Goal: Task Accomplishment & Management: Use online tool/utility

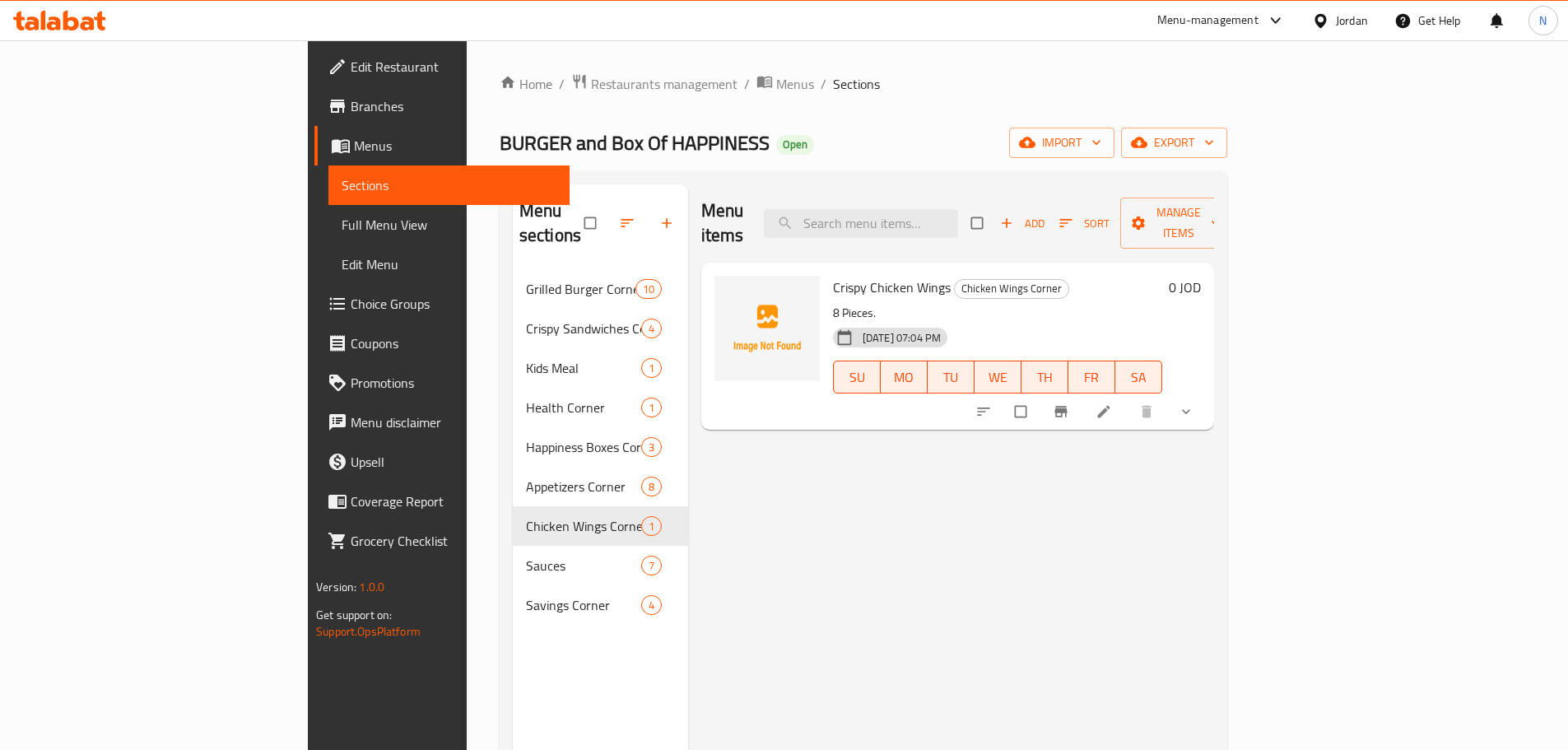
click at [1364, 23] on div "Jordan" at bounding box center [1352, 20] width 32 height 18
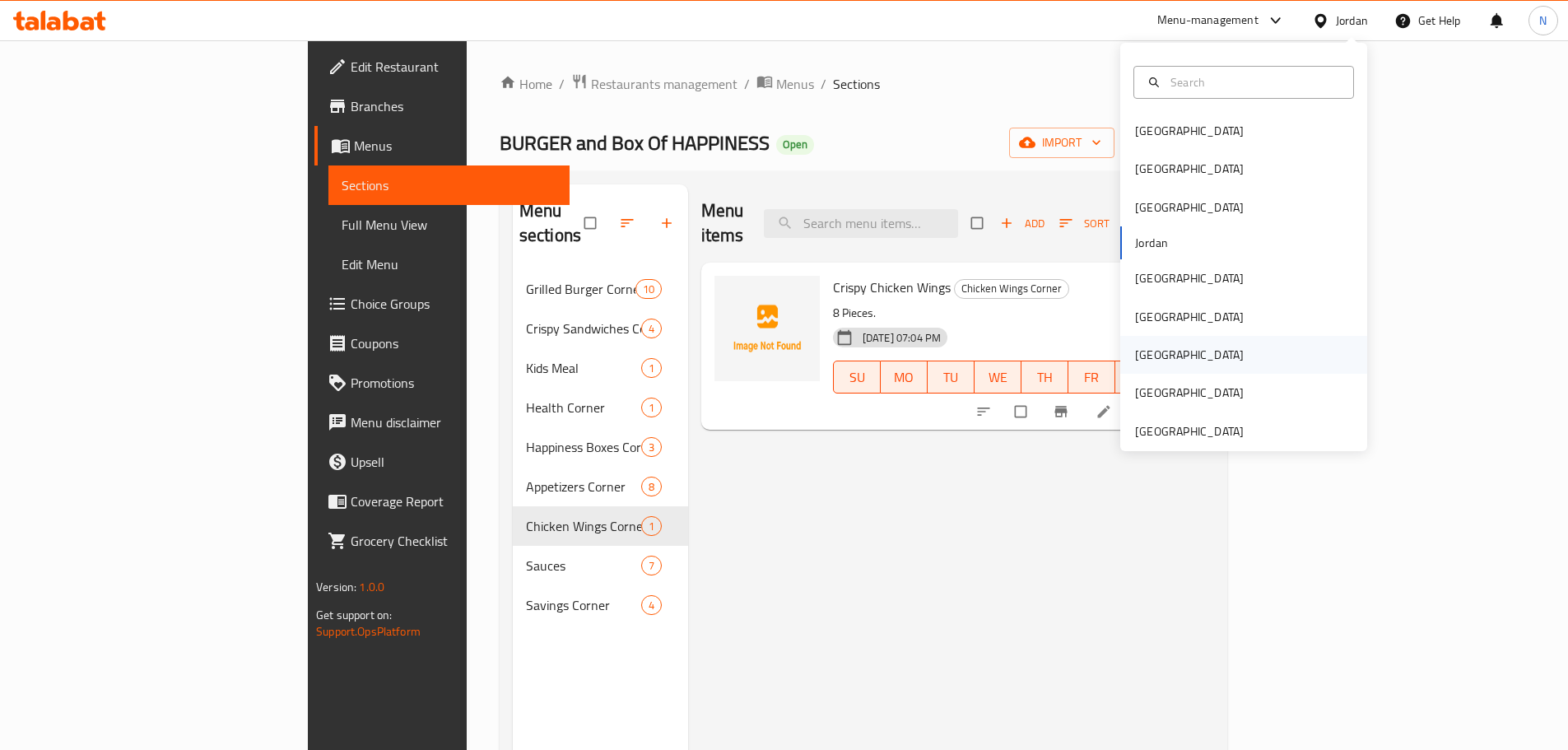
click at [1145, 354] on div "[GEOGRAPHIC_DATA]" at bounding box center [1190, 354] width 109 height 18
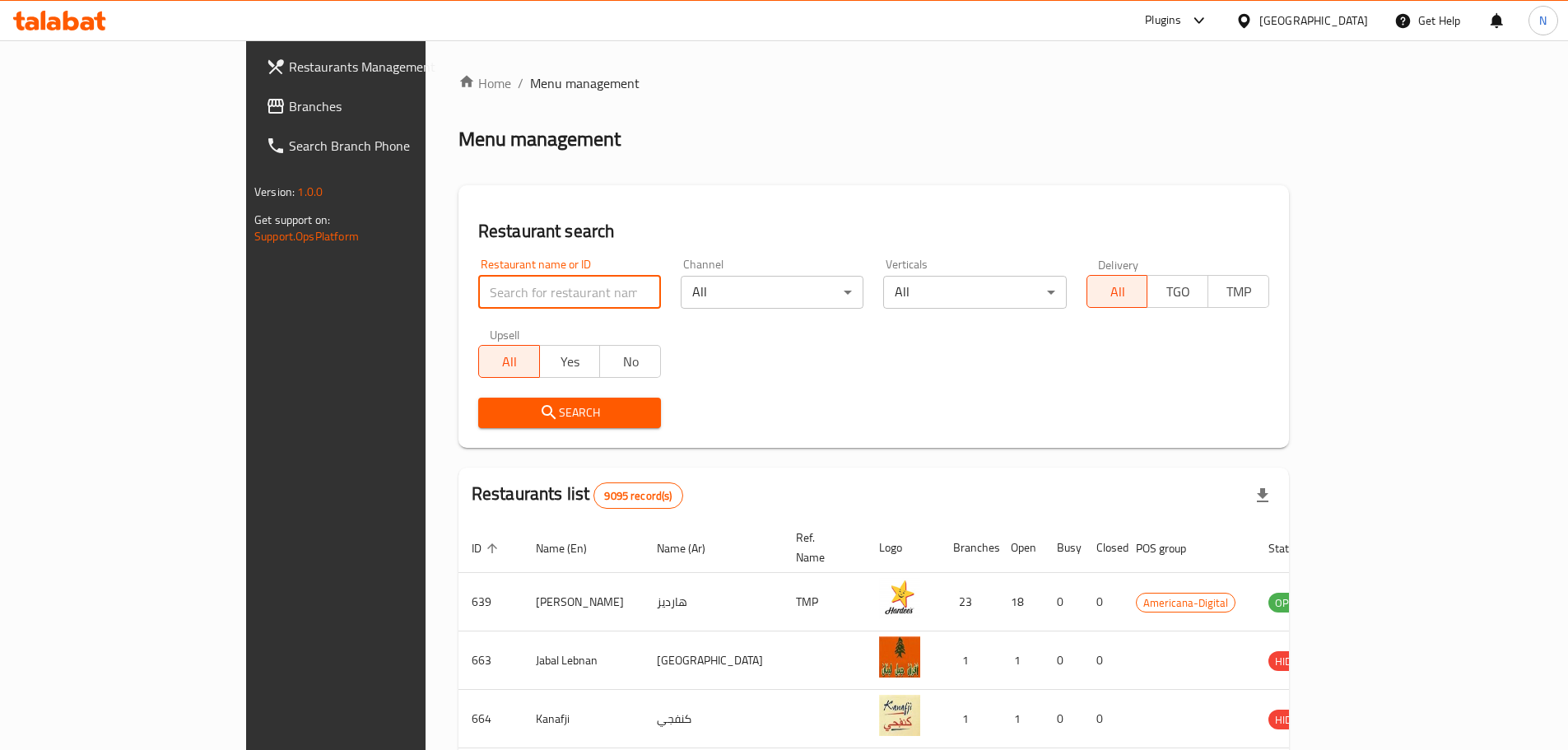
click at [479, 288] on input "search" at bounding box center [570, 292] width 183 height 33
paste input "689406"
type input "689406"
click button "Search" at bounding box center [570, 412] width 183 height 30
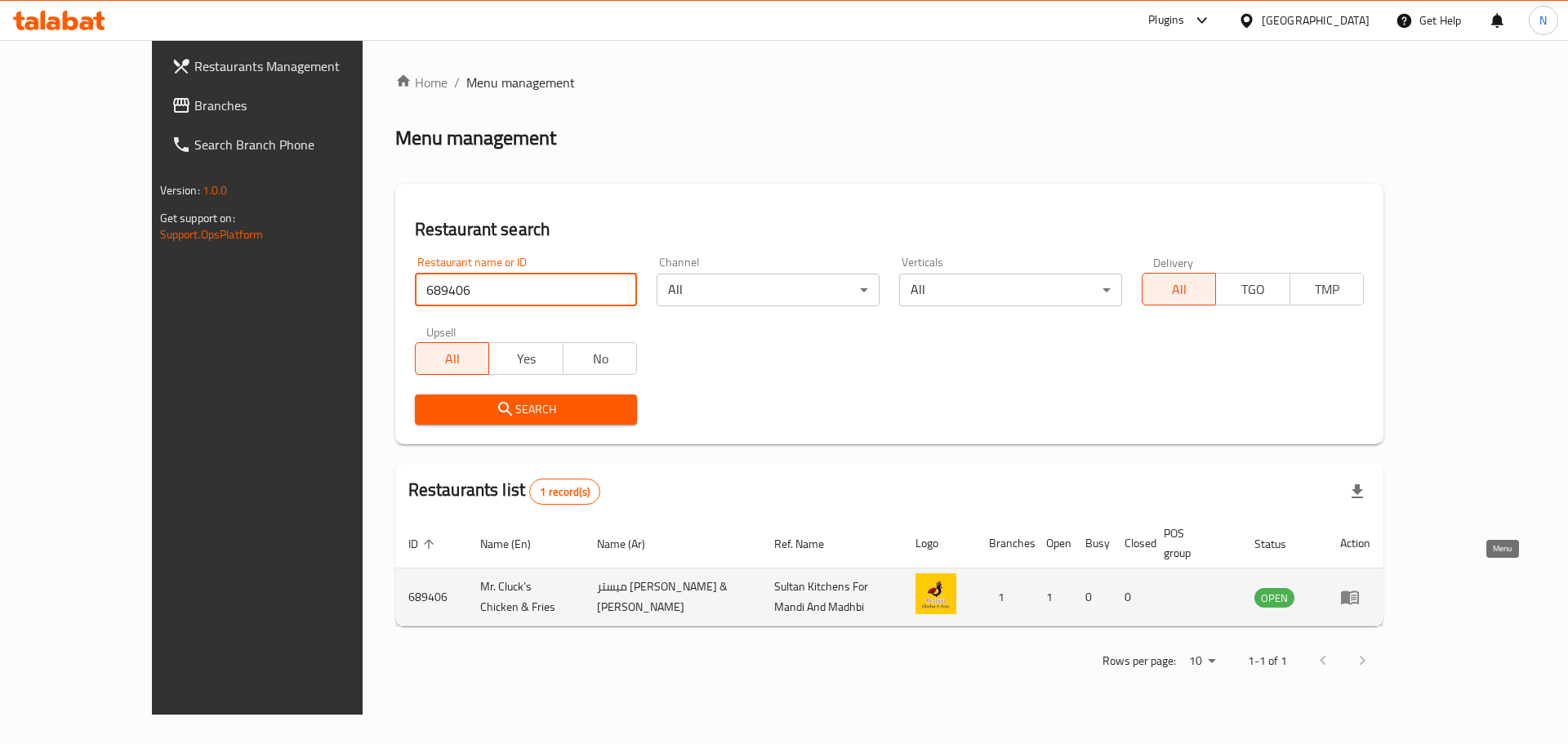
click at [1359, 591] on icon "enhanced table" at bounding box center [1350, 598] width 18 height 14
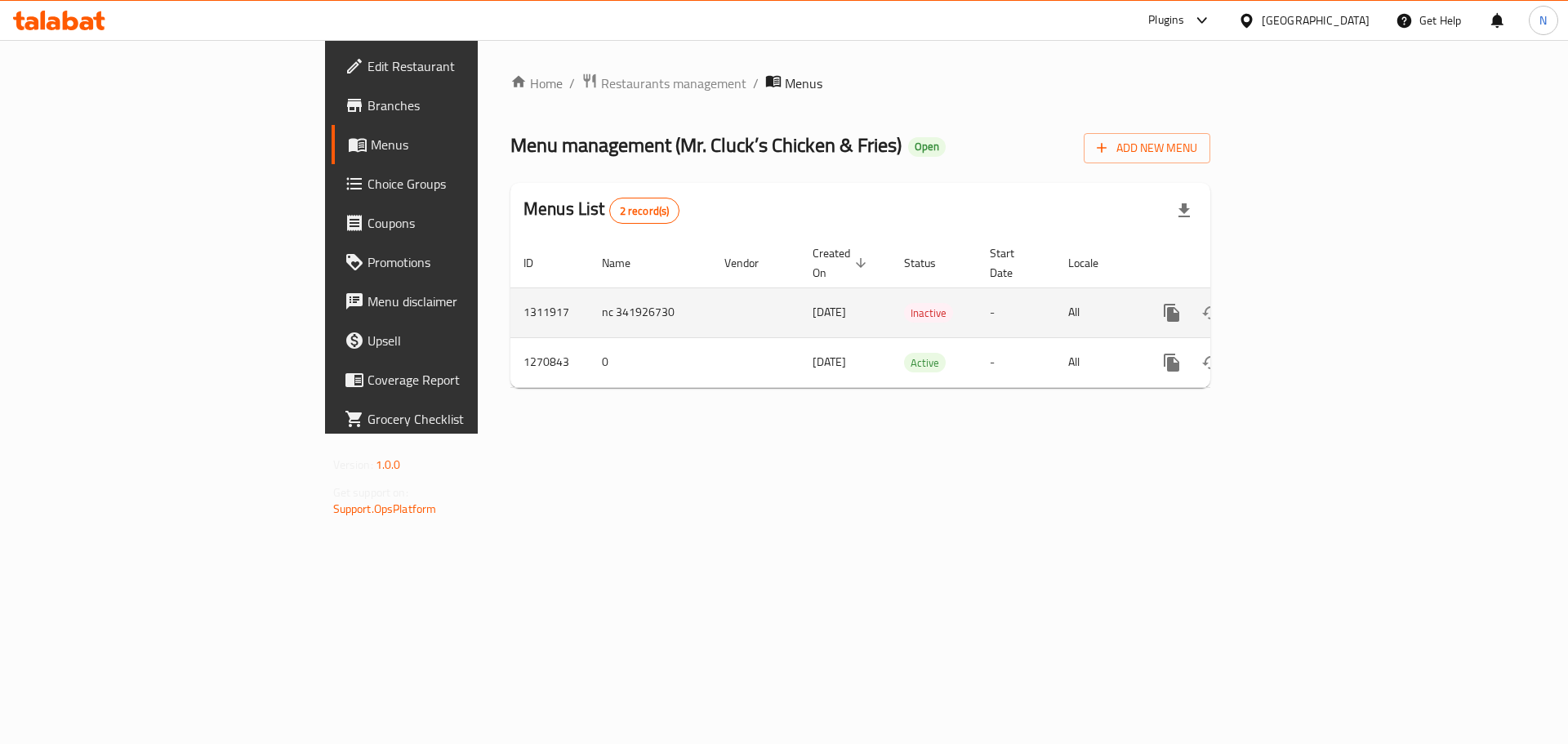
click at [1299, 303] on icon "enhanced table" at bounding box center [1289, 313] width 20 height 20
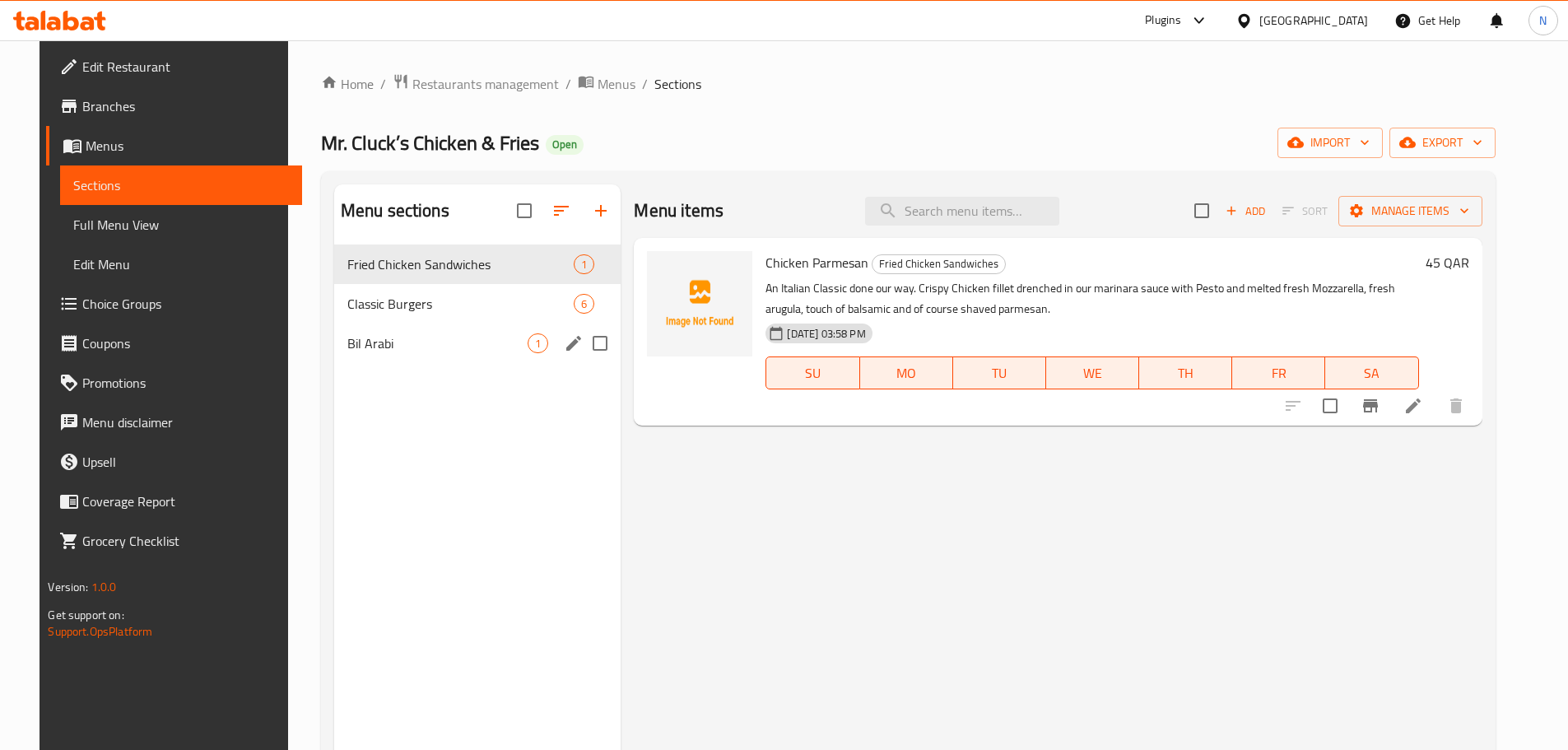
click at [393, 354] on div "Bil Arabi 1" at bounding box center [478, 344] width 288 height 40
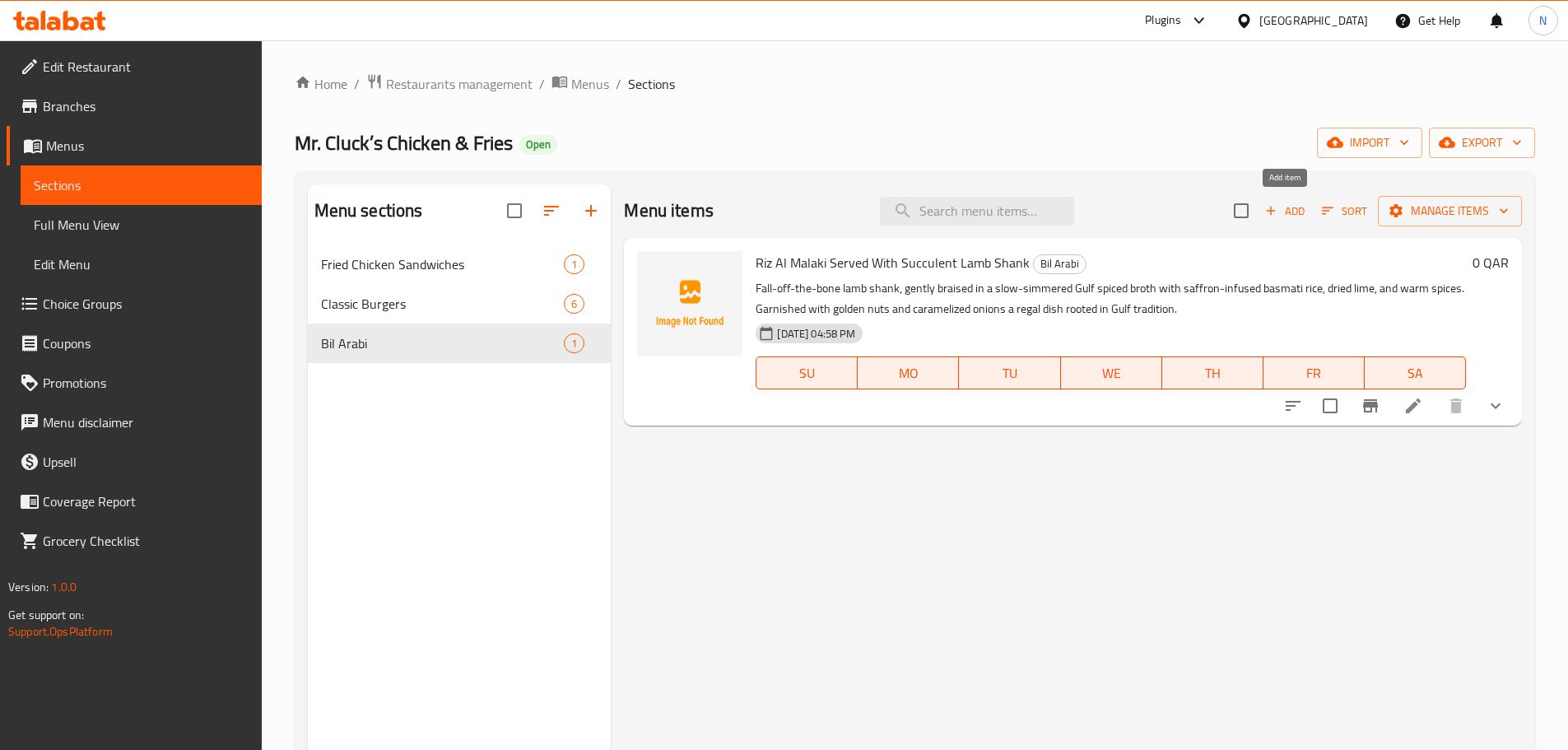
click at [1279, 217] on span "Add" at bounding box center [1285, 211] width 44 height 19
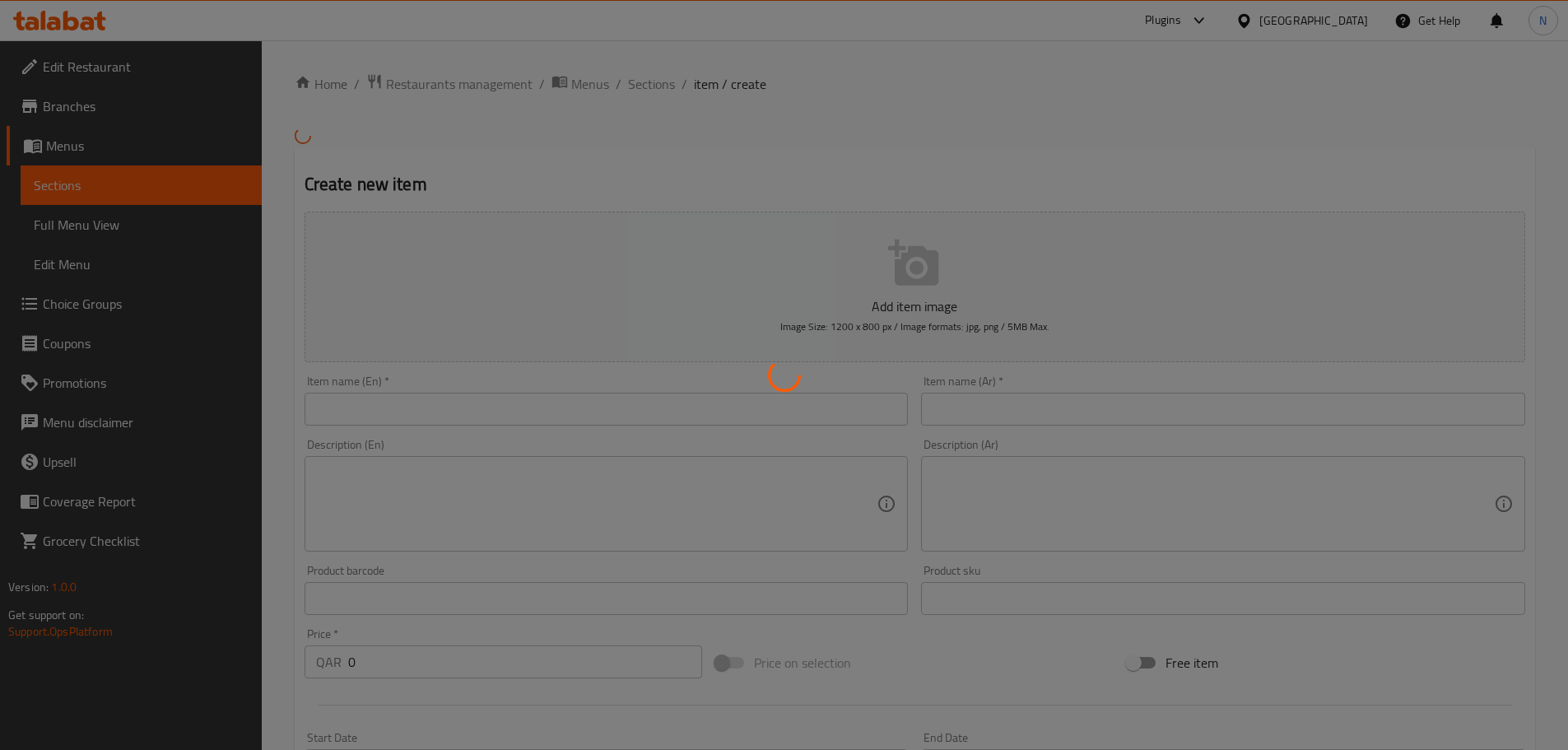
click at [651, 409] on div at bounding box center [784, 375] width 1568 height 750
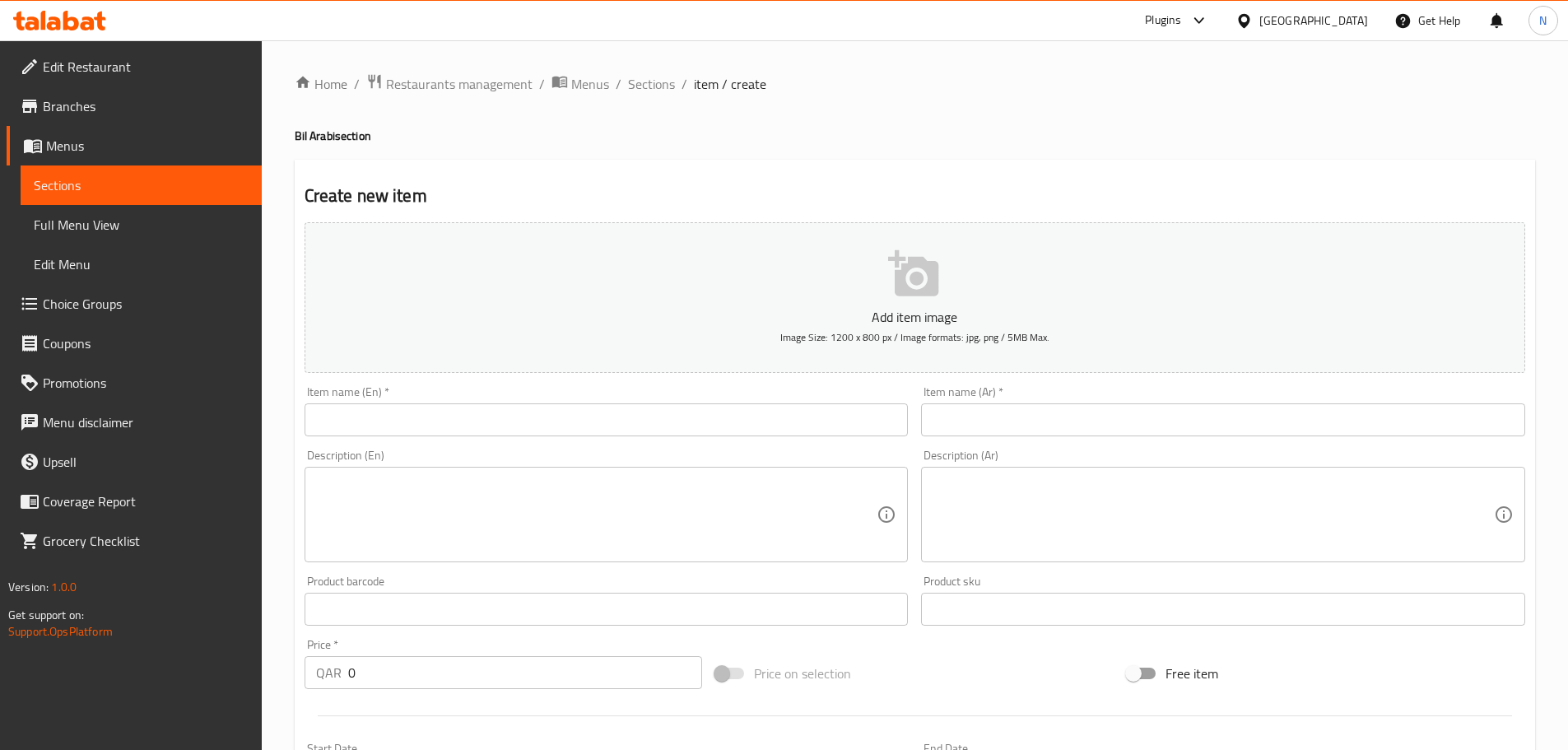
click at [651, 409] on input "text" at bounding box center [606, 420] width 604 height 33
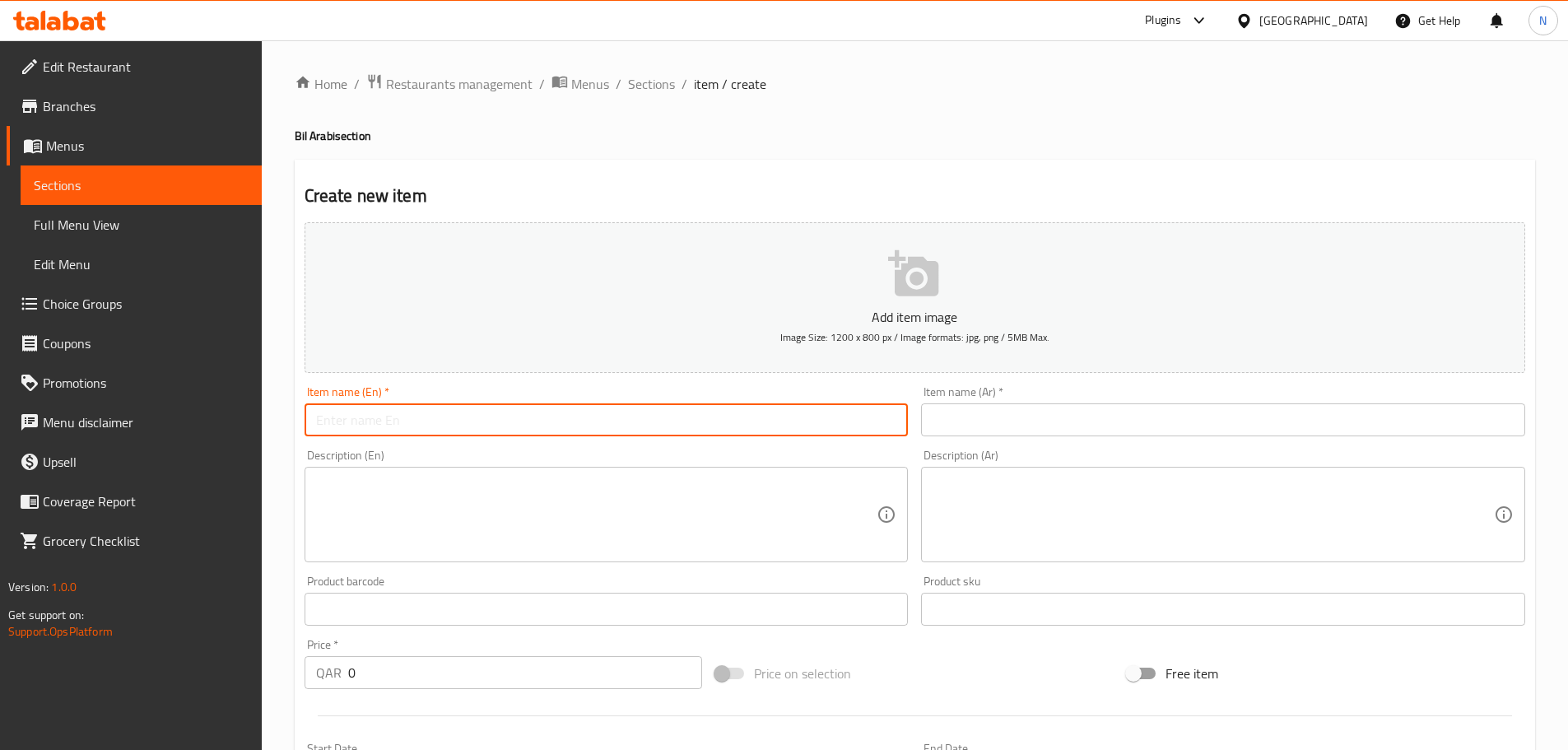
paste input "Riz Al Mashreq with Eastern Spiced Chicken"
type input "Riz Al Mashreq with Eastern Spiced Chicken"
click at [620, 540] on textarea at bounding box center [597, 515] width 562 height 79
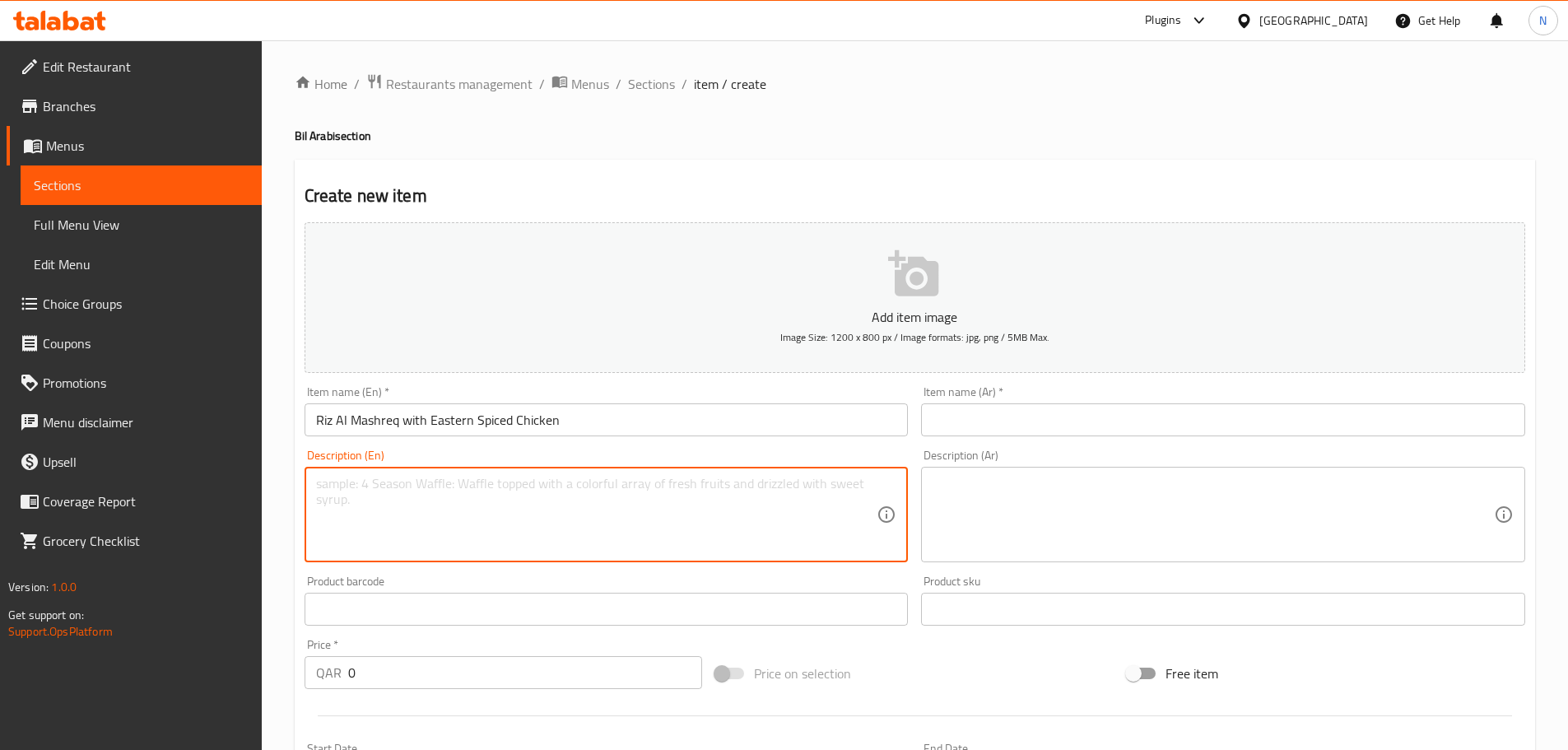
paste textarea "Tender chicken marinated in bold Indian spices, slow-roasted to golden perfecti…"
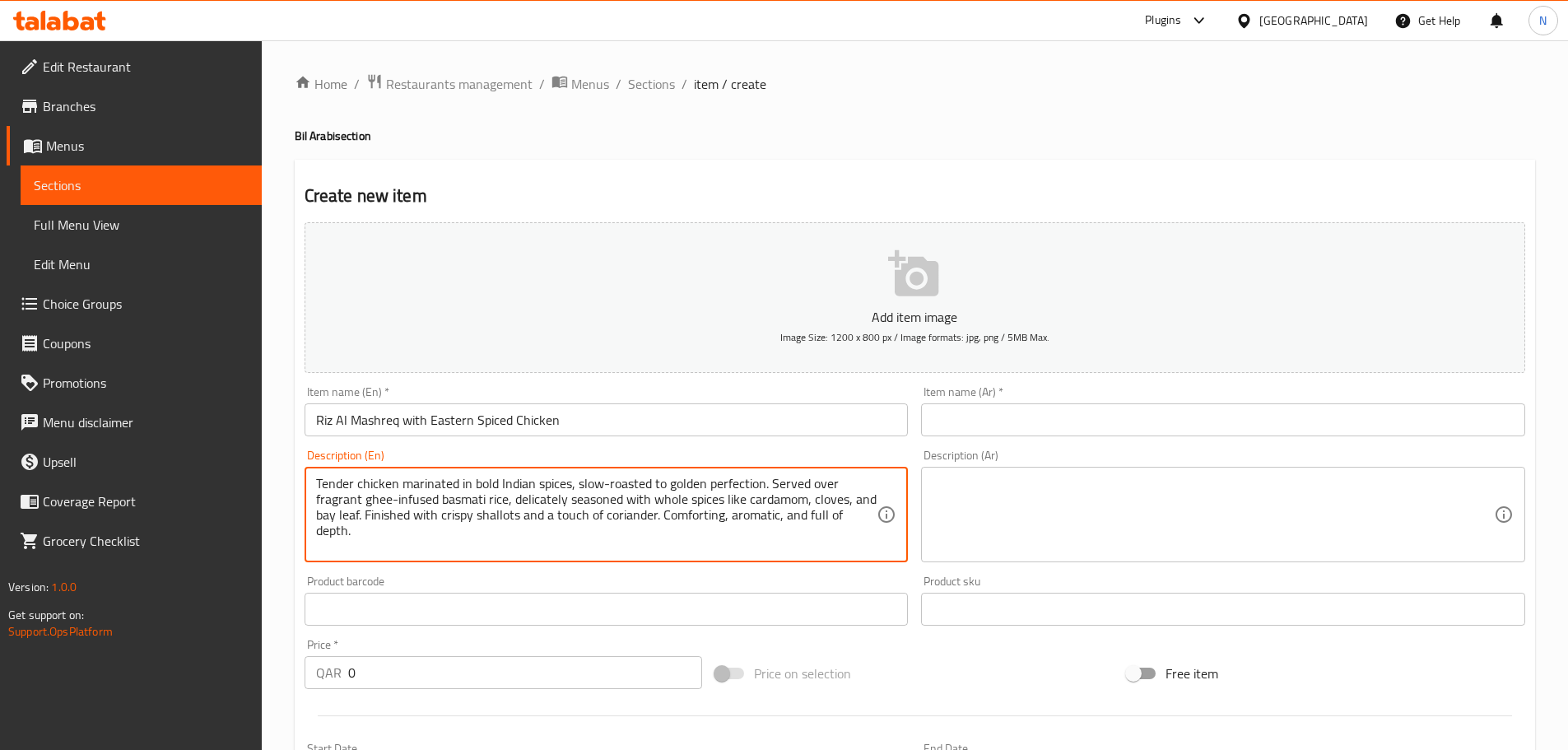
type textarea "Tender chicken marinated in bold Indian spices, slow-roasted to golden perfecti…"
click at [1021, 429] on input "text" at bounding box center [1222, 420] width 604 height 33
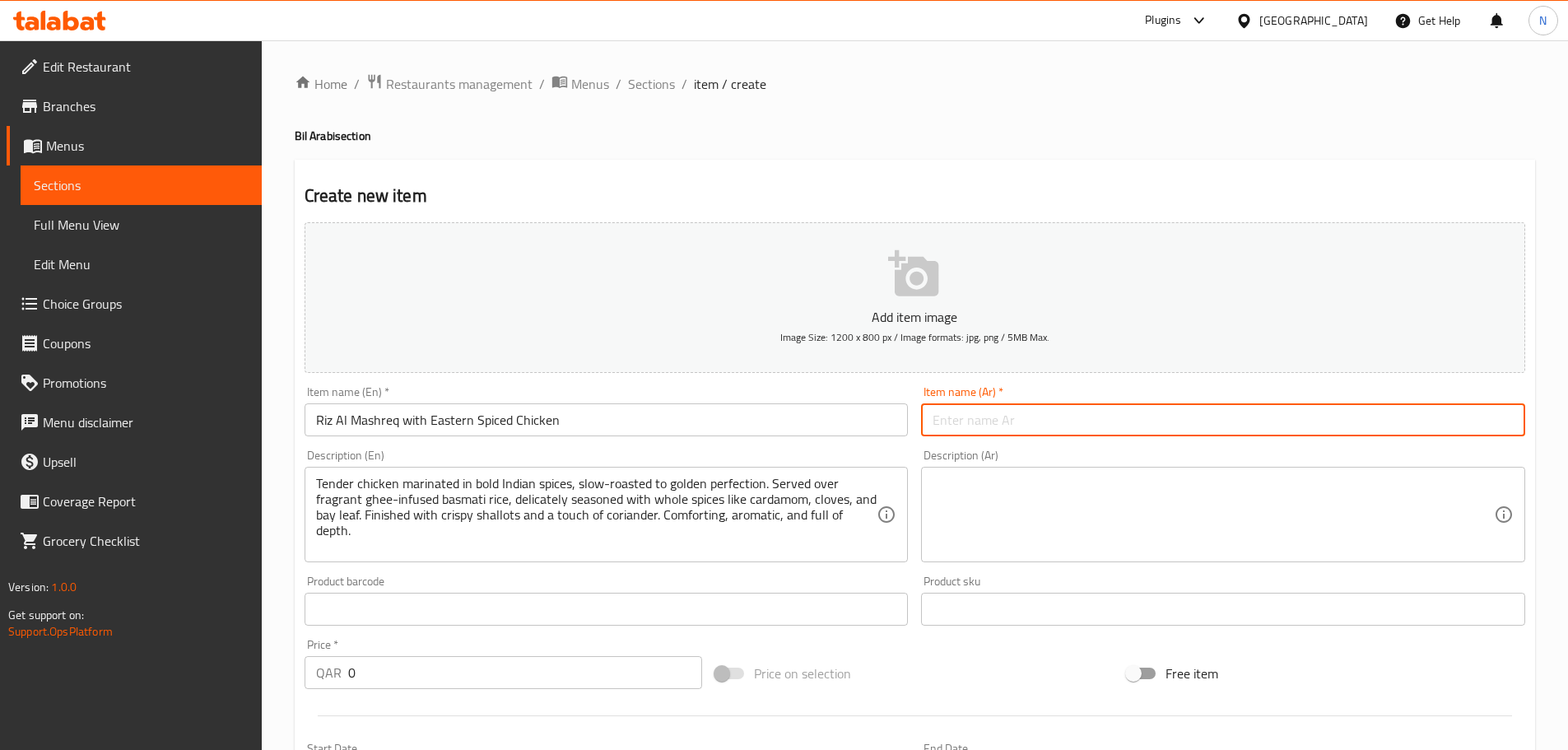
paste input "رز المشرق مع دجاج متبل بالتوابل الشرقية"
type input "رز المشرق مع دجاج متبل بالتوابل الشرقية"
click at [1099, 543] on textarea at bounding box center [1214, 515] width 562 height 79
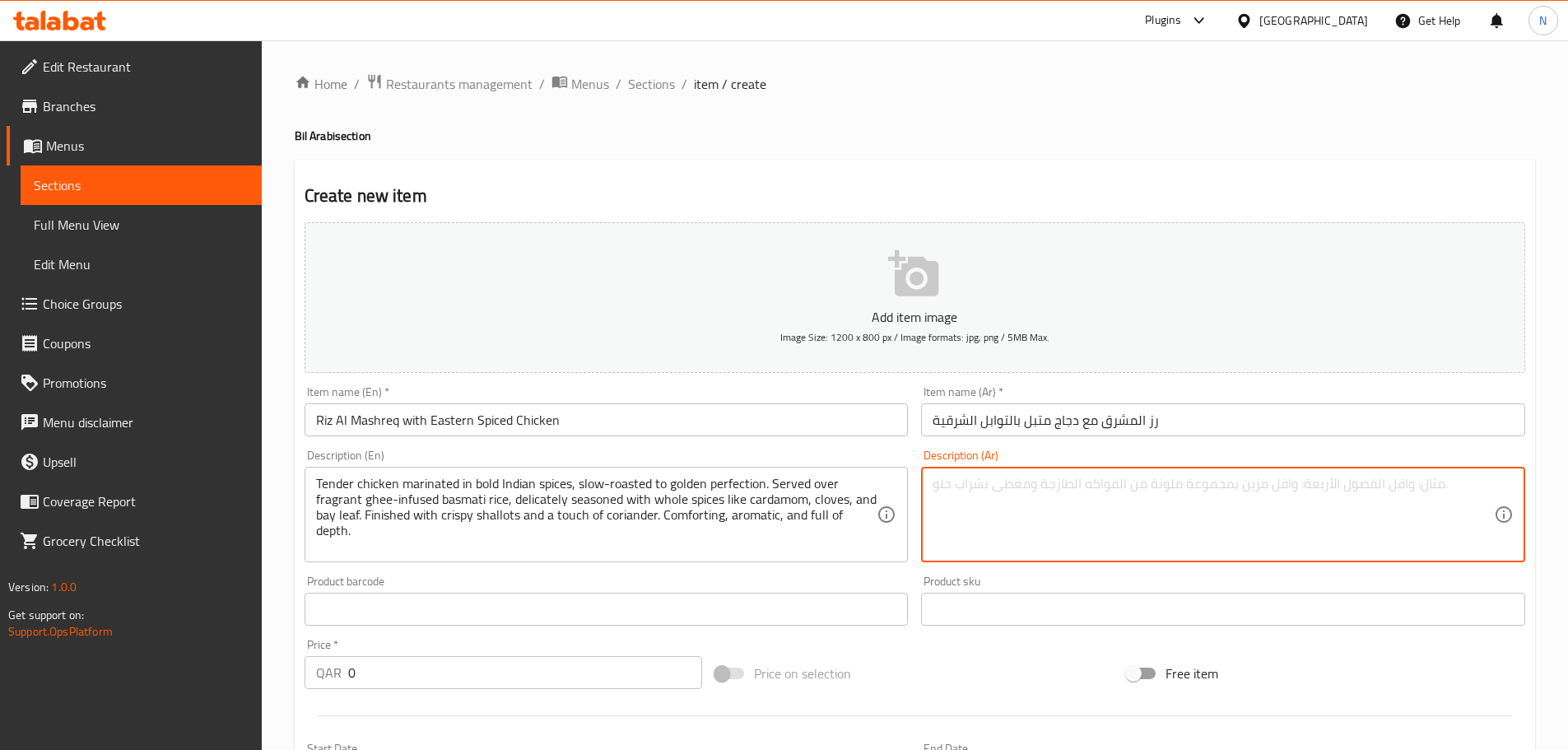
paste textarea "دجاج طري متبل بتوابل هندية قوية، مطهو ببطء حتى يصبح ذهبيًا مثاليًا. يُقدم فوق أ…"
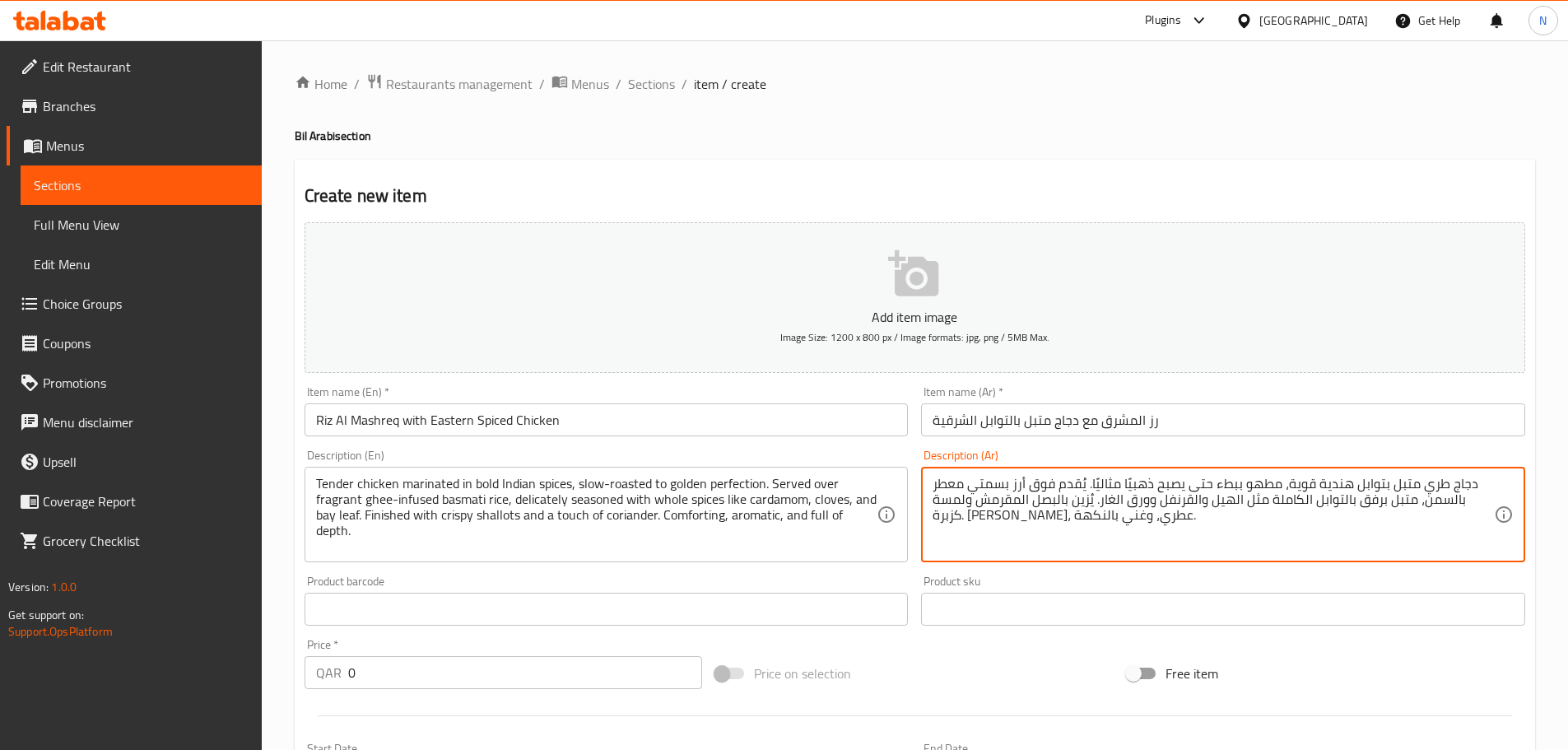
type textarea "دجاج طري متبل بتوابل هندية قوية، مطهو ببطء حتى يصبح ذهبيًا مثاليًا. يُقدم فوق أ…"
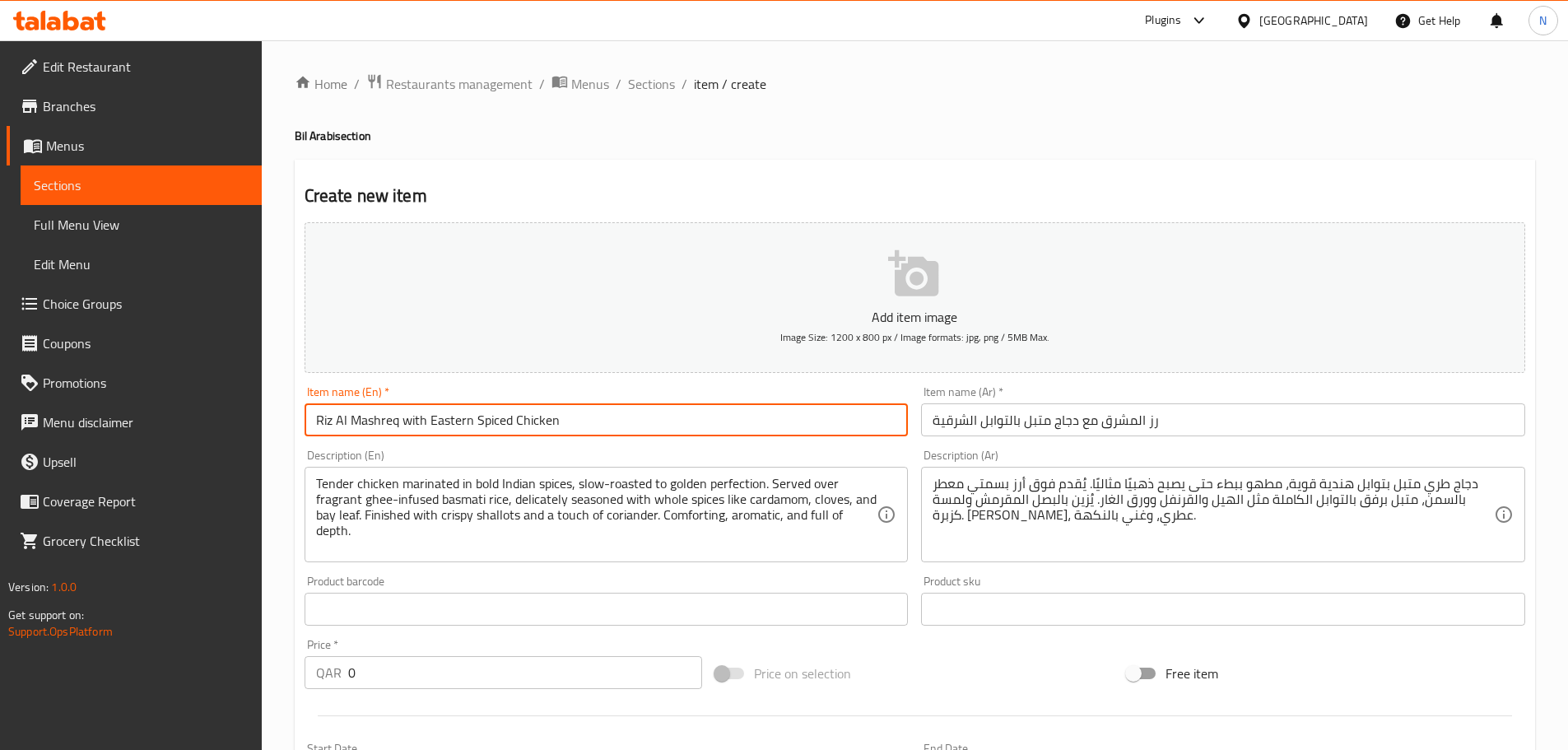
click at [427, 422] on input "Riz Al Mashreq with Eastern Spiced Chicken" at bounding box center [606, 420] width 604 height 33
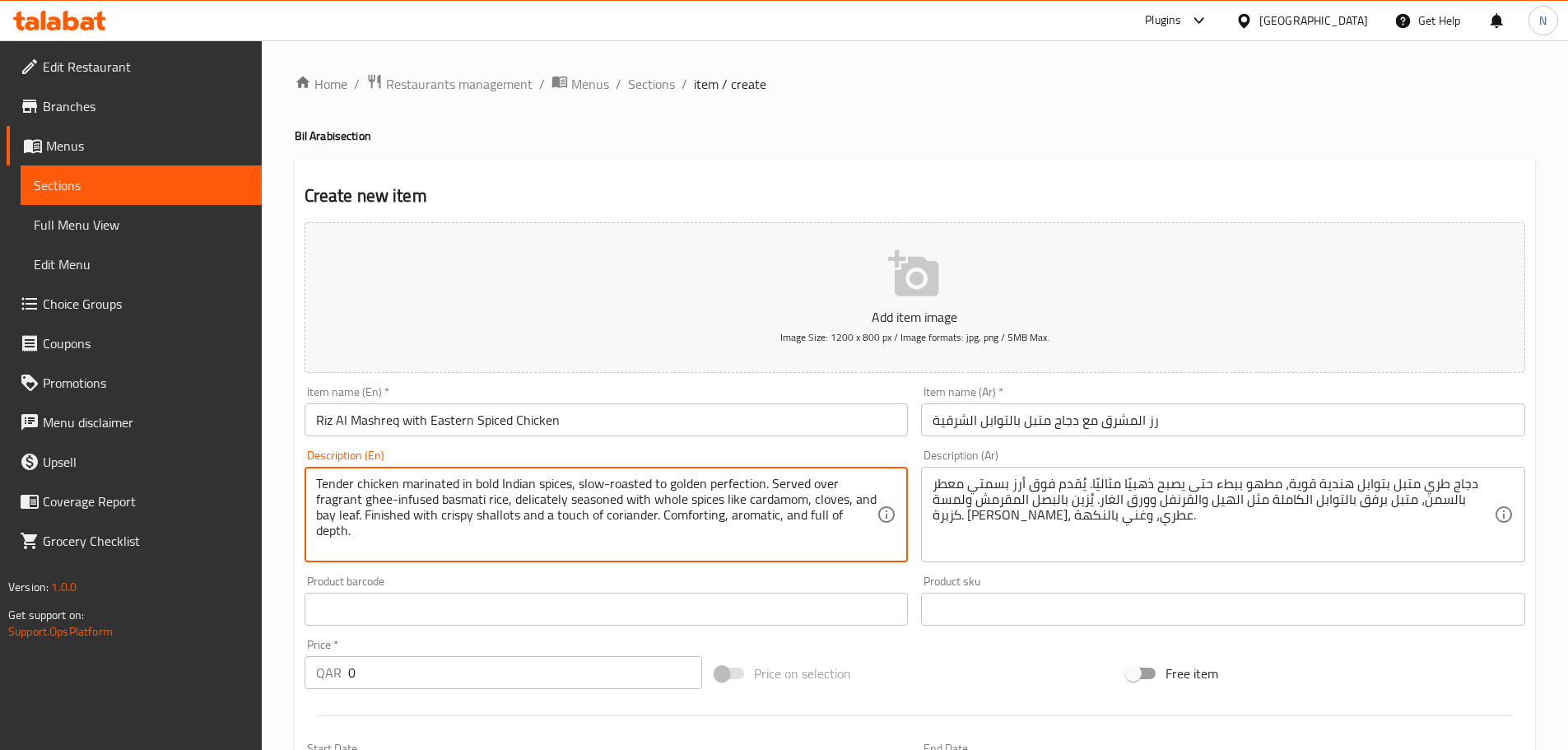
click at [416, 507] on textarea "Tender chicken marinated in bold Indian spices, slow-roasted to golden perfecti…" at bounding box center [597, 515] width 562 height 79
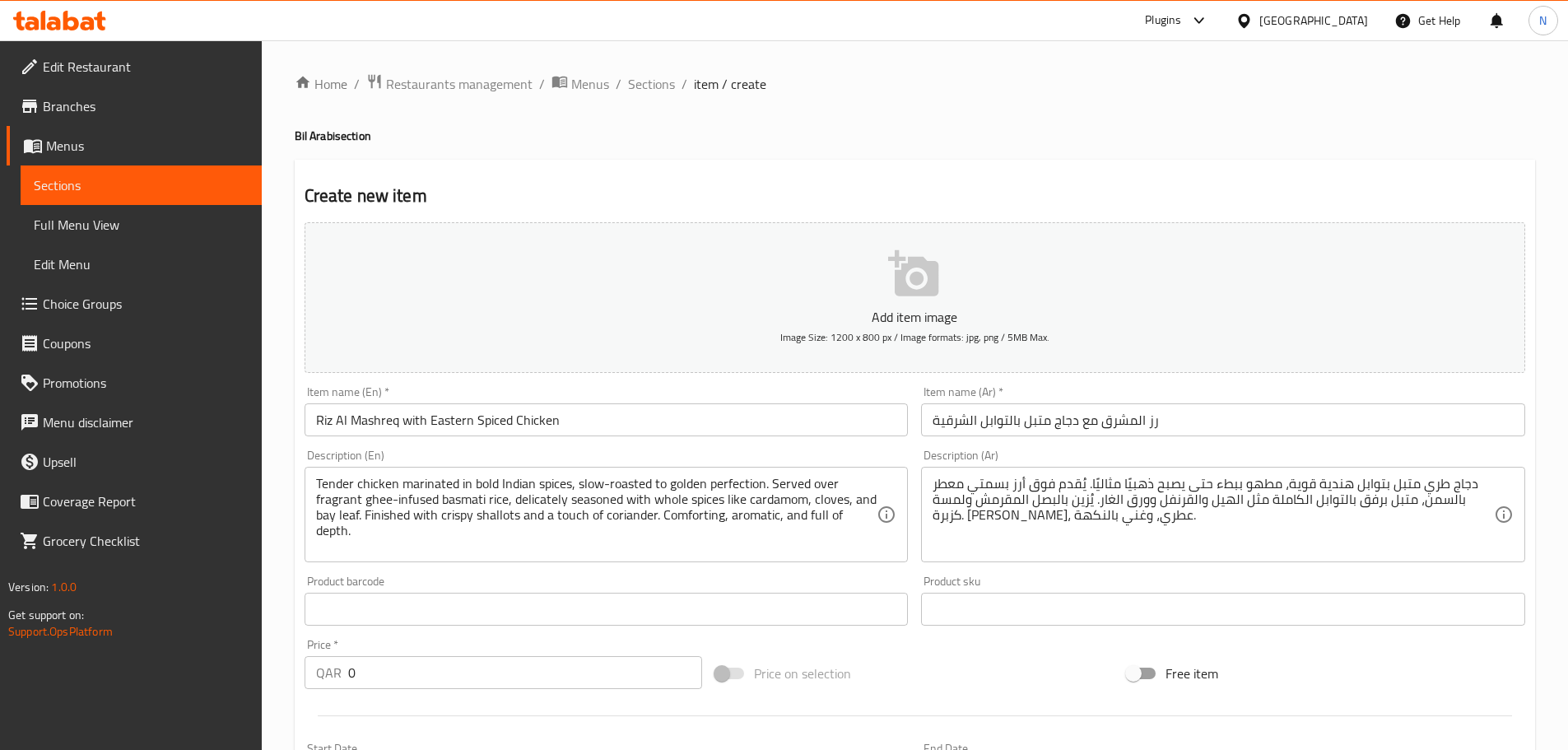
click at [994, 682] on div "Price on selection" at bounding box center [915, 673] width 411 height 44
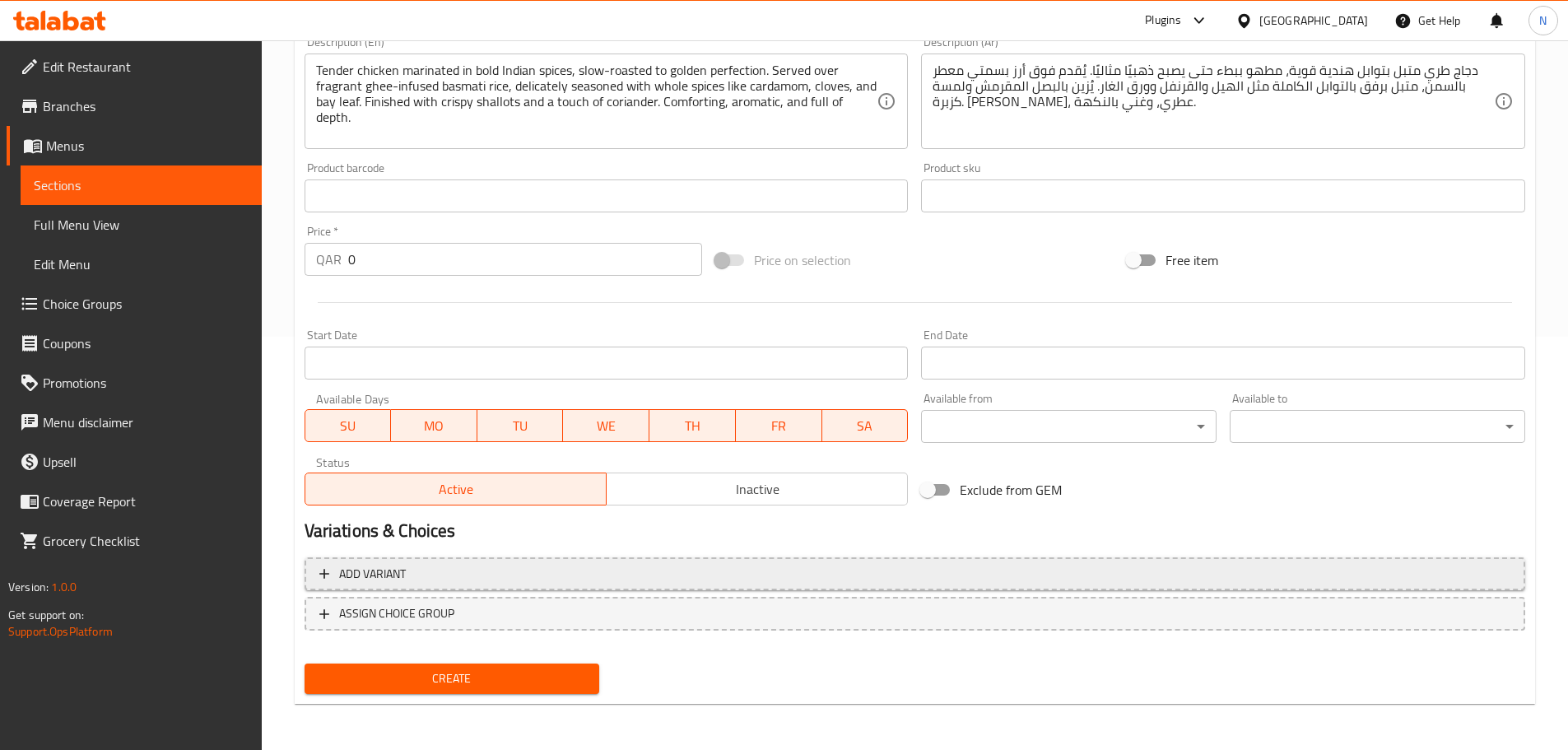
click at [1334, 575] on span "Add variant" at bounding box center [915, 575] width 1191 height 21
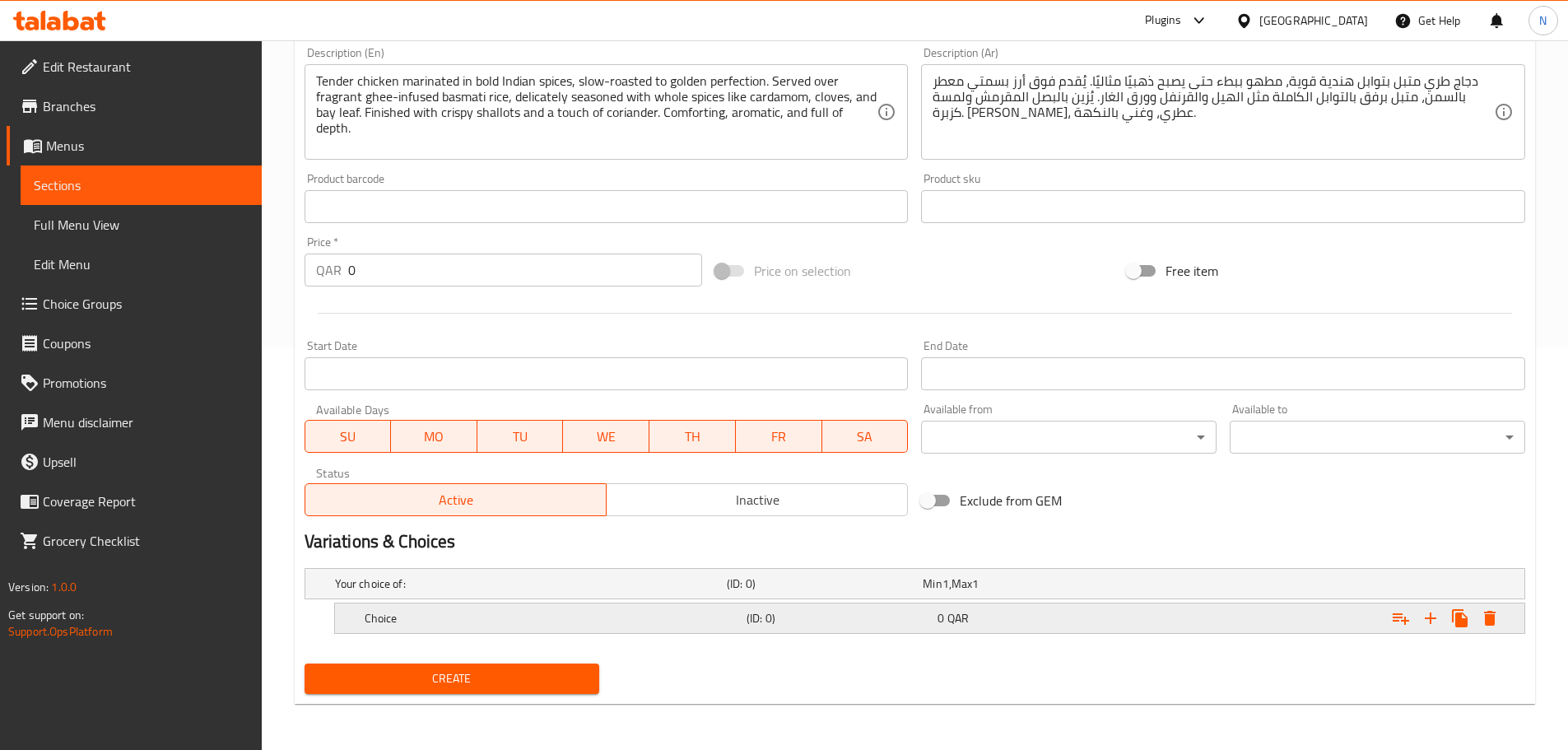
scroll to position [403, 0]
click at [1431, 622] on icon "Expand" at bounding box center [1431, 618] width 11 height 11
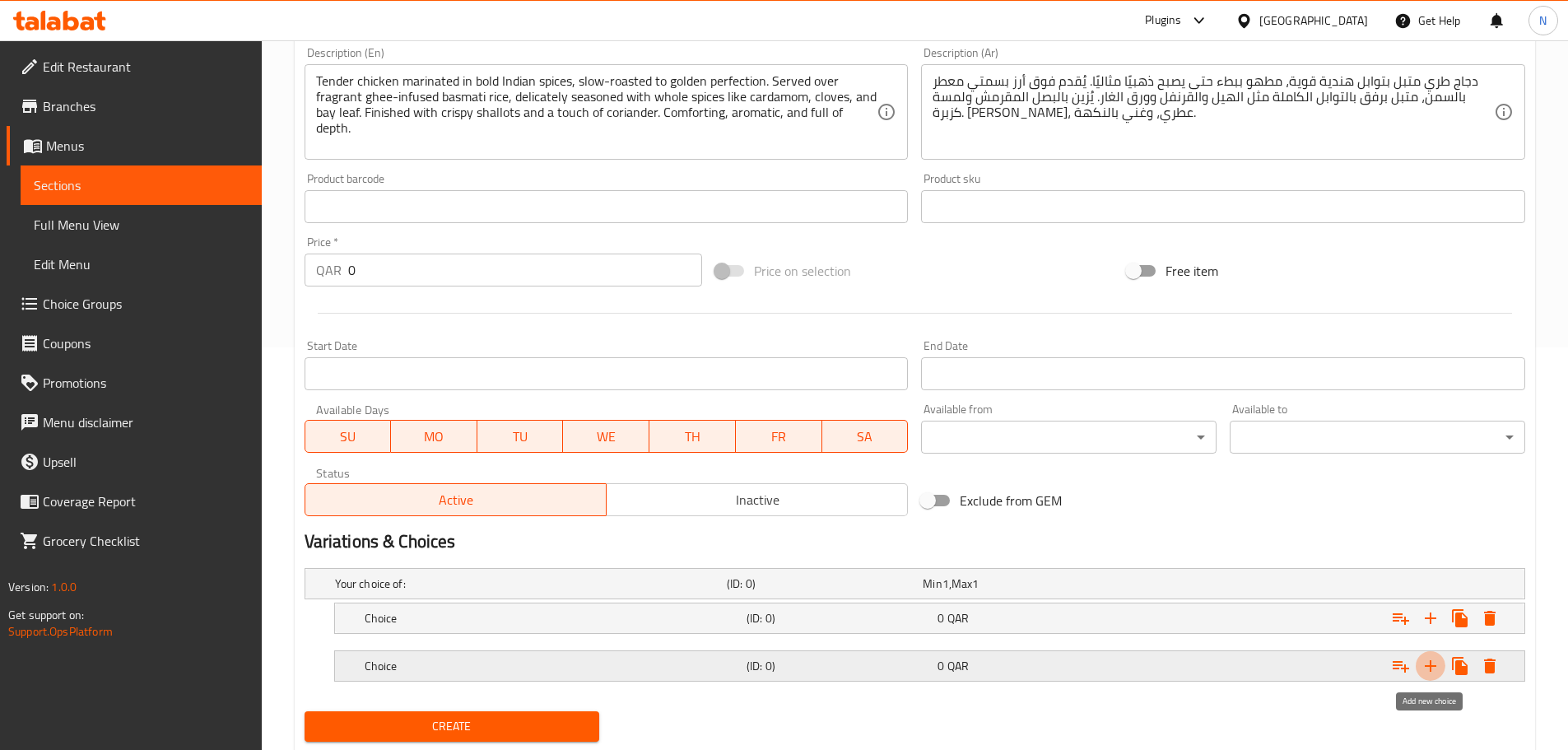
click at [1439, 666] on icon "Expand" at bounding box center [1431, 666] width 20 height 20
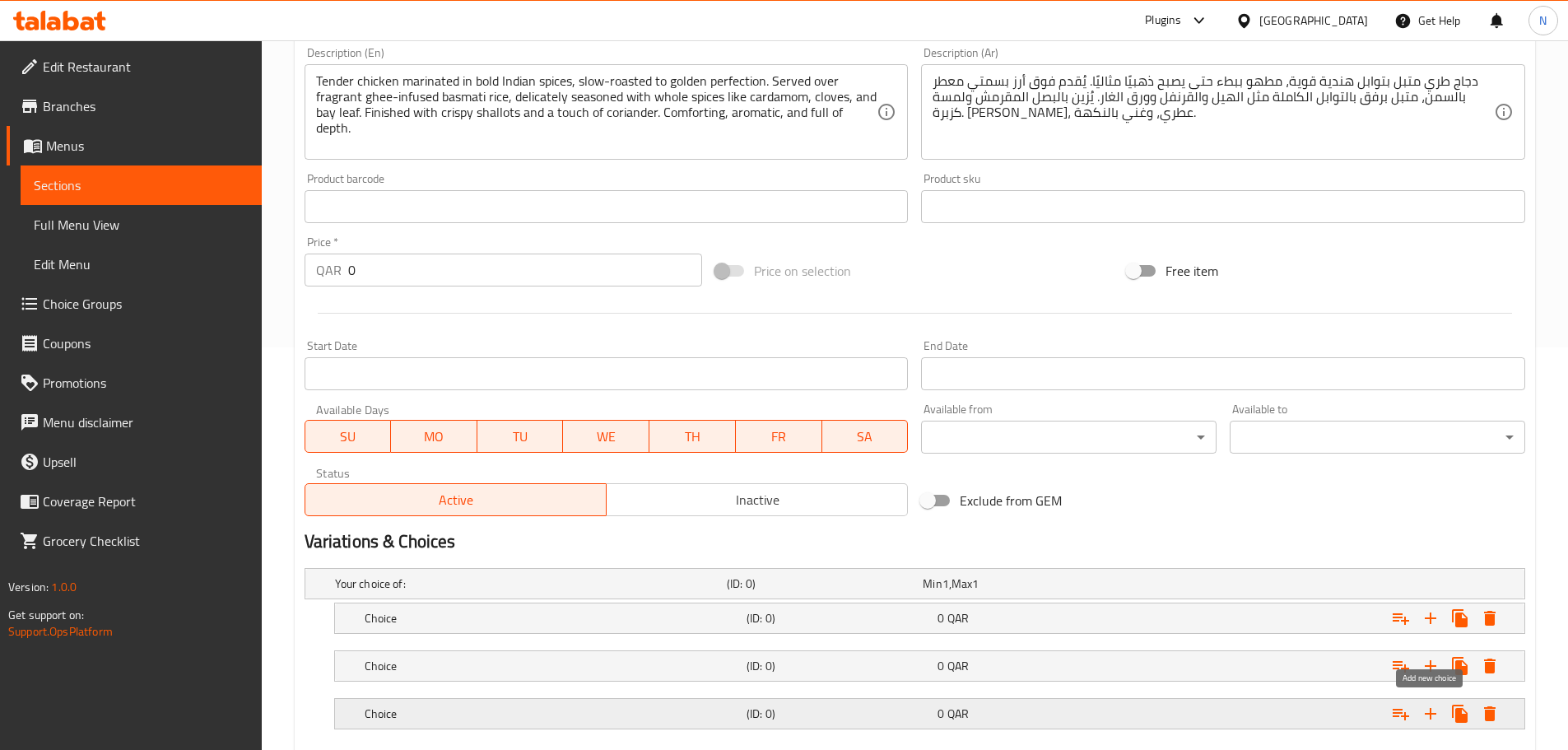
click at [1421, 702] on button "Expand" at bounding box center [1431, 714] width 29 height 29
click at [474, 611] on h5 "Choice" at bounding box center [552, 618] width 376 height 16
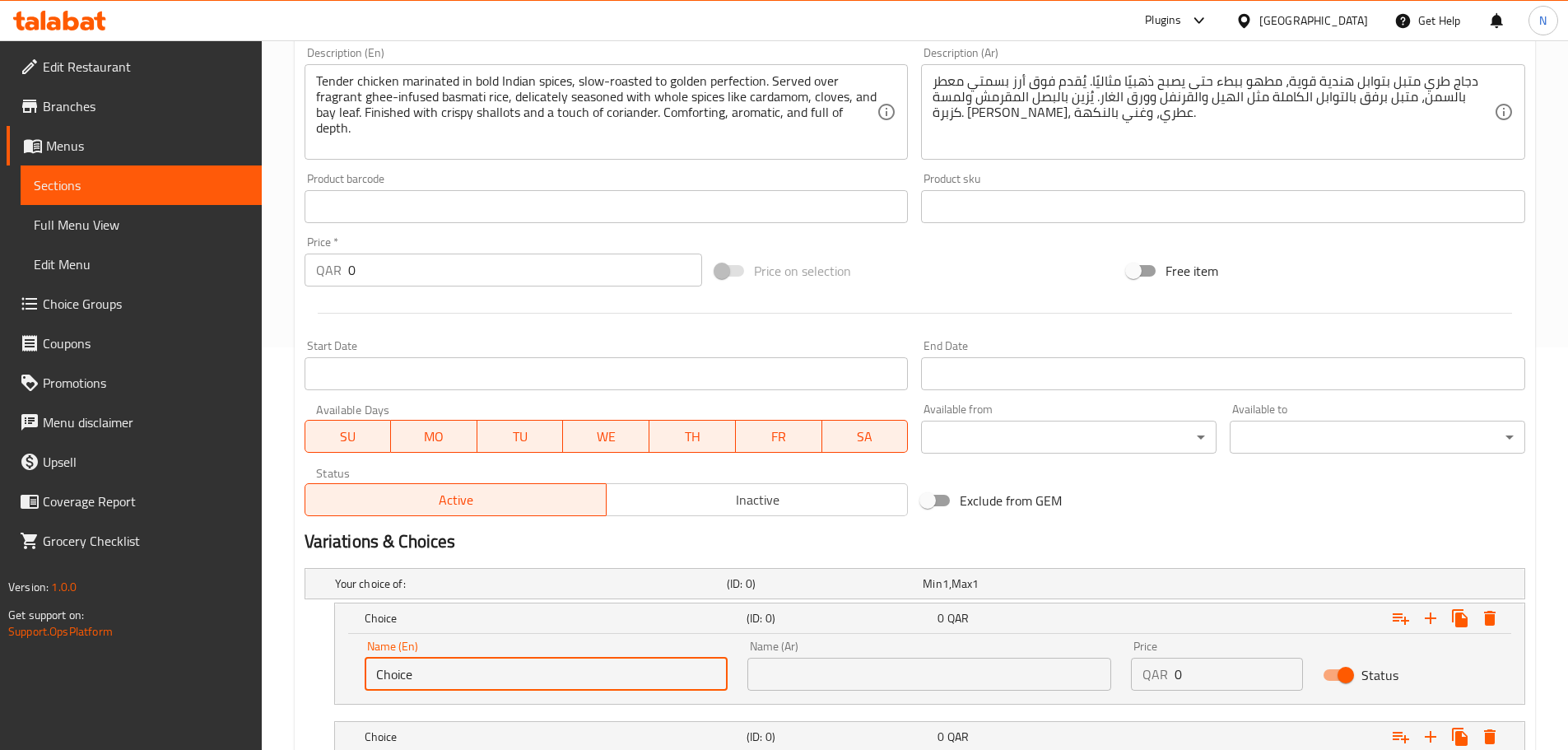
click at [463, 690] on input "Choice" at bounding box center [546, 674] width 364 height 33
paste input "Solo Meal"
type input "Solo Meal"
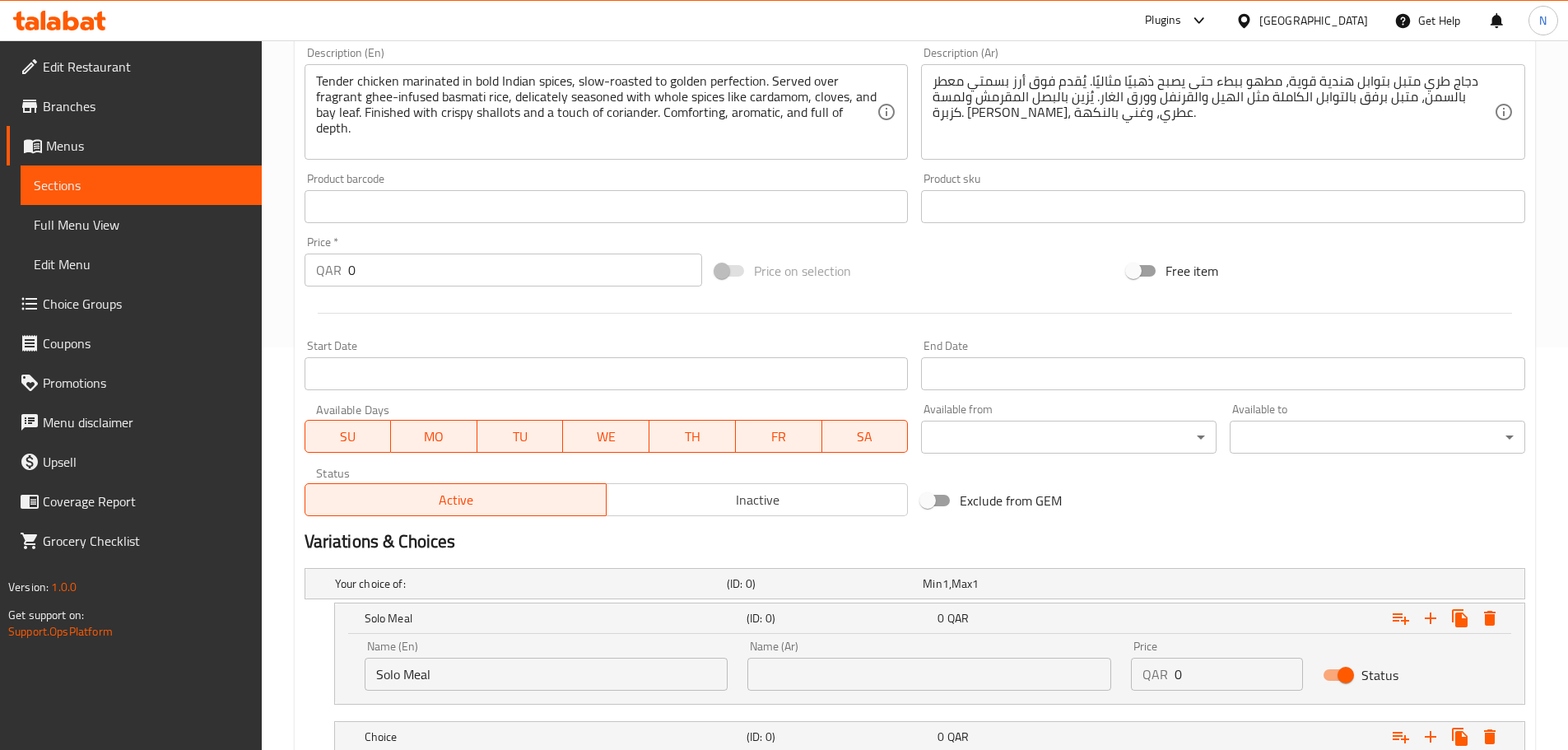
click at [960, 674] on input "text" at bounding box center [929, 674] width 364 height 33
paste input "وجبة فردية"
type input "وجبة فردية"
drag, startPoint x: 1209, startPoint y: 663, endPoint x: 1166, endPoint y: 671, distance: 43.7
click at [1166, 671] on div "QAR 0 Price" at bounding box center [1216, 674] width 172 height 33
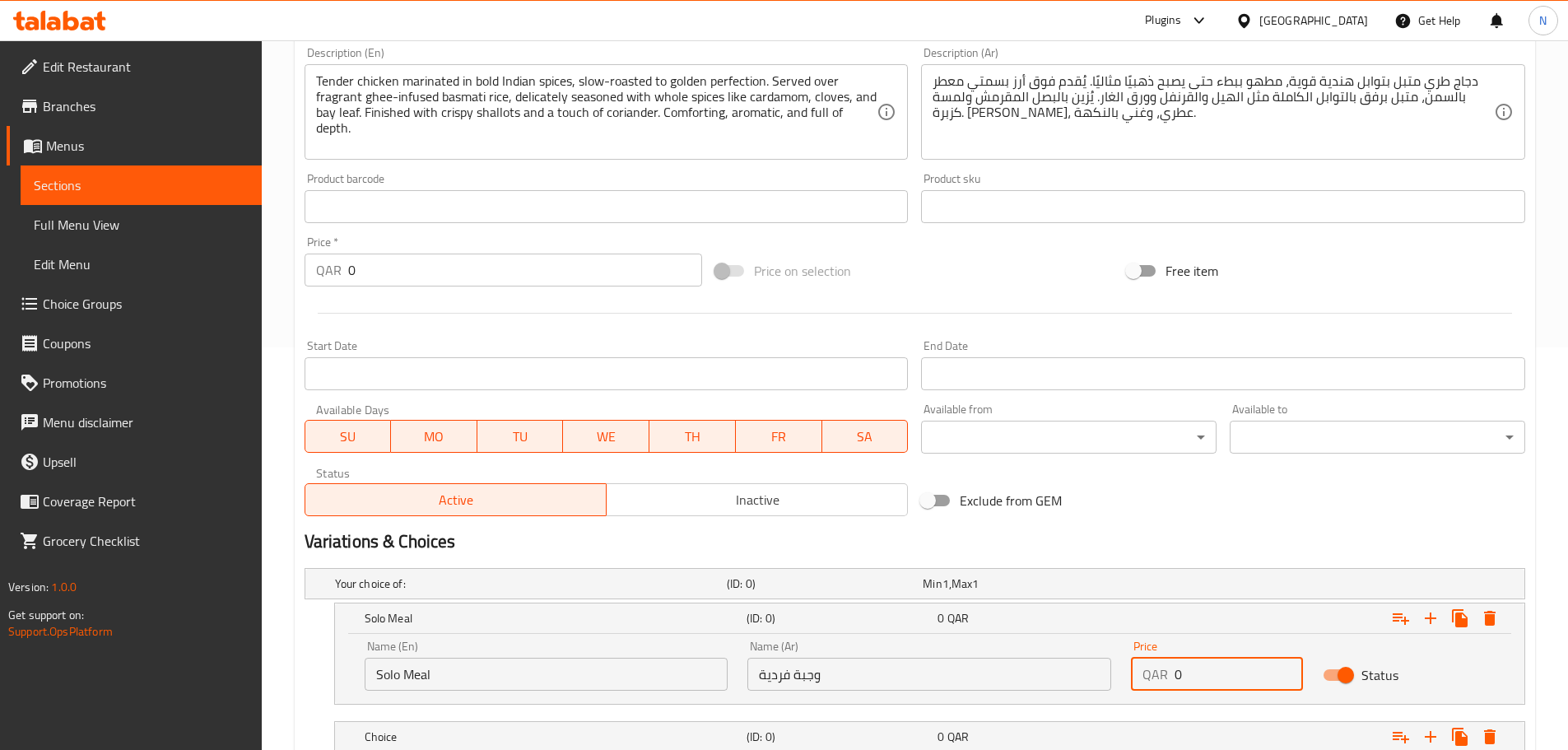
paste input "67.0"
type input "67.00"
click at [1197, 534] on h2 "Variations & Choices" at bounding box center [915, 542] width 1221 height 25
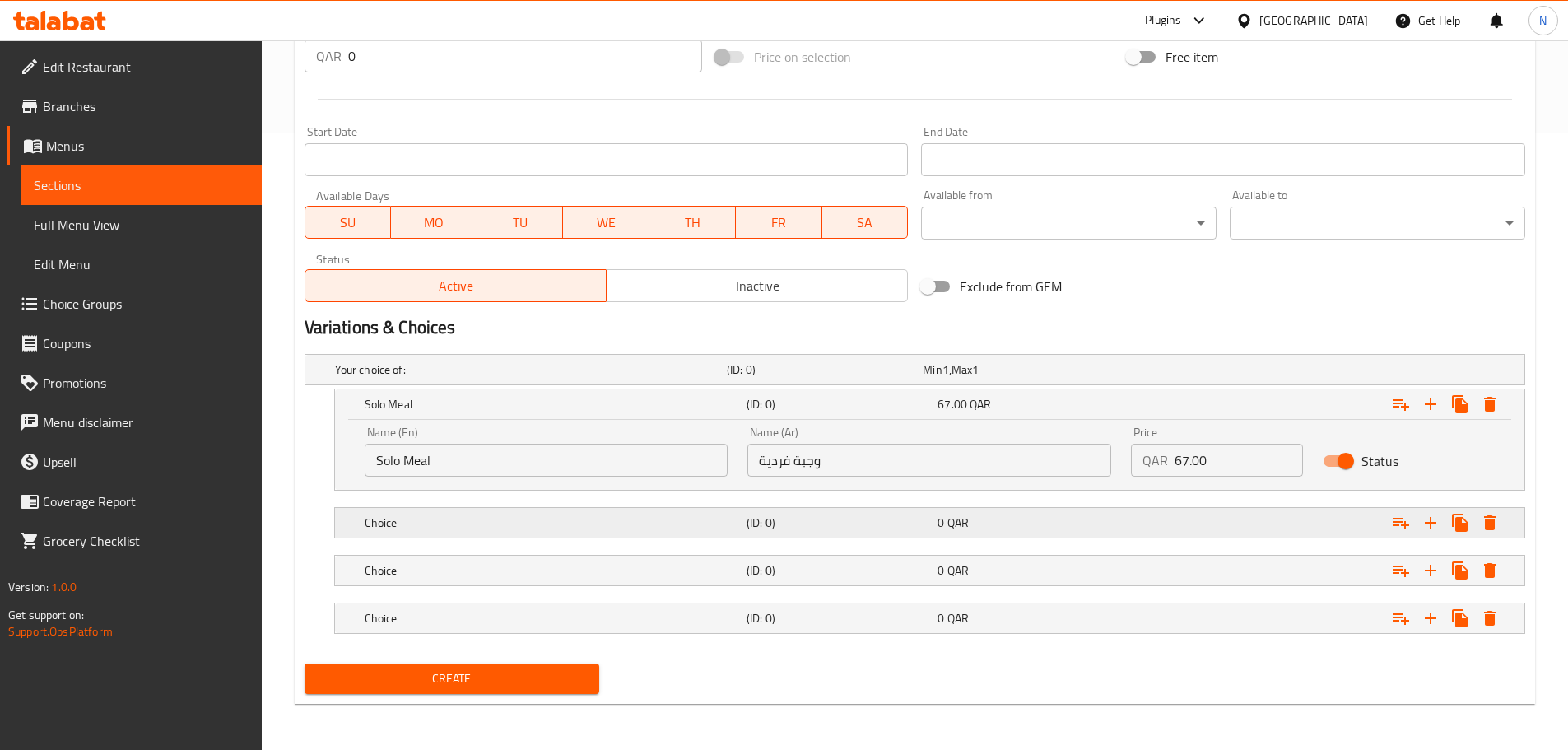
click at [444, 531] on div "Choice" at bounding box center [552, 523] width 382 height 23
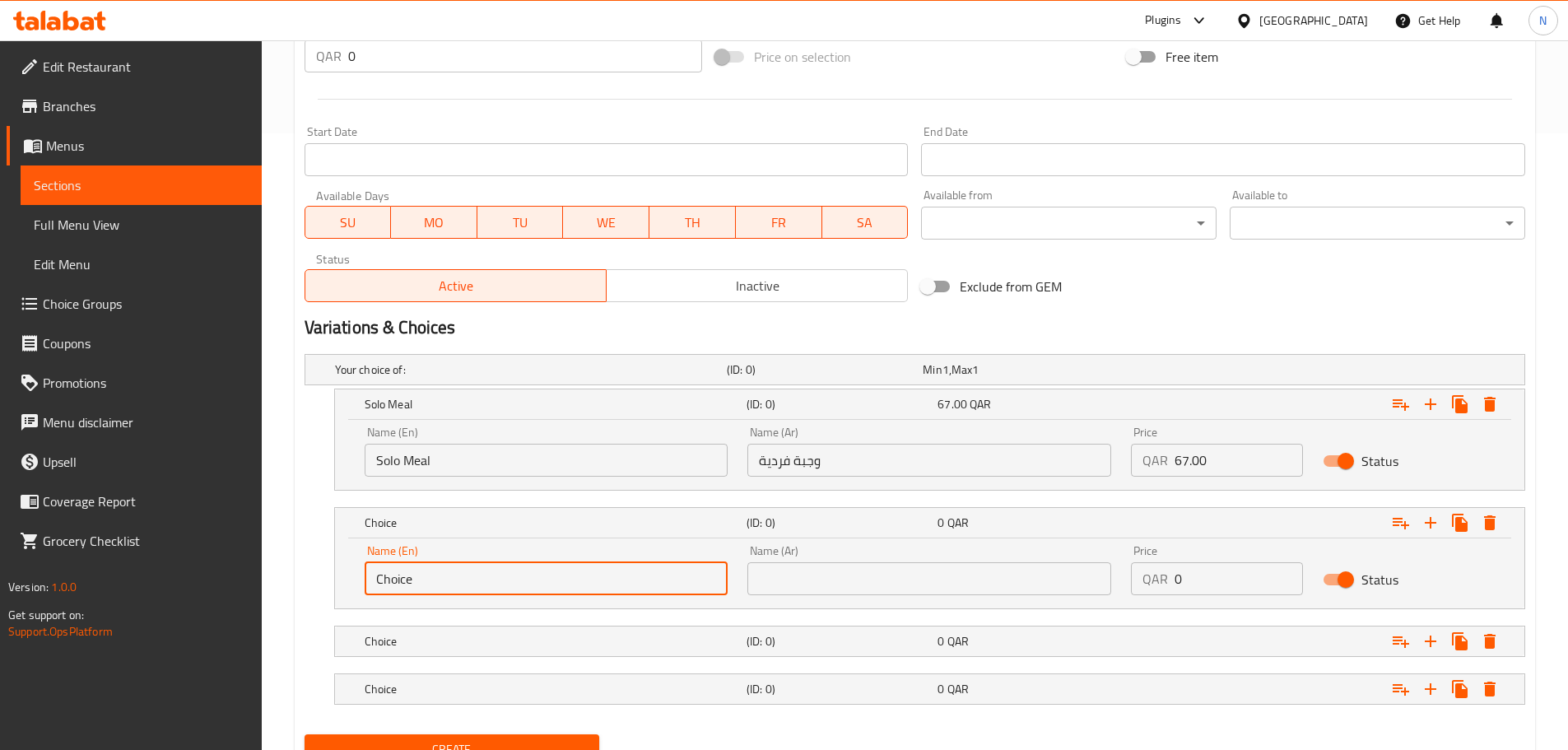
click at [440, 582] on input "Choice" at bounding box center [546, 579] width 364 height 33
paste input "Sharing For 2"
type input "Sharing For 2"
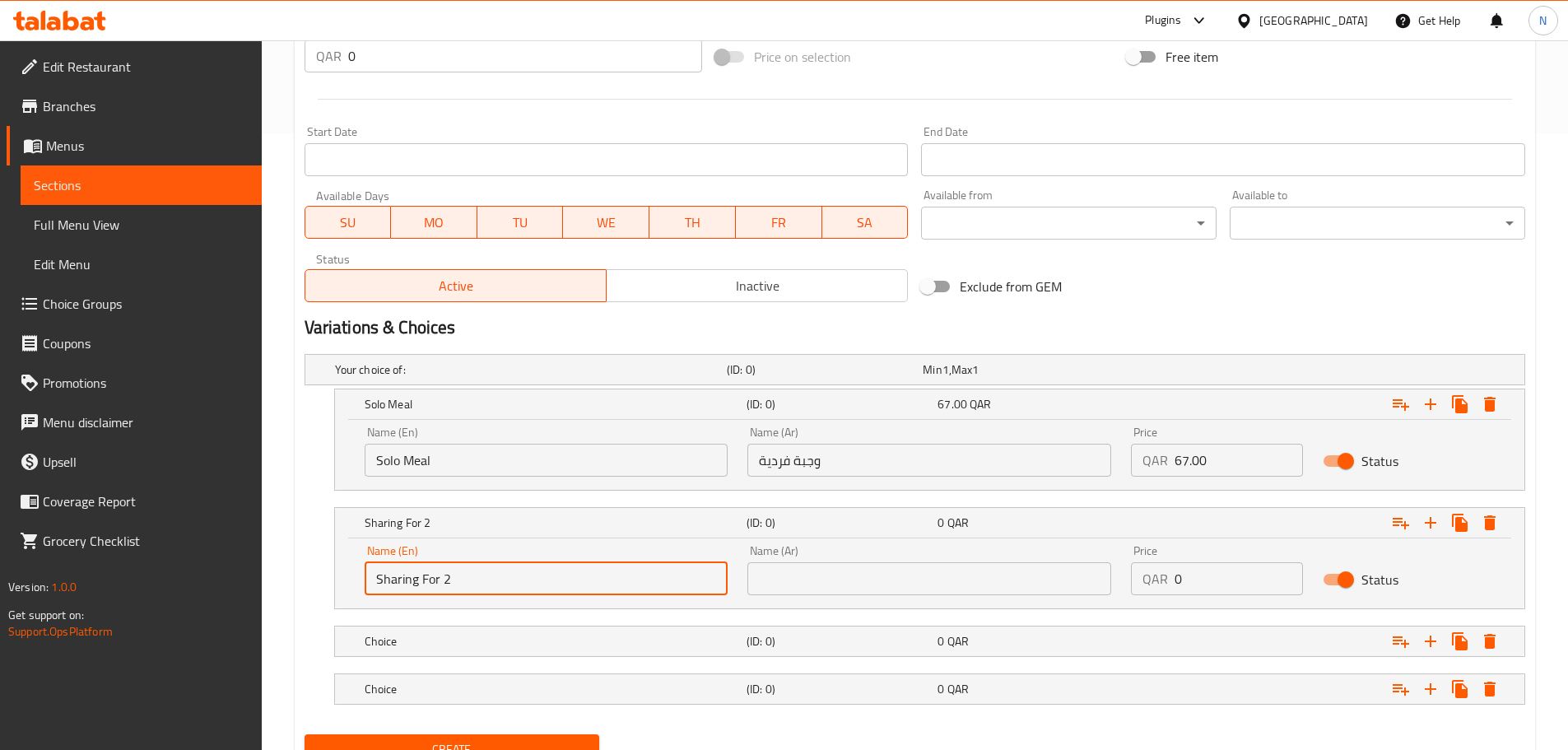
click at [847, 585] on input "text" at bounding box center [929, 579] width 364 height 33
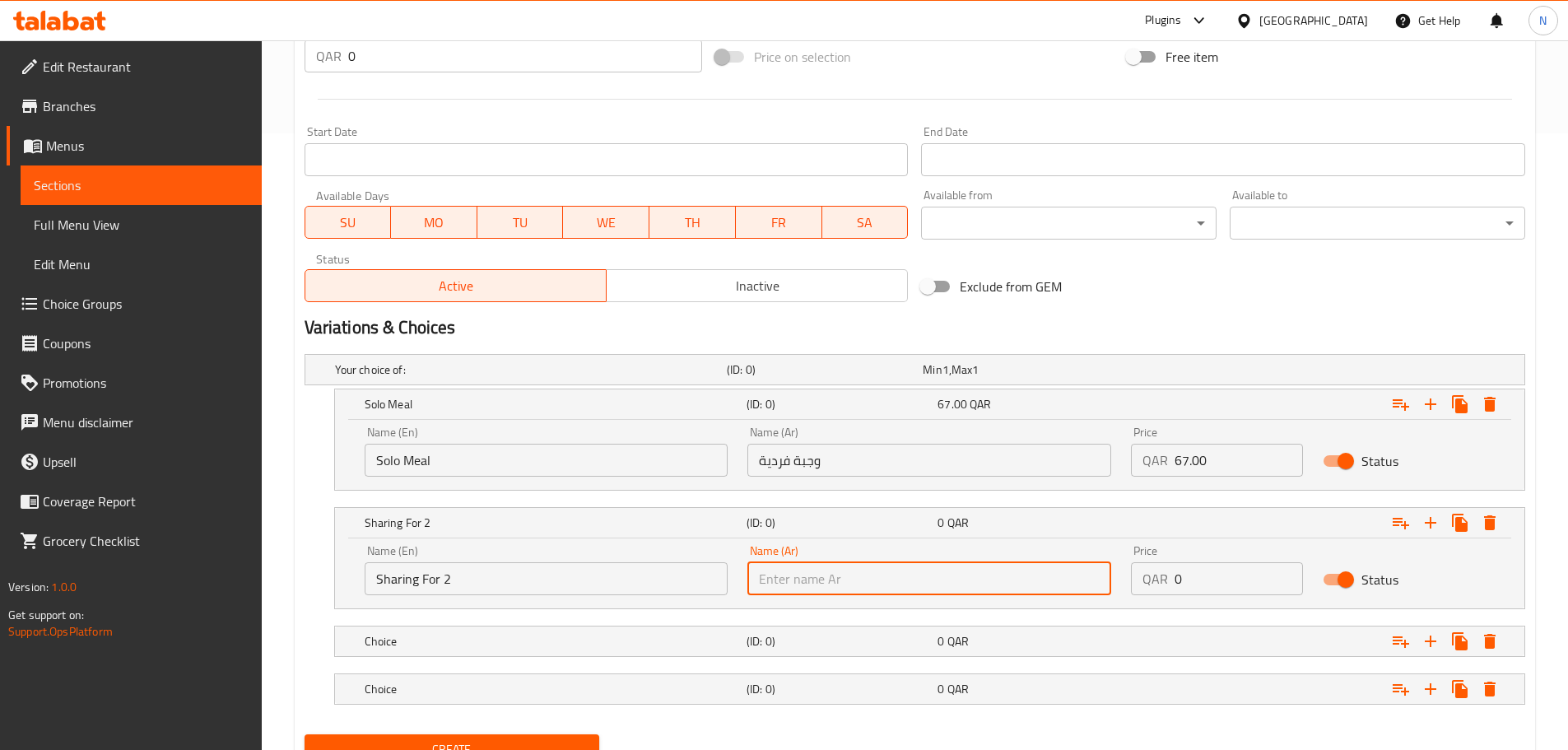
paste input "المشاركة لشخصين"
type input "المشاركة لشخصين"
drag, startPoint x: 1200, startPoint y: 603, endPoint x: 1150, endPoint y: 591, distance: 51.4
click at [1150, 591] on div "Price QAR 0 Price" at bounding box center [1217, 569] width 192 height 70
click at [1194, 583] on input "0" at bounding box center [1239, 579] width 129 height 33
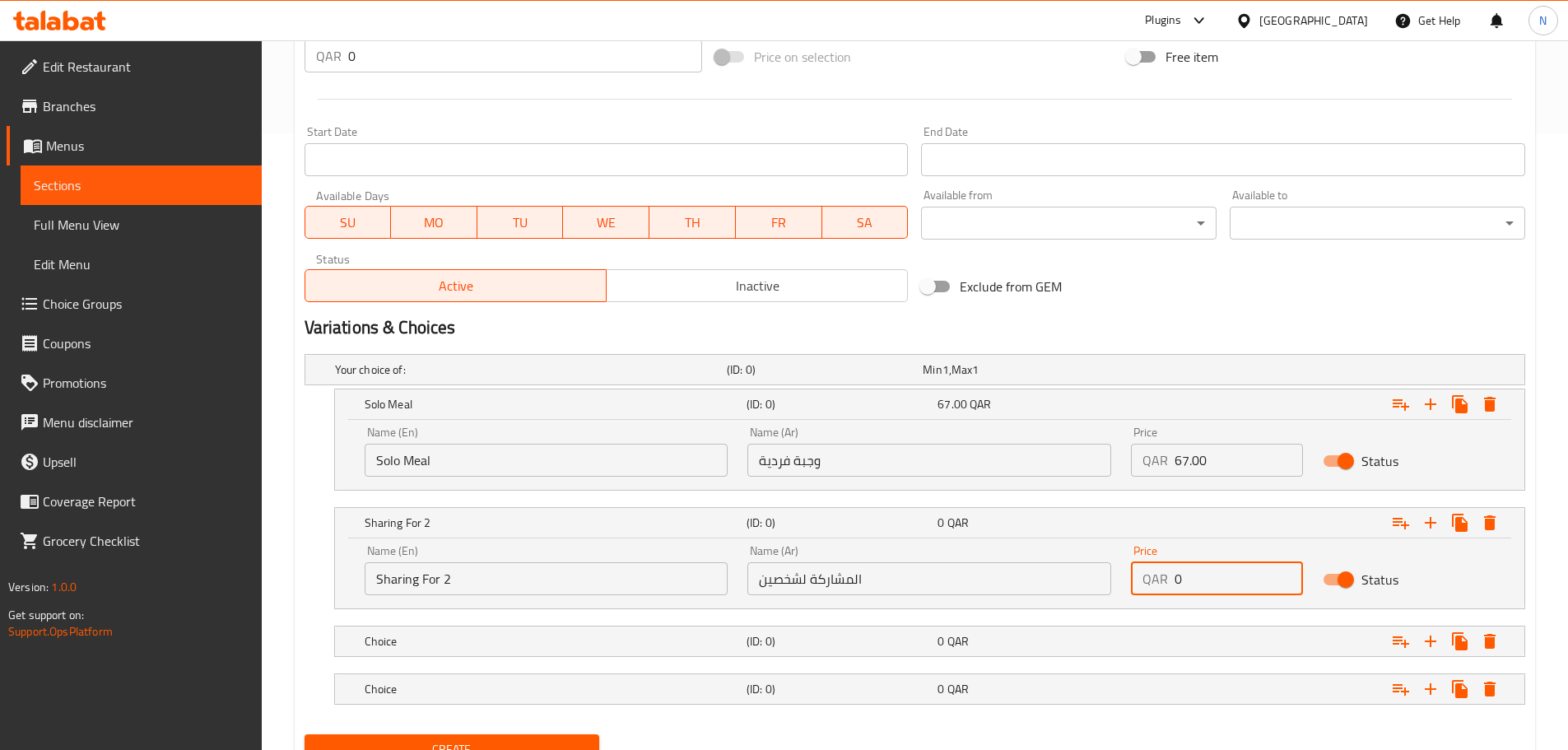
drag, startPoint x: 1194, startPoint y: 583, endPoint x: 1167, endPoint y: 583, distance: 27.0
click at [1167, 583] on div "QAR 0 Price" at bounding box center [1216, 579] width 172 height 33
paste input "127.0"
type input "127.00"
click at [489, 645] on h5 "Choice" at bounding box center [552, 641] width 376 height 16
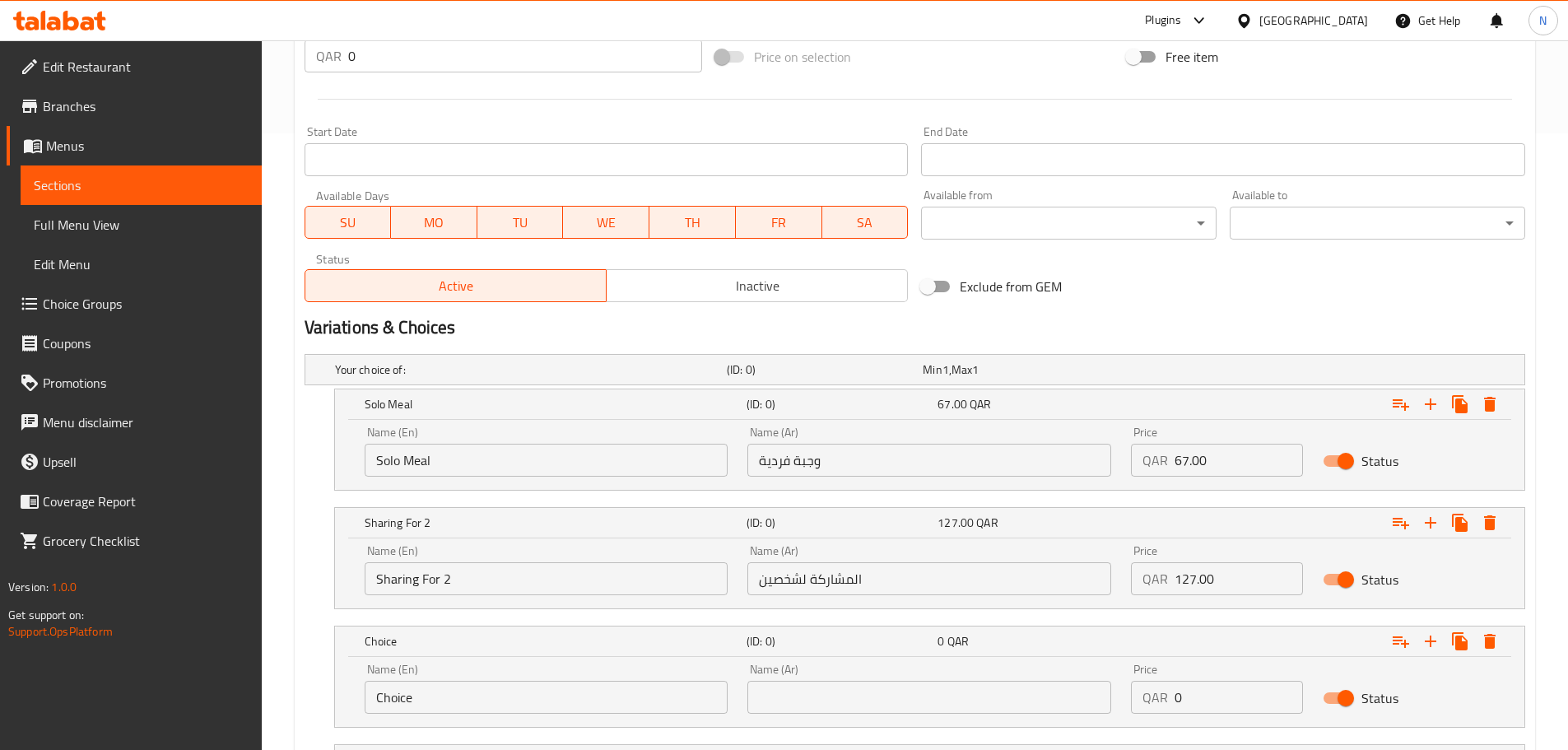
click at [482, 702] on input "Choice" at bounding box center [546, 697] width 364 height 33
paste input "Family Meal For 4"
type input "Family Meal For 4"
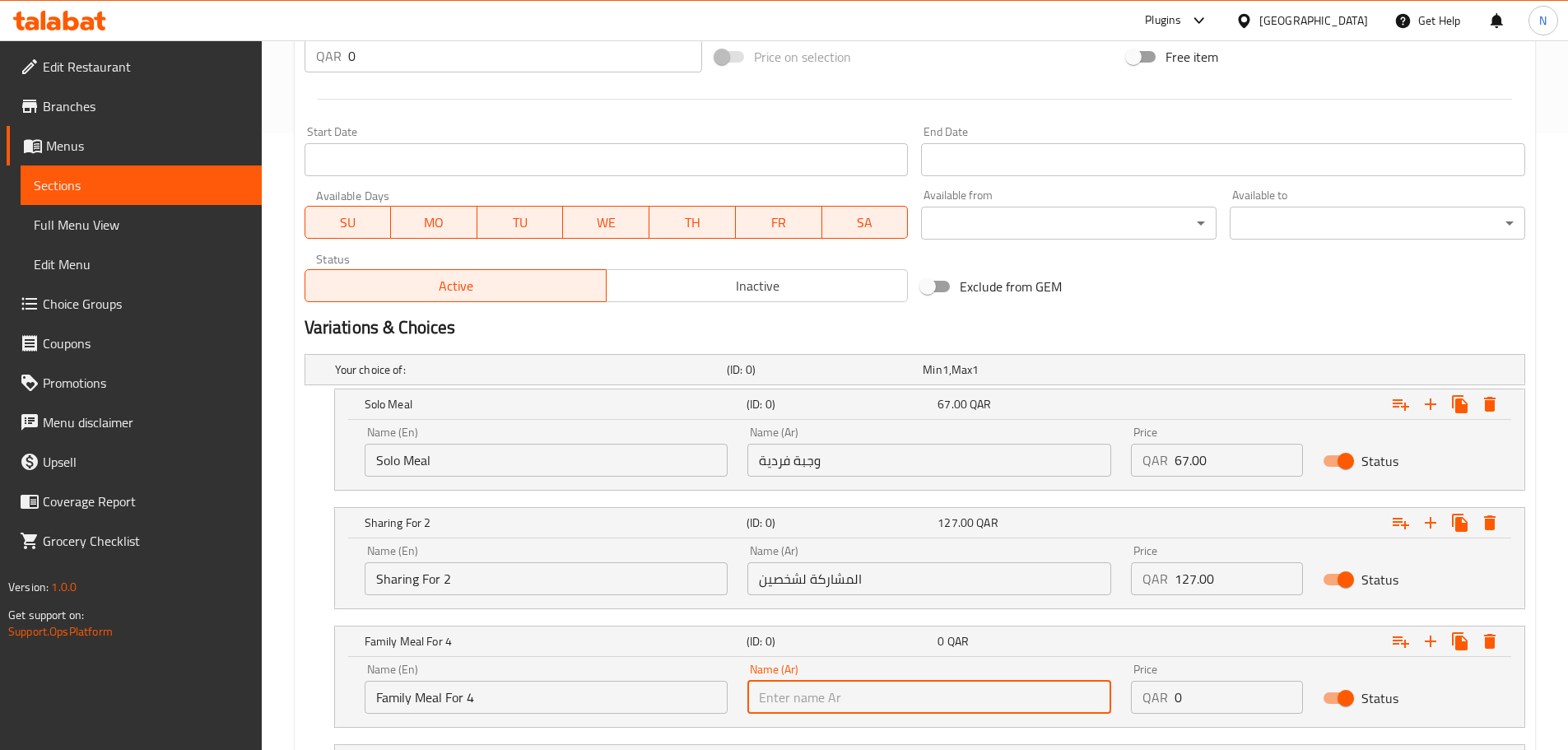
click at [897, 695] on input "text" at bounding box center [929, 697] width 364 height 33
paste input "وجبة عائلية لأربعة أشخاص"
type input "وجبة عائلية لأربعة أشخاص"
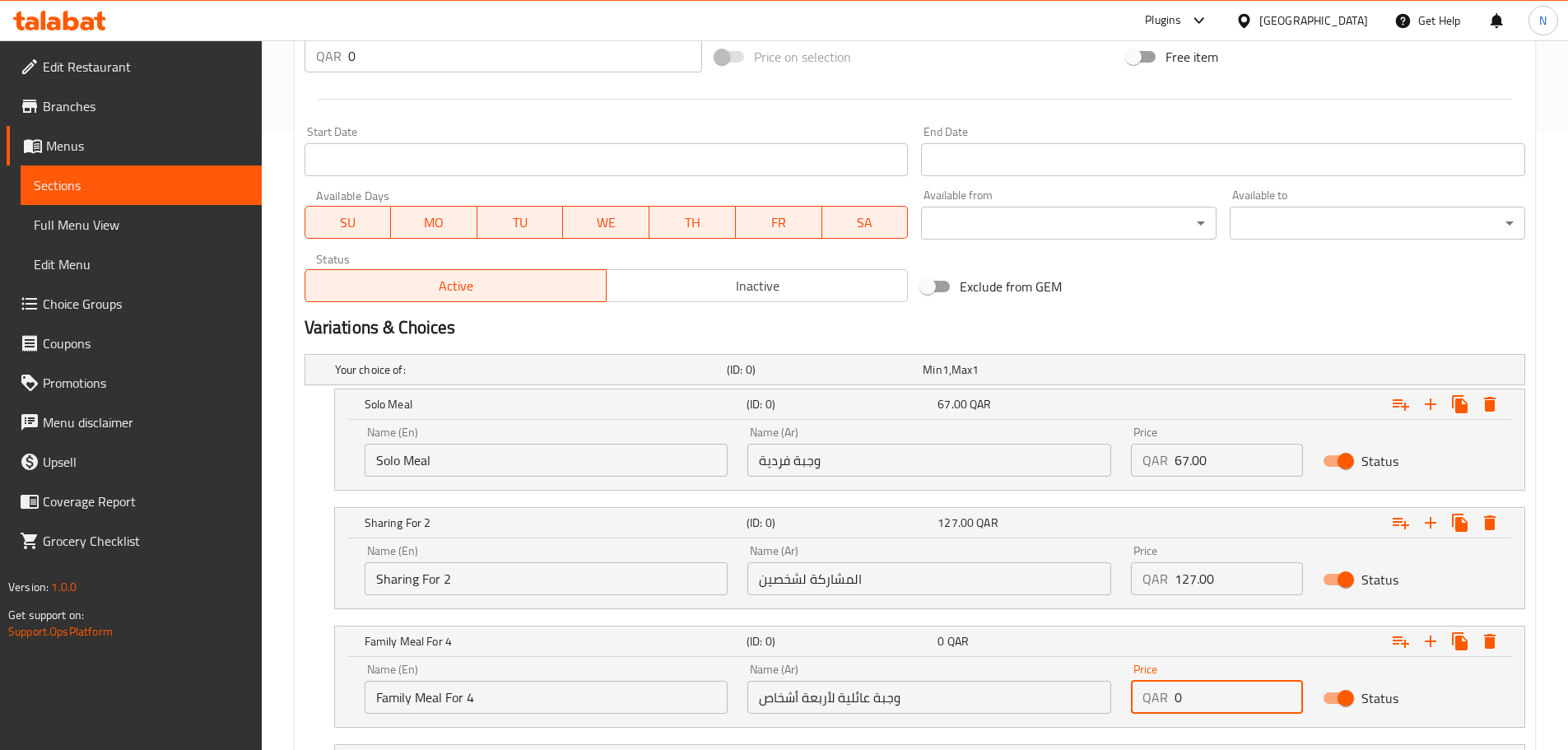
drag, startPoint x: 1184, startPoint y: 695, endPoint x: 1167, endPoint y: 698, distance: 17.3
click at [1167, 698] on div "QAR 0 Price" at bounding box center [1216, 697] width 172 height 33
click at [1190, 701] on input "123" at bounding box center [1239, 697] width 129 height 33
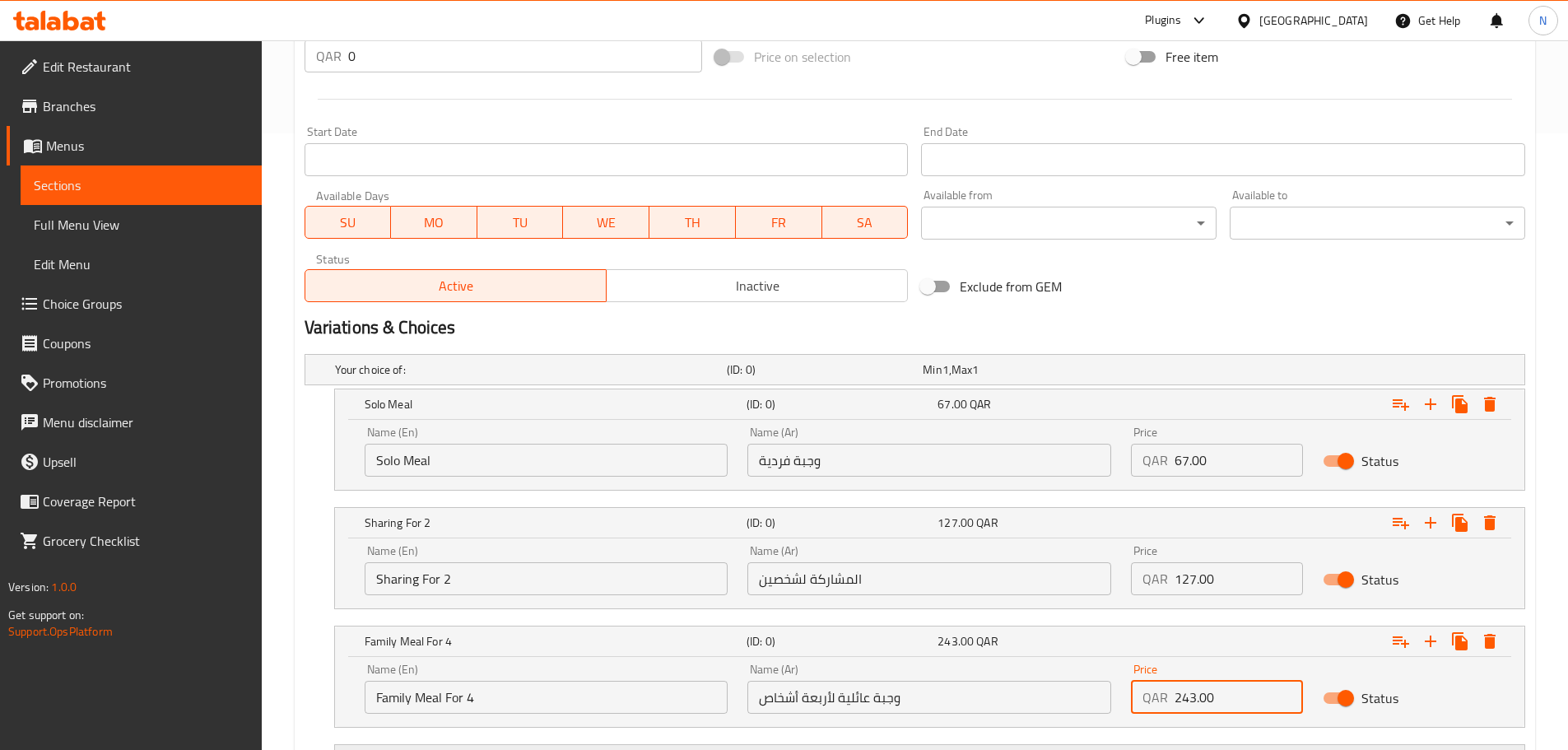
type input "243.00"
click at [1198, 275] on div "Exclude from GEM" at bounding box center [1120, 286] width 411 height 44
click at [1146, 302] on div "Exclude from GEM" at bounding box center [1120, 286] width 411 height 44
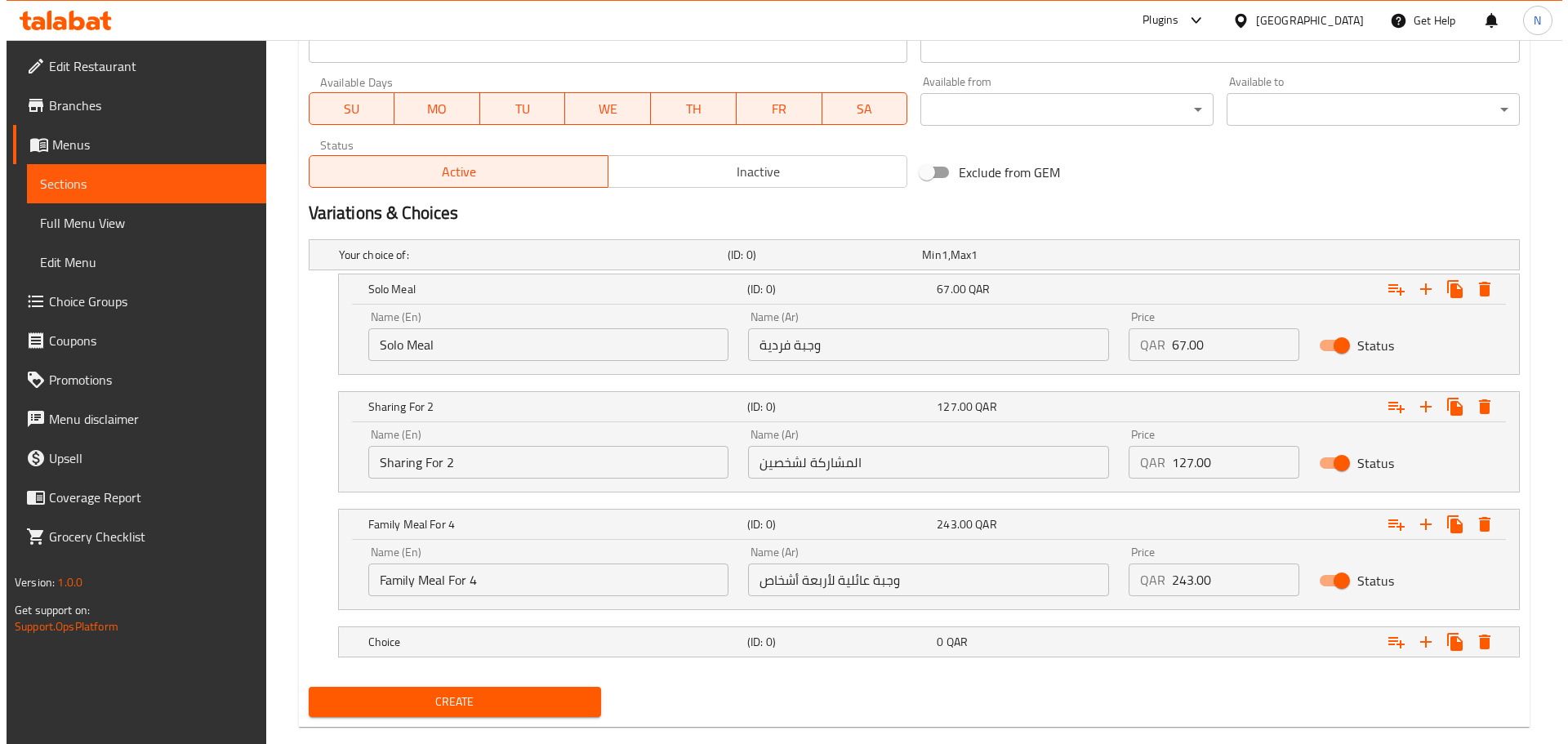
scroll to position [753, 0]
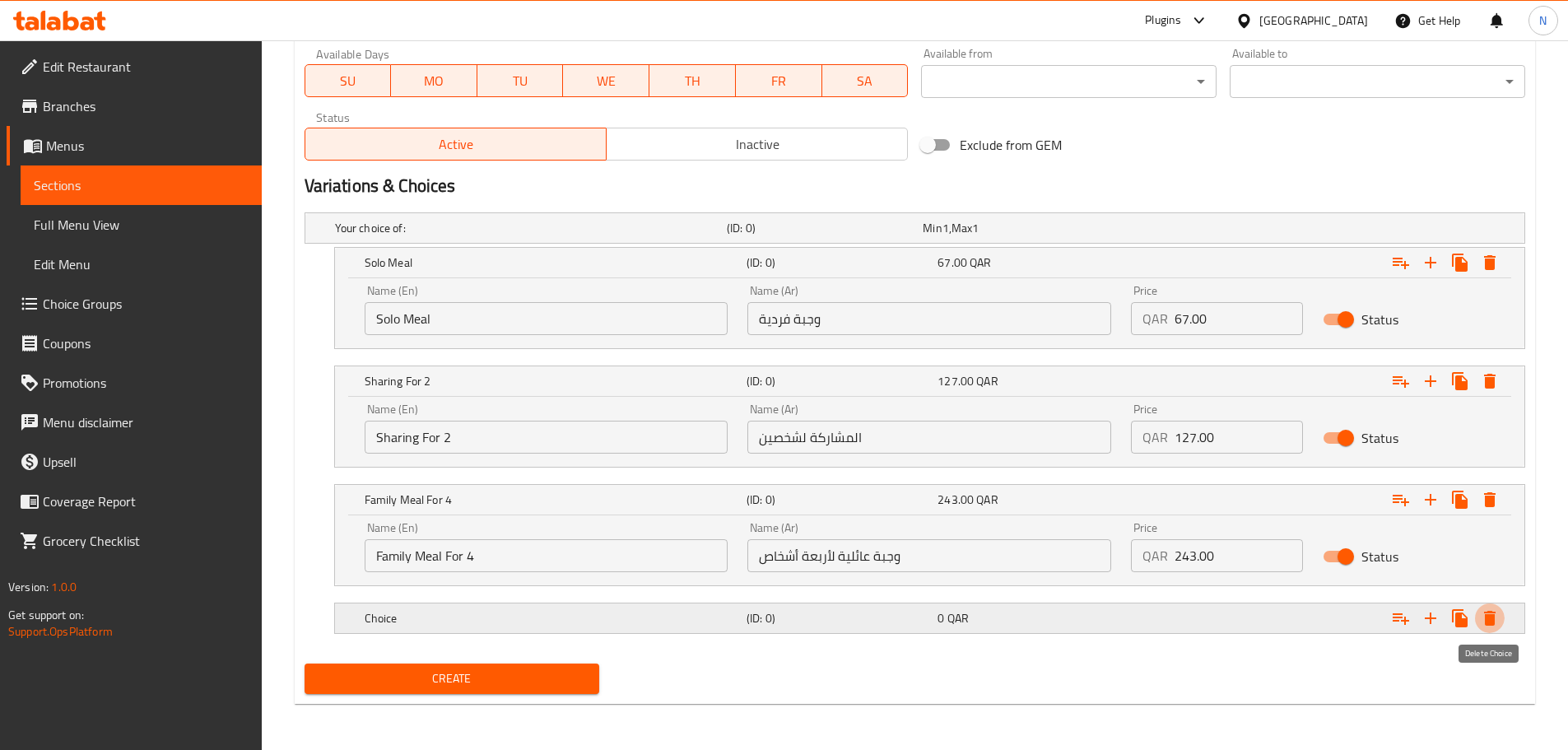
click at [1490, 608] on icon "Expand" at bounding box center [1489, 618] width 20 height 20
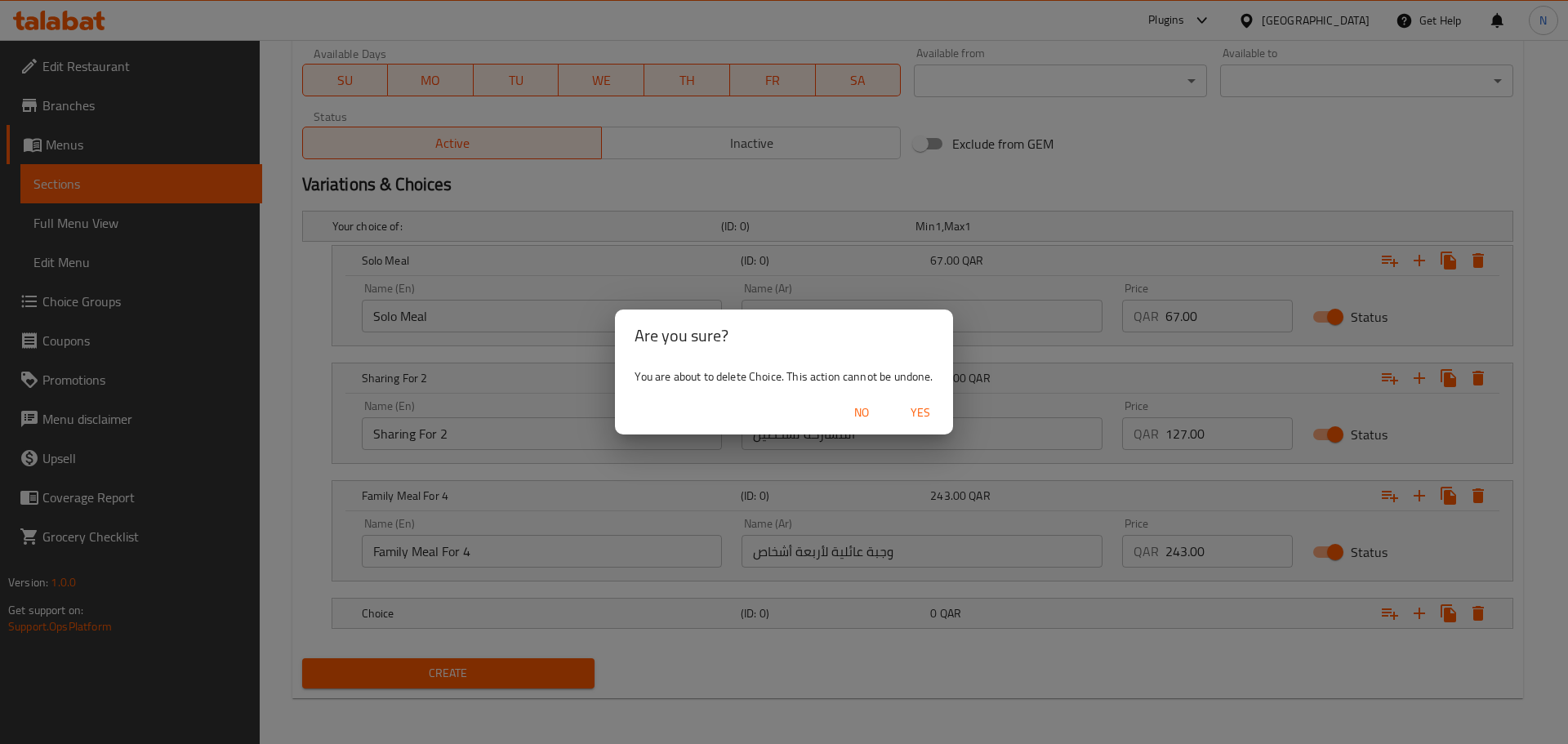
click at [924, 406] on span "Yes" at bounding box center [920, 413] width 39 height 21
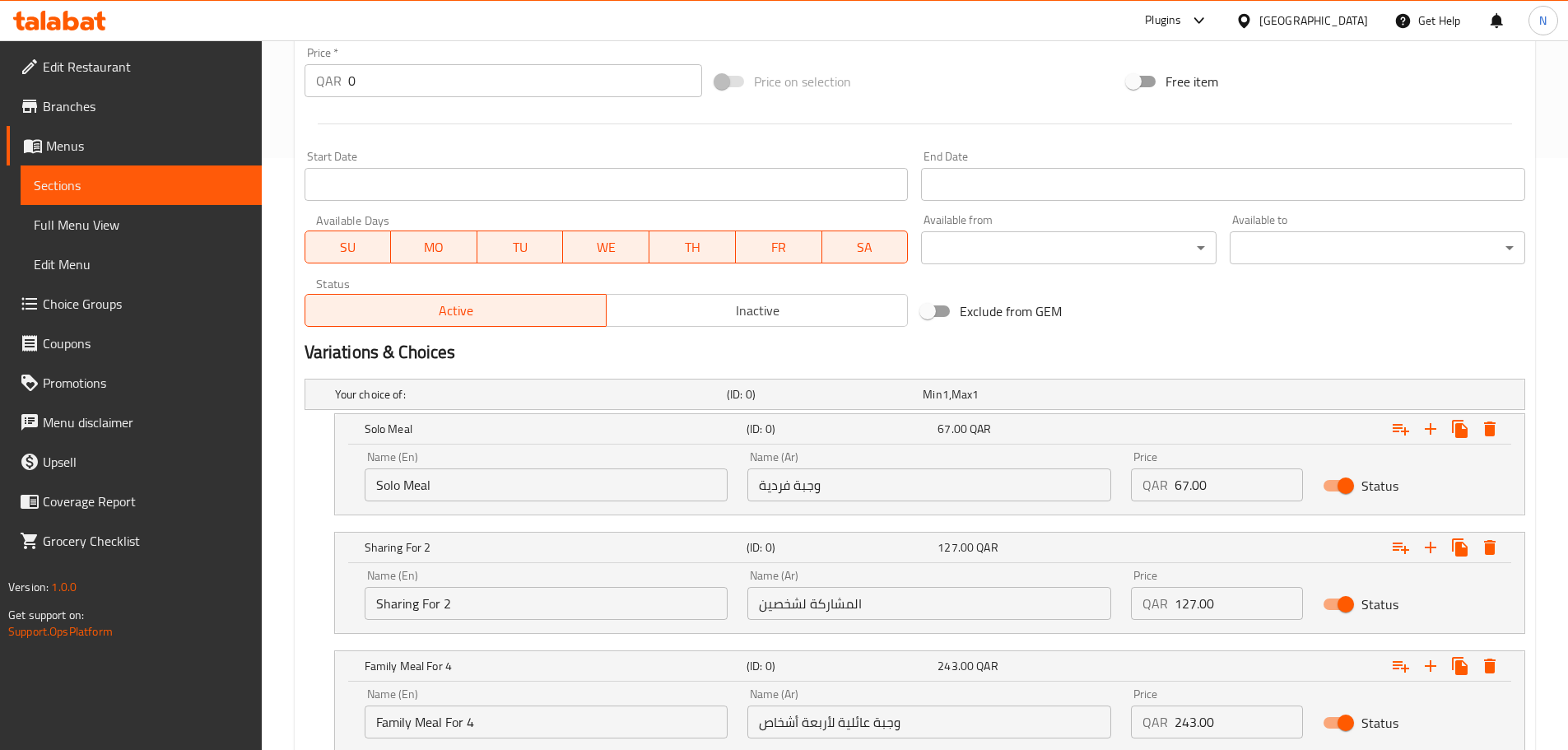
scroll to position [710, 0]
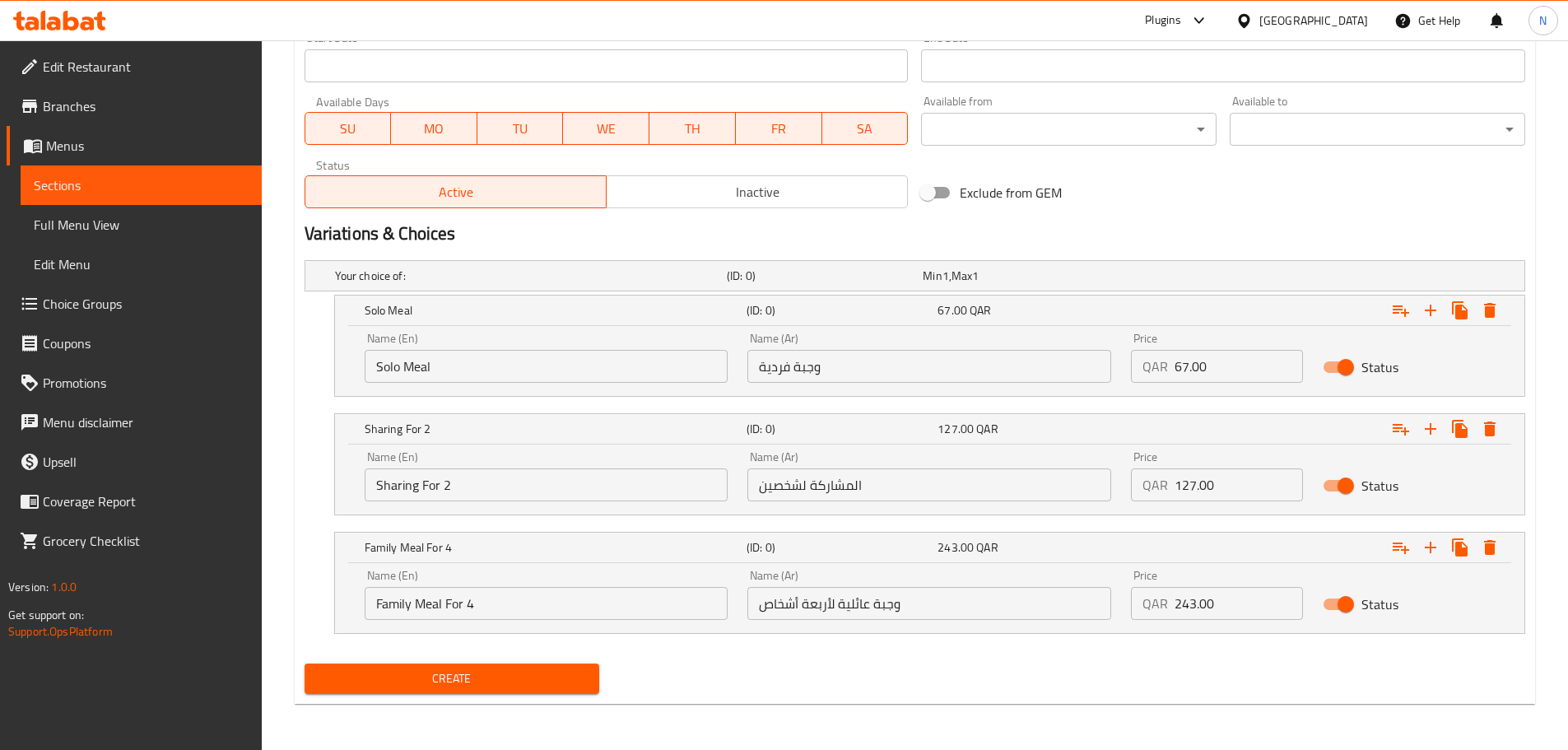
click at [581, 678] on span "Create" at bounding box center [453, 679] width 270 height 21
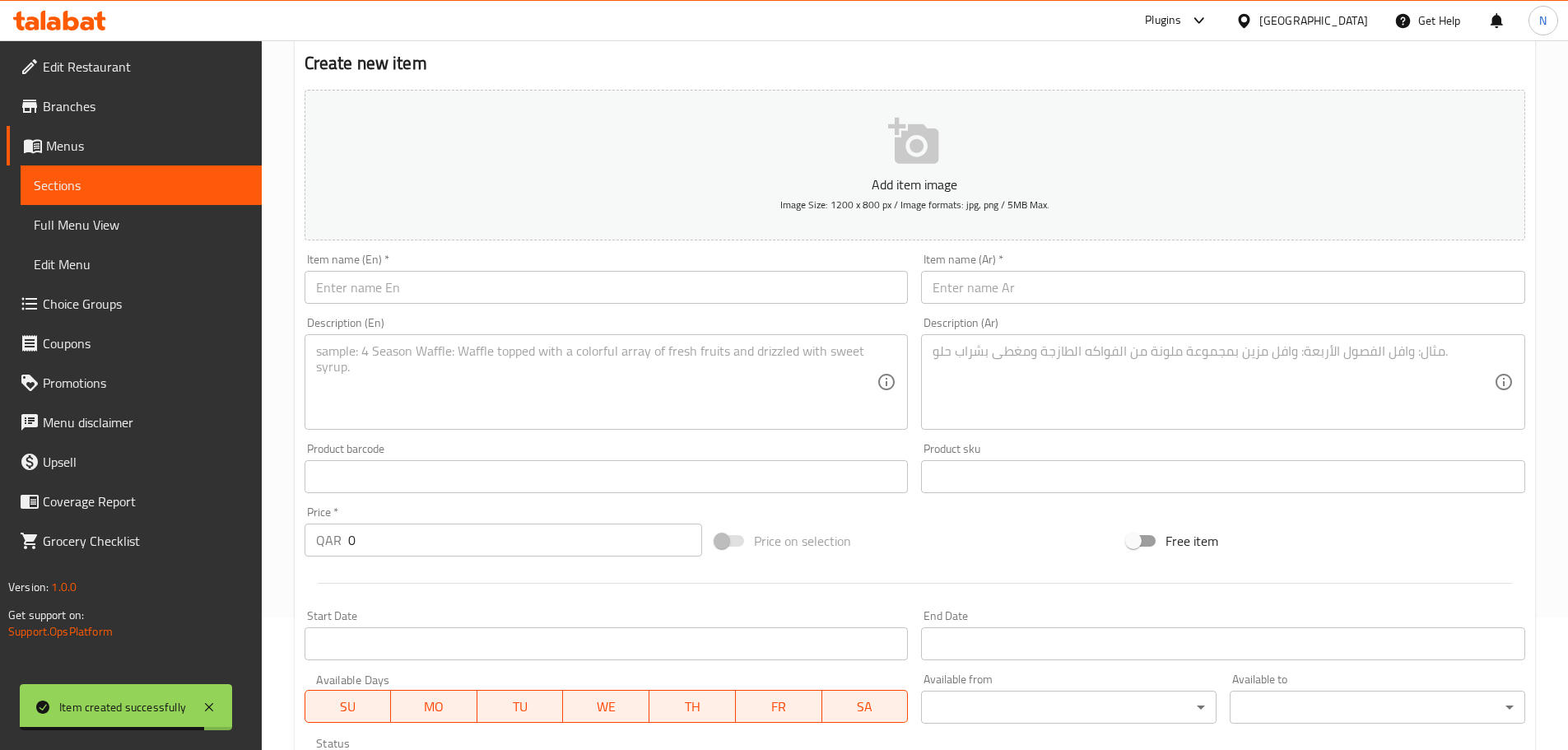
scroll to position [0, 0]
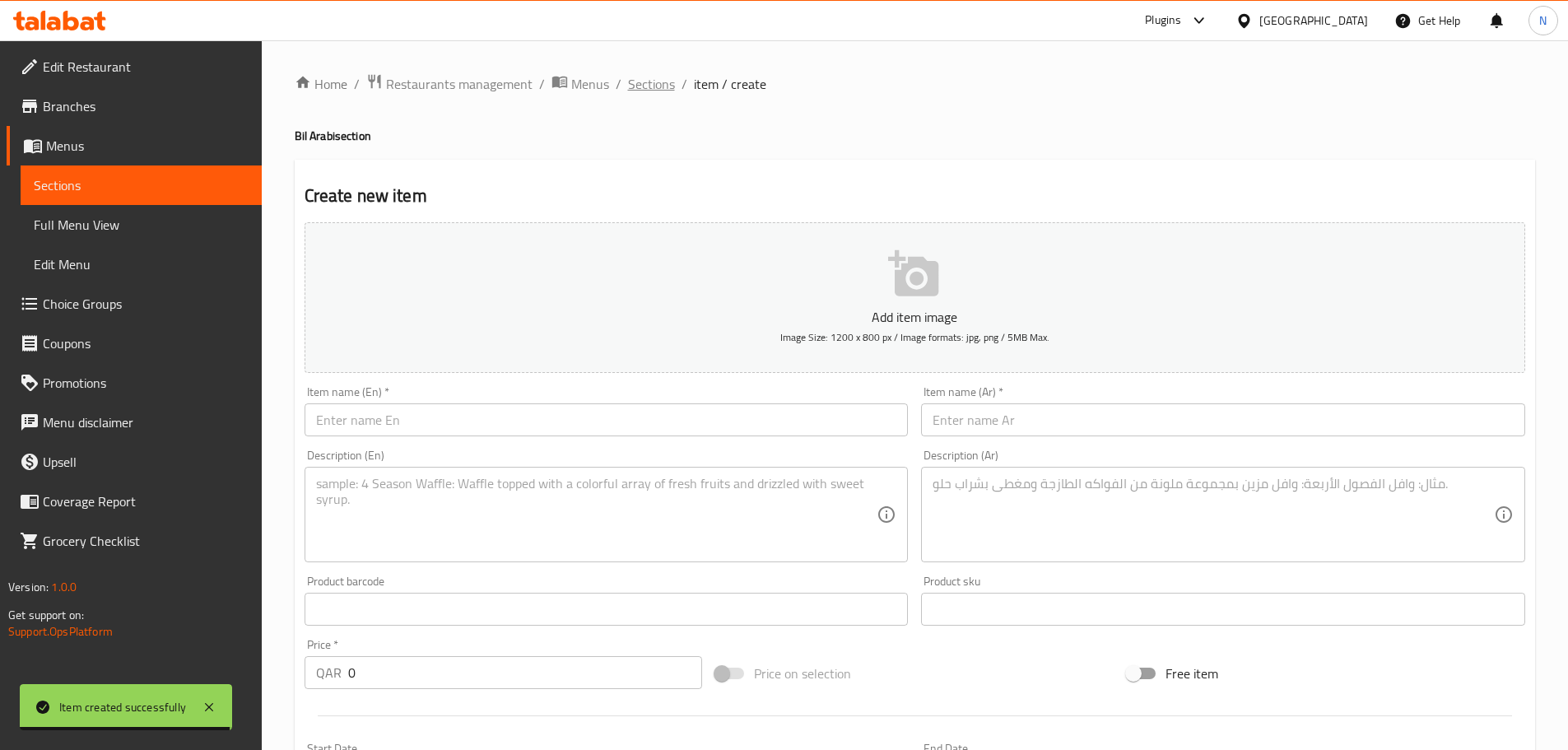
click at [658, 86] on span "Sections" at bounding box center [651, 84] width 47 height 20
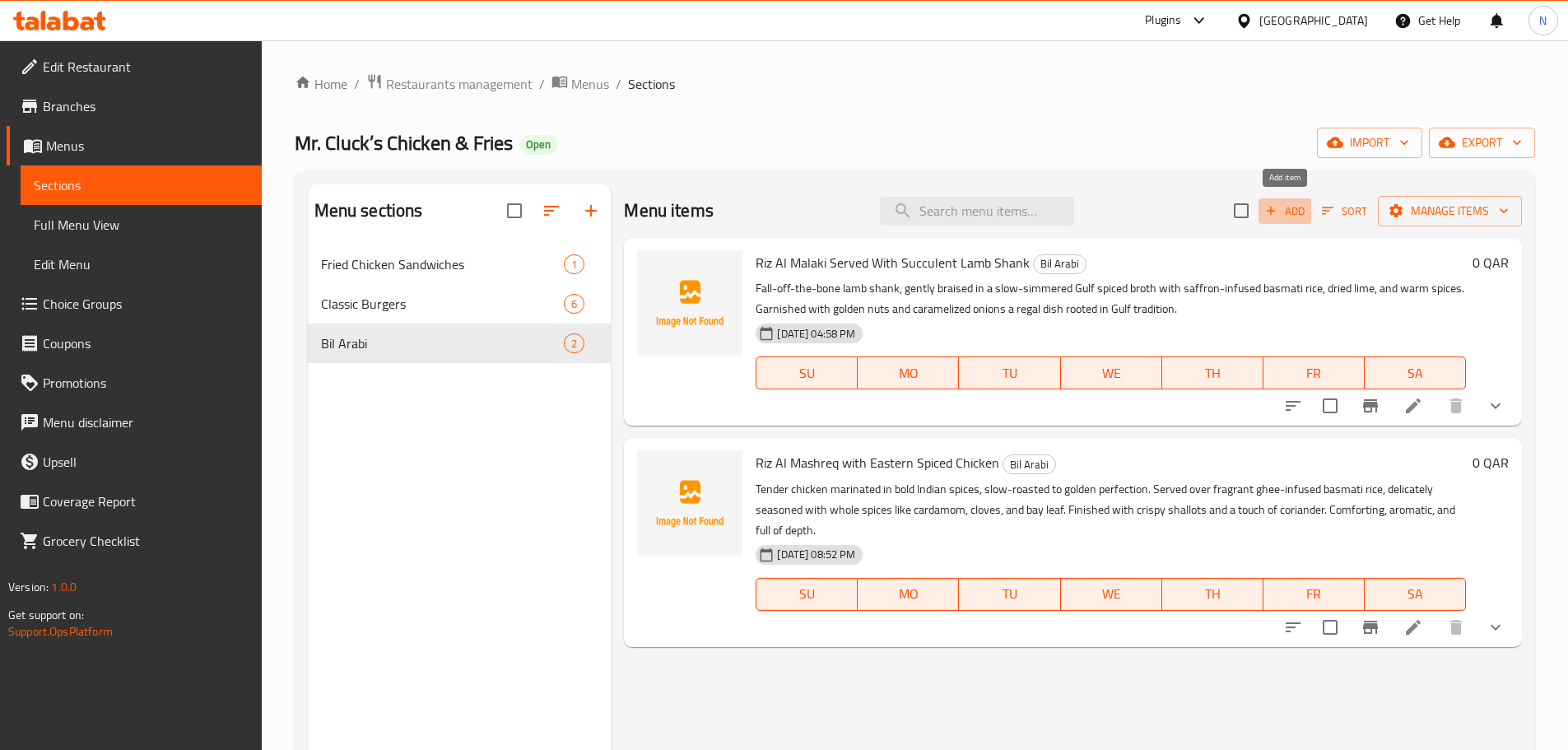
click at [1281, 219] on span "Add" at bounding box center [1285, 211] width 44 height 19
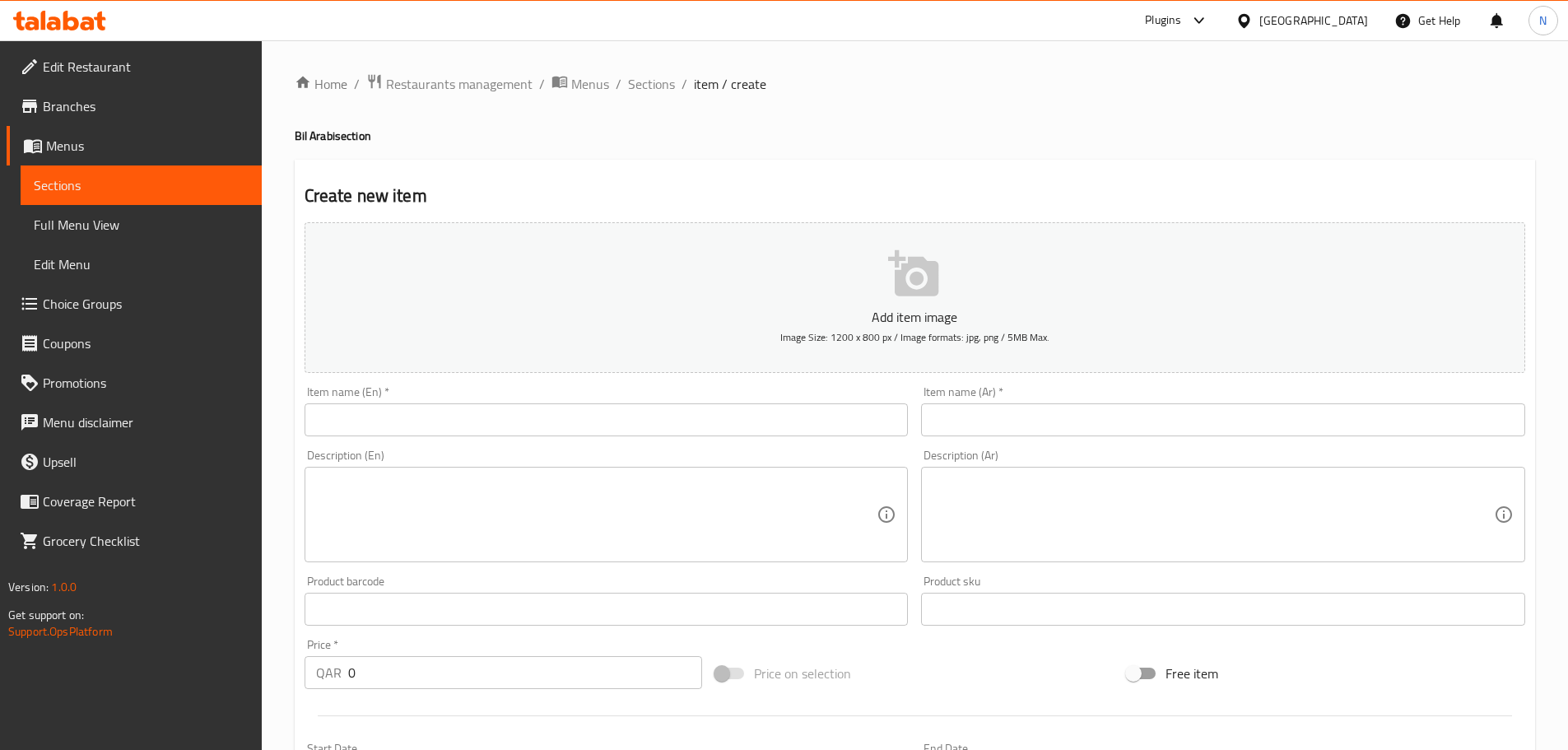
click at [826, 429] on input "text" at bounding box center [606, 420] width 604 height 33
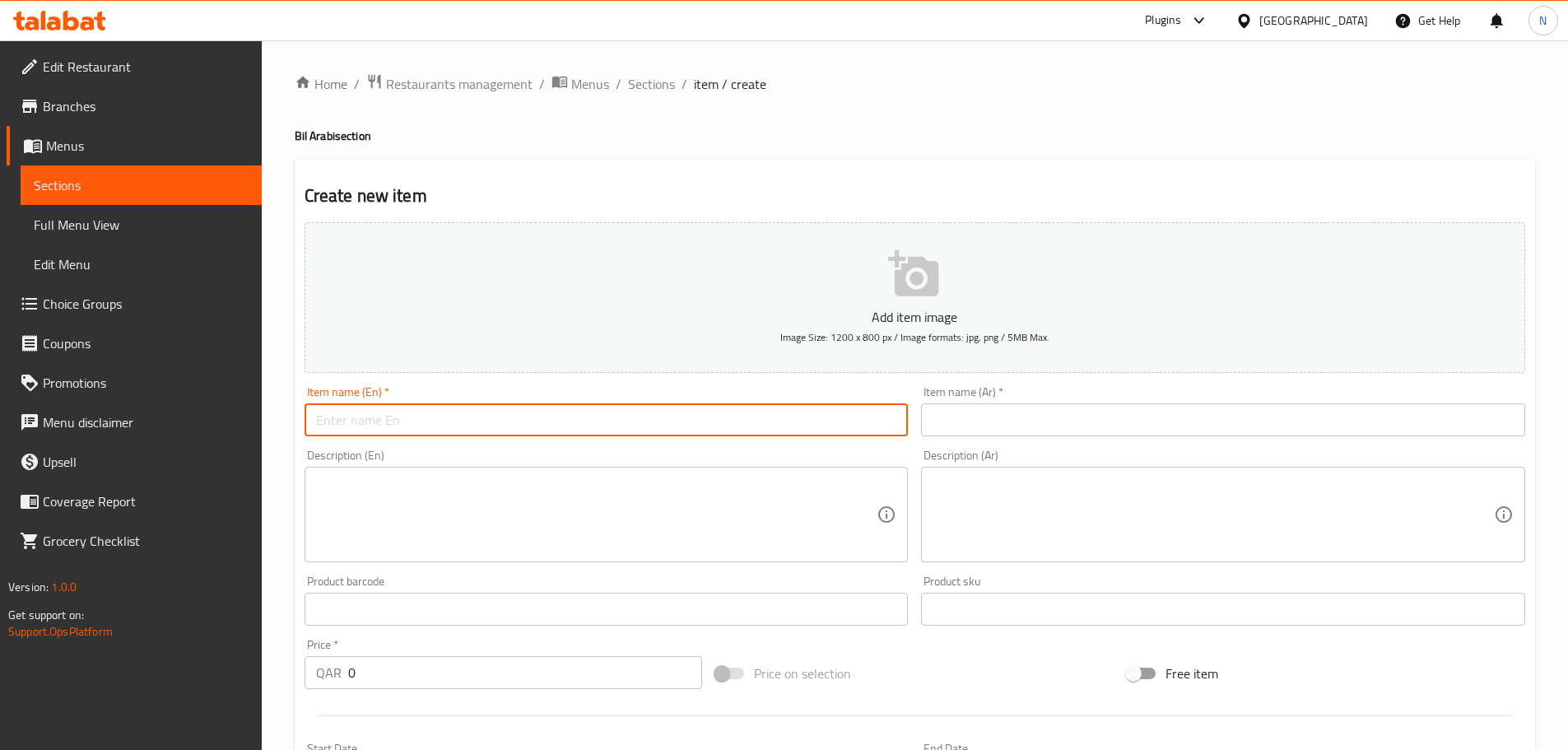
paste input "Ouzi Rumi"
type input "Ouzi Rumi"
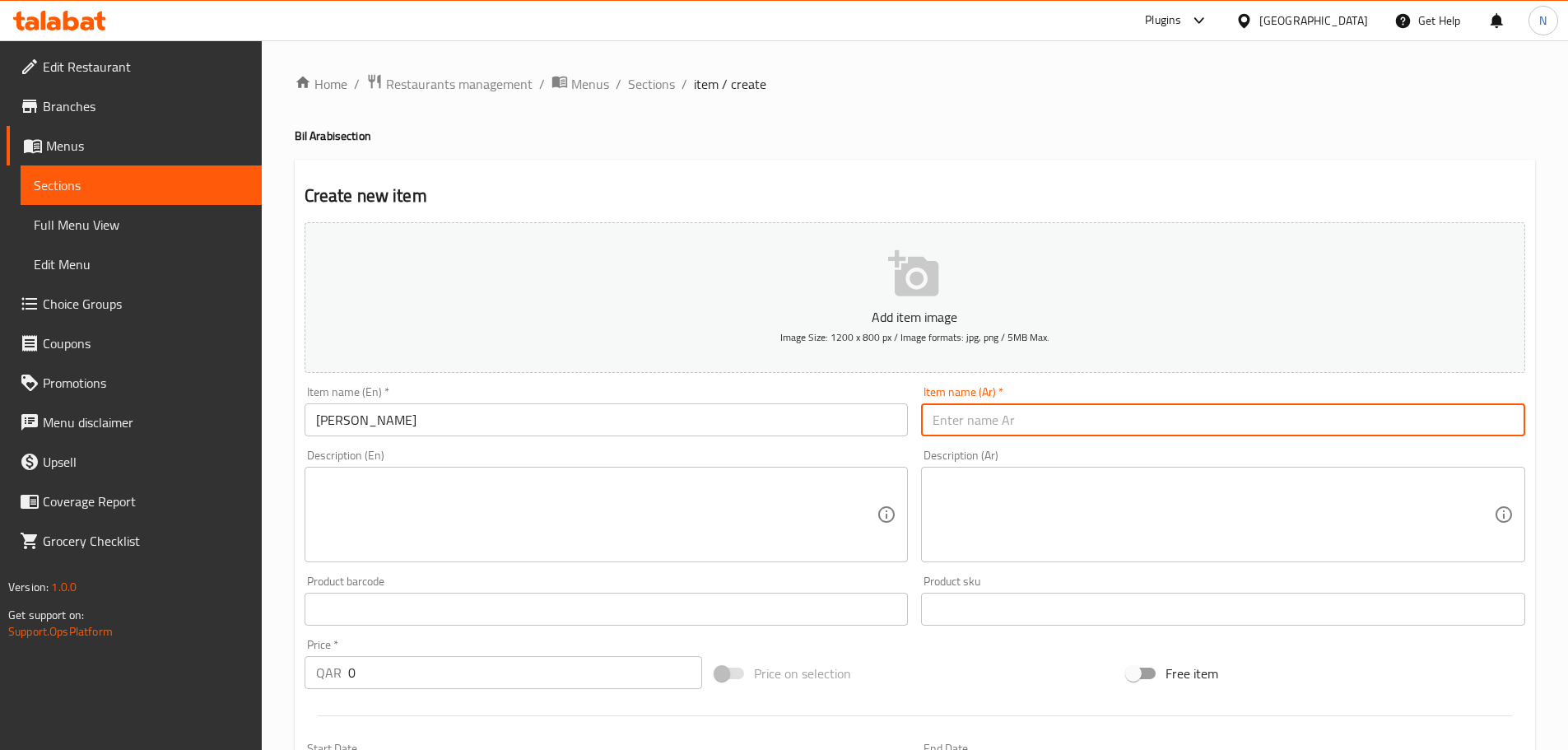
click at [1127, 429] on input "text" at bounding box center [1222, 420] width 604 height 33
paste input "عوزي رومي"
type input "عوزي رومي"
click at [409, 458] on div "Description (En) Description (En)" at bounding box center [606, 505] width 604 height 113
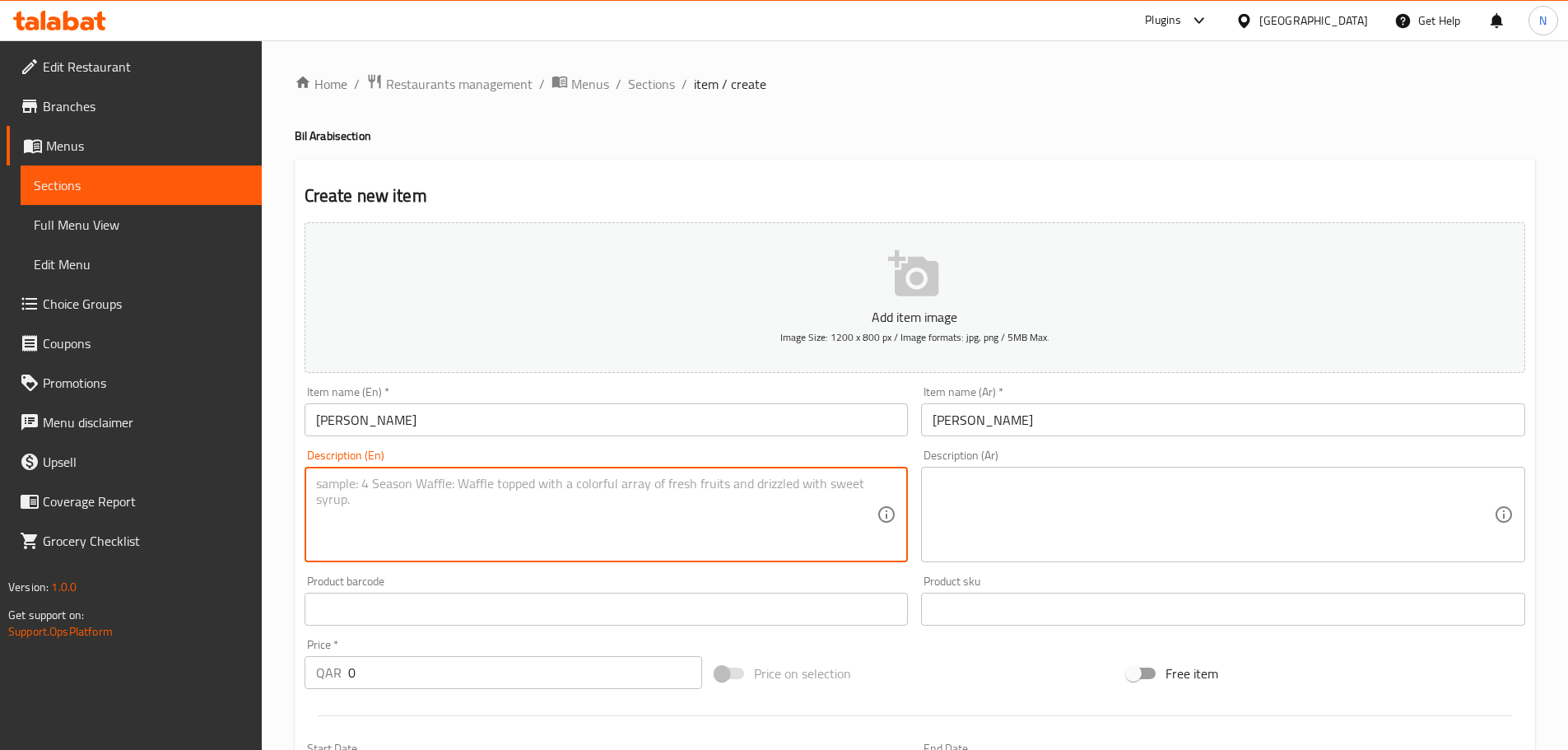
click at [416, 496] on textarea at bounding box center [597, 515] width 562 height 79
paste textarea "A bold reimagining of a classic—fragrant spiced rice layered with sautéed mince…"
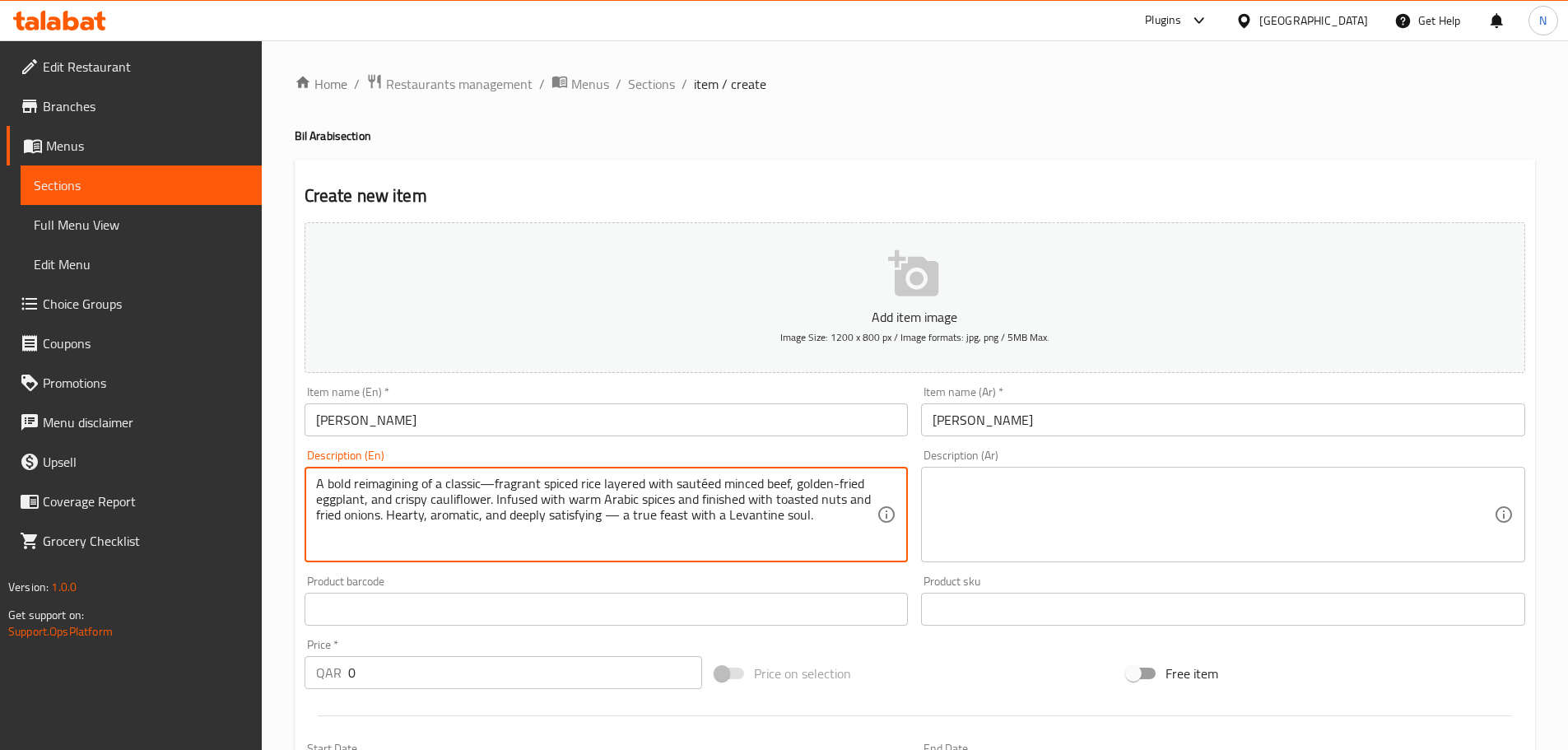
click at [495, 485] on textarea "A bold reimagining of a classic—fragrant spiced rice layered with sautéed mince…" at bounding box center [597, 515] width 562 height 79
click at [624, 519] on textarea "A bold reimagining of a classic fragrant spiced rice layered with sautéed mince…" at bounding box center [597, 515] width 562 height 79
type textarea "A bold reimagining of a classic fragrant spiced rice layered with sautéed mince…"
click at [1218, 533] on textarea at bounding box center [1214, 515] width 562 height 79
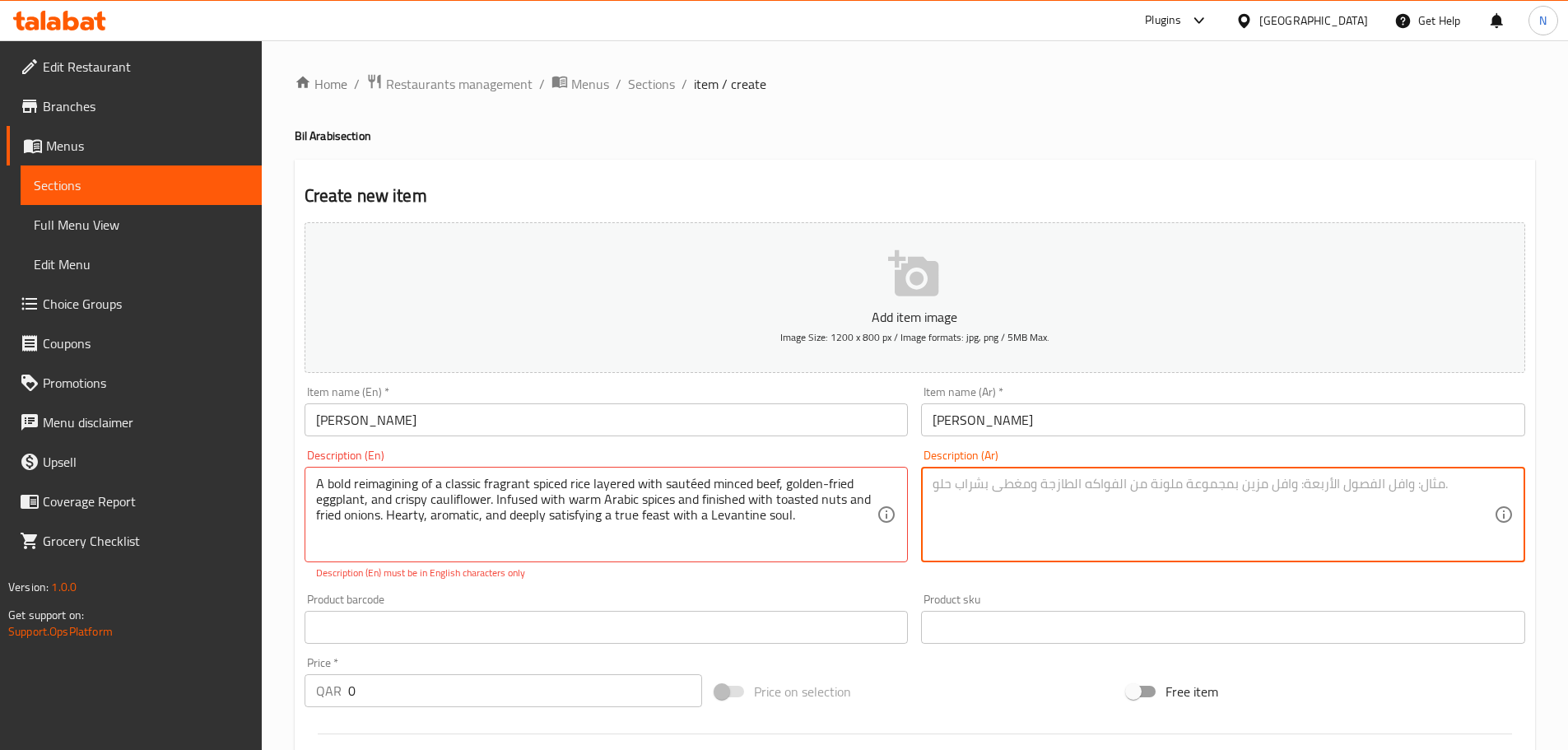
paste textarea "إعادة تصور جريئة لطبق كلاسيكي — أرز معطر بالتوابل محشو بلحم بقري مفروم مقلي، با…"
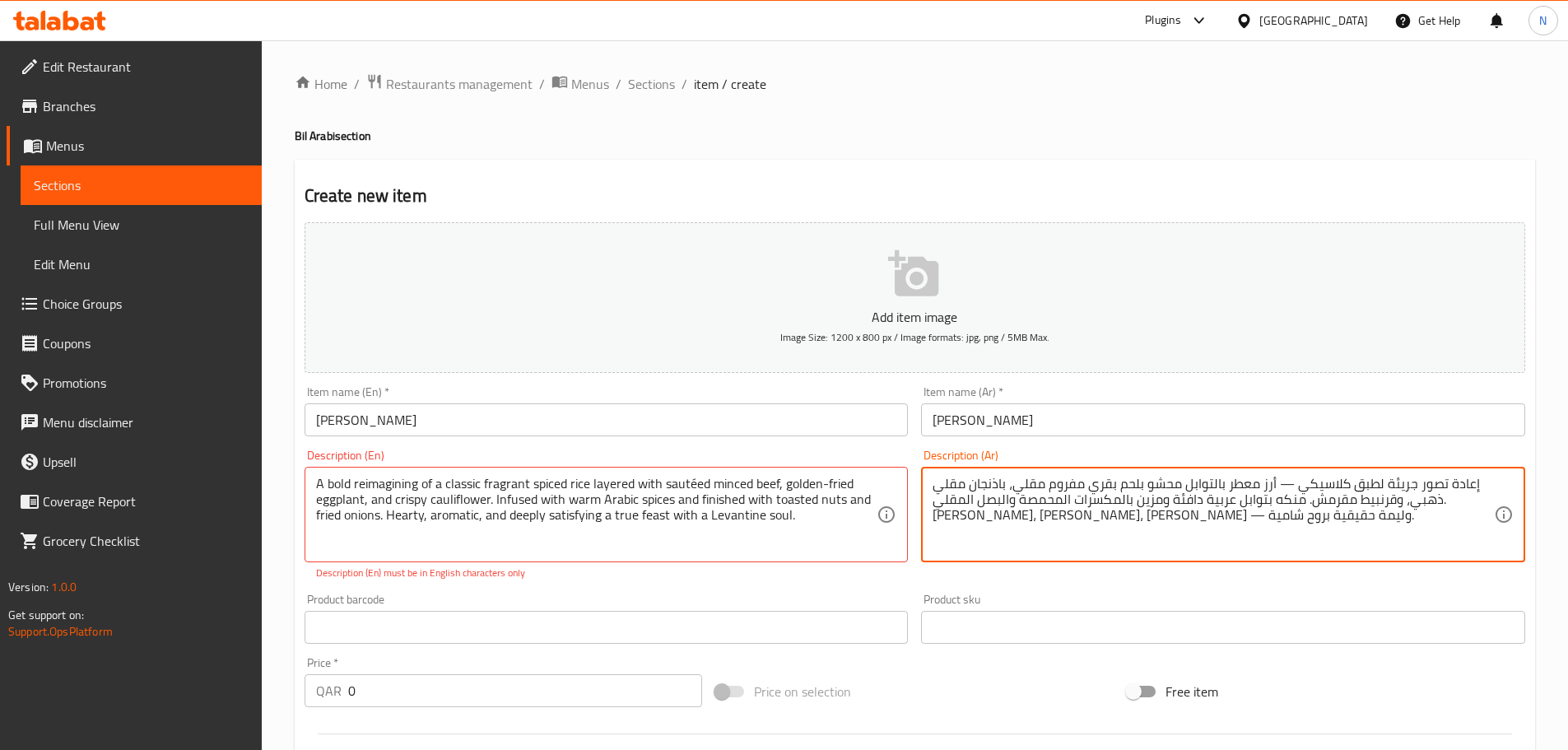
type textarea "إعادة تصور جريئة لطبق كلاسيكي — أرز معطر بالتوابل محشو بلحم بقري مفروم مقلي، با…"
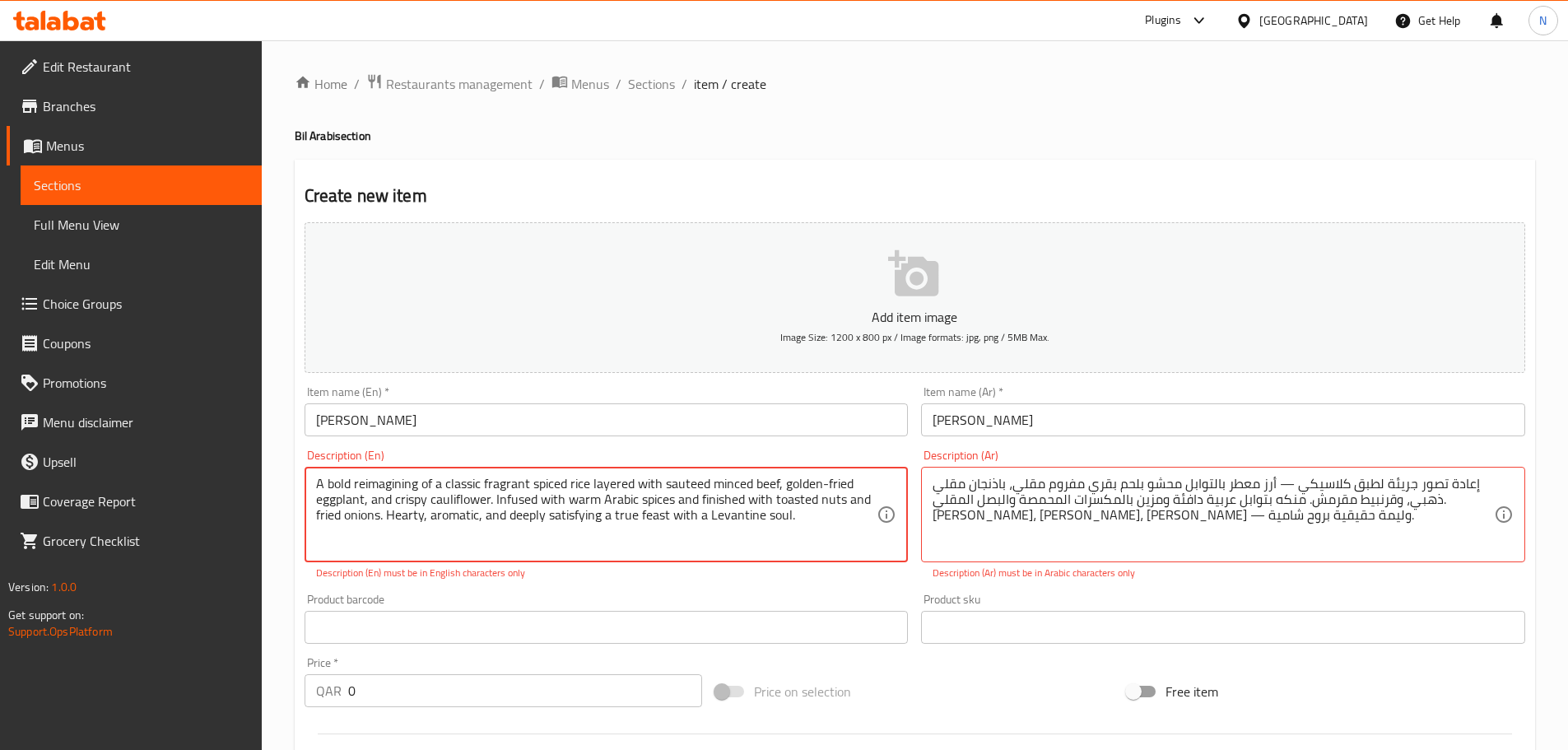
type textarea "A bold reimagining of a classic fragrant spiced rice layered with sauteed mince…"
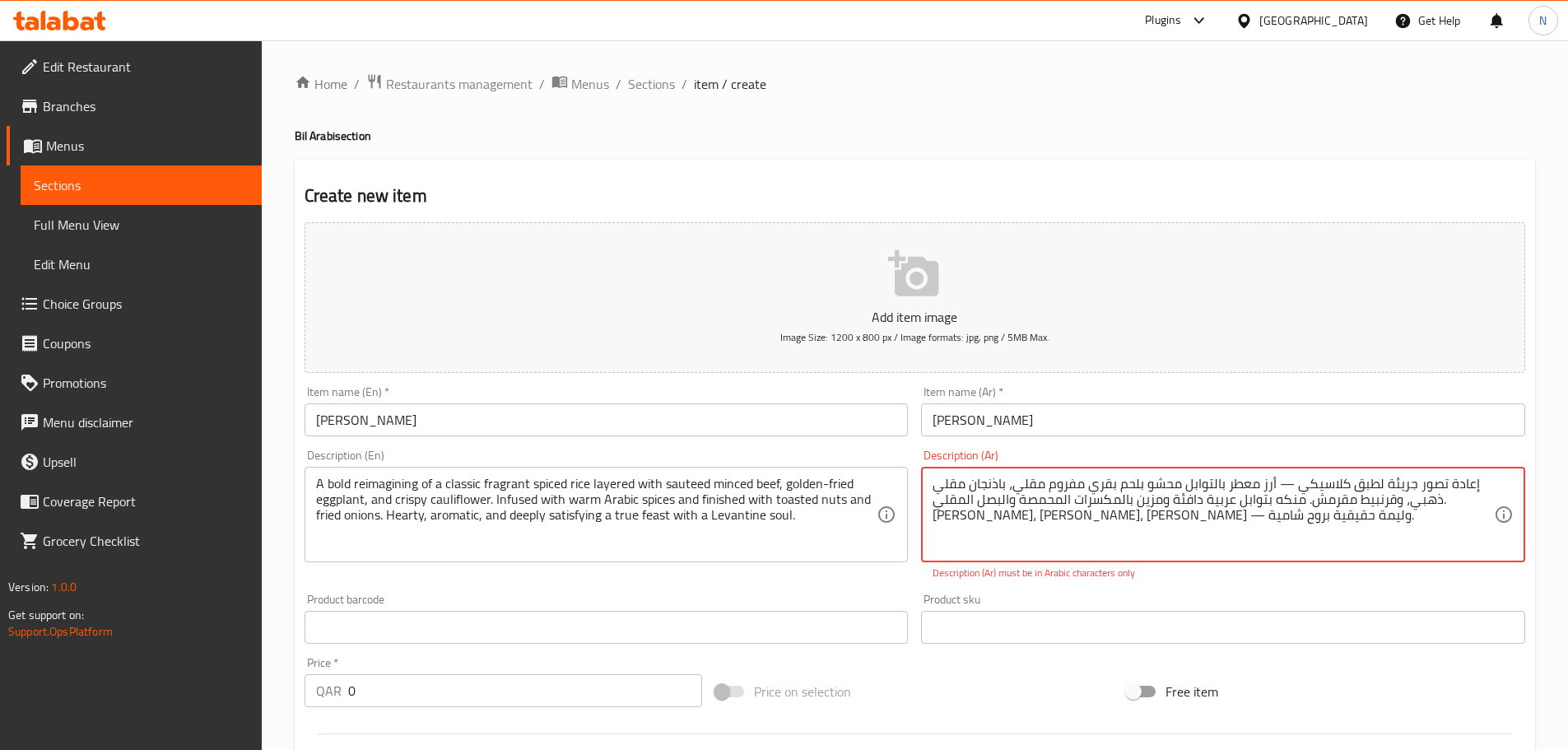
click at [1077, 518] on textarea "إعادة تصور جريئة لطبق كلاسيكي — أرز معطر بالتوابل محشو بلحم بقري مفروم مقلي، با…" at bounding box center [1214, 515] width 562 height 79
click at [1279, 477] on textarea "إعادة تصور جريئة لطبق كلاسيكي — أرز معطر بالتوابل محشو بلحم بقري مفروم مقلي، با…" at bounding box center [1214, 515] width 562 height 79
type textarea "إعادة تصور جريئة لطبق كلاسيكي أرز معطر بالتوابل محشو بلحم بقري مفروم مقلي، باذن…"
click at [709, 559] on div "A bold reimagining of a classic fragrant spiced rice layered with sauteed mince…" at bounding box center [606, 514] width 604 height 96
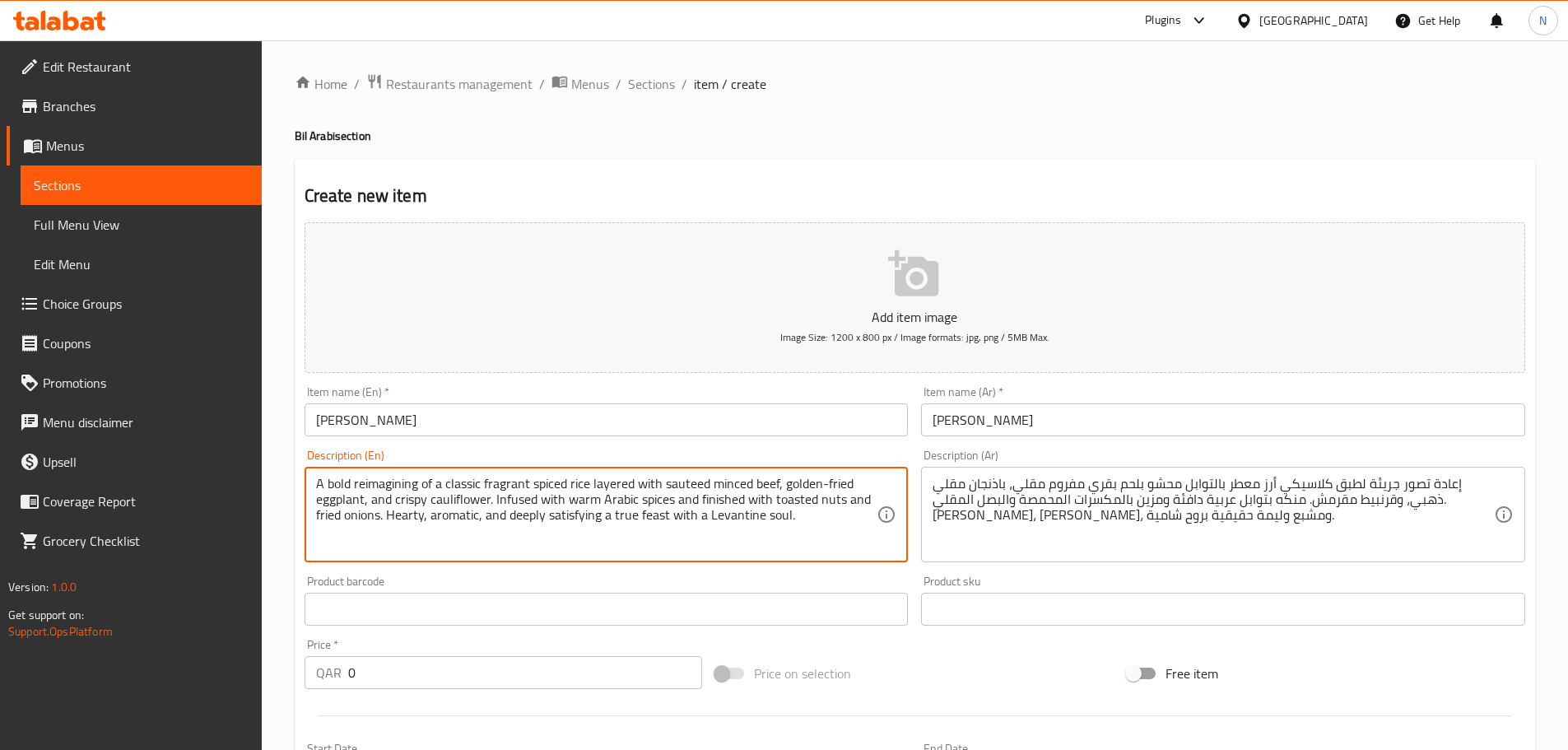
click at [683, 513] on textarea "A bold reimagining of a classic fragrant spiced rice layered with sauteed mince…" at bounding box center [597, 515] width 562 height 79
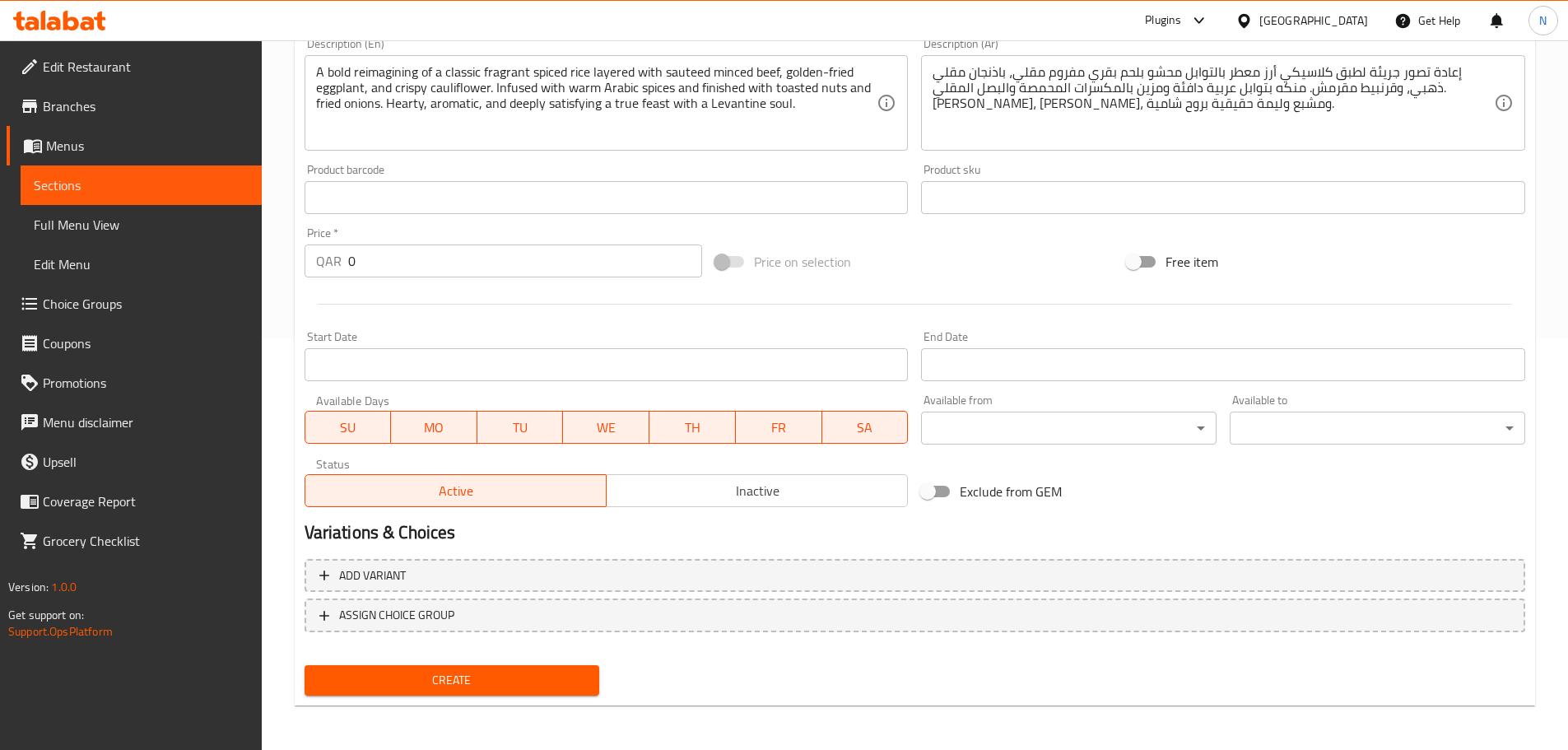
scroll to position [413, 0]
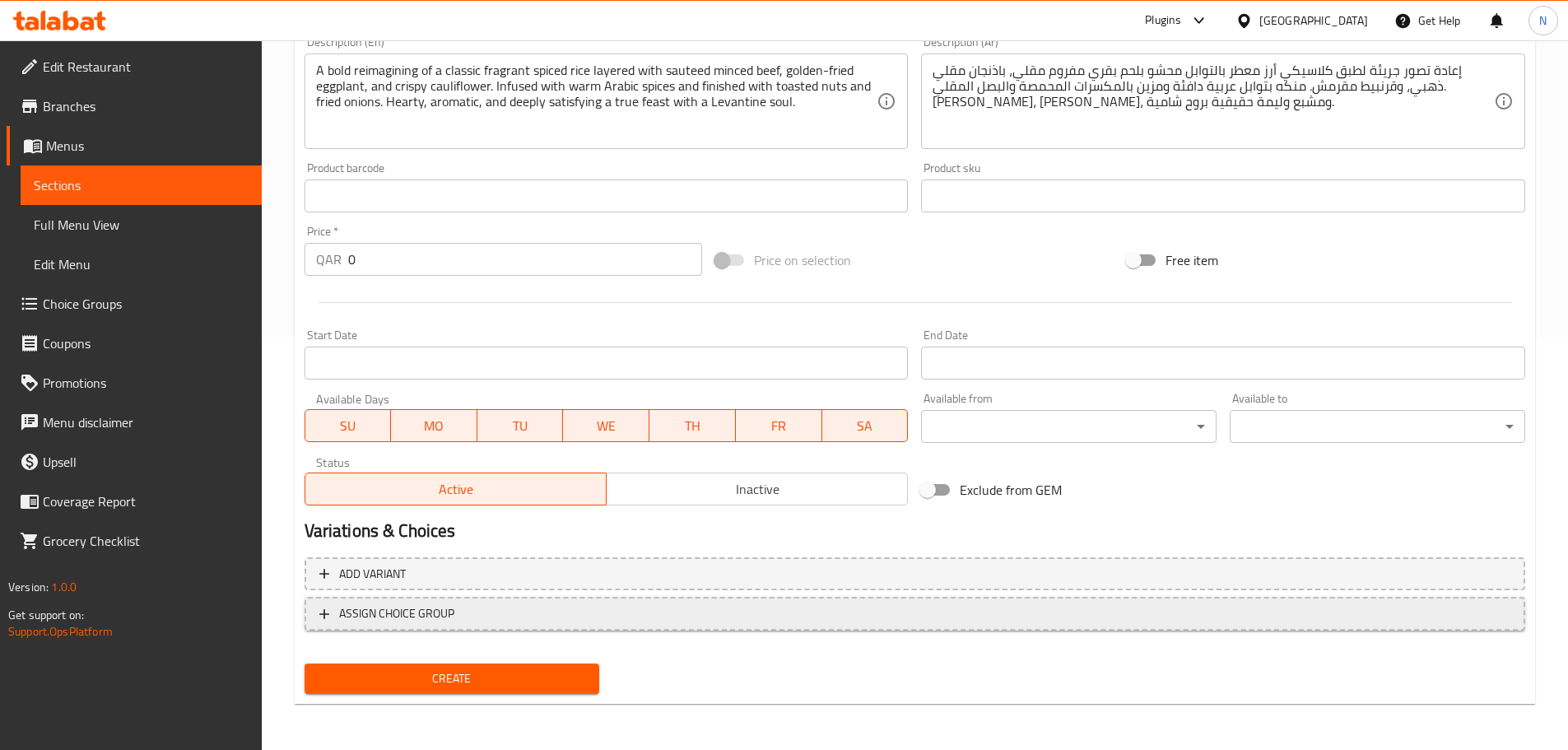
click at [1330, 606] on span "ASSIGN CHOICE GROUP" at bounding box center [915, 614] width 1191 height 21
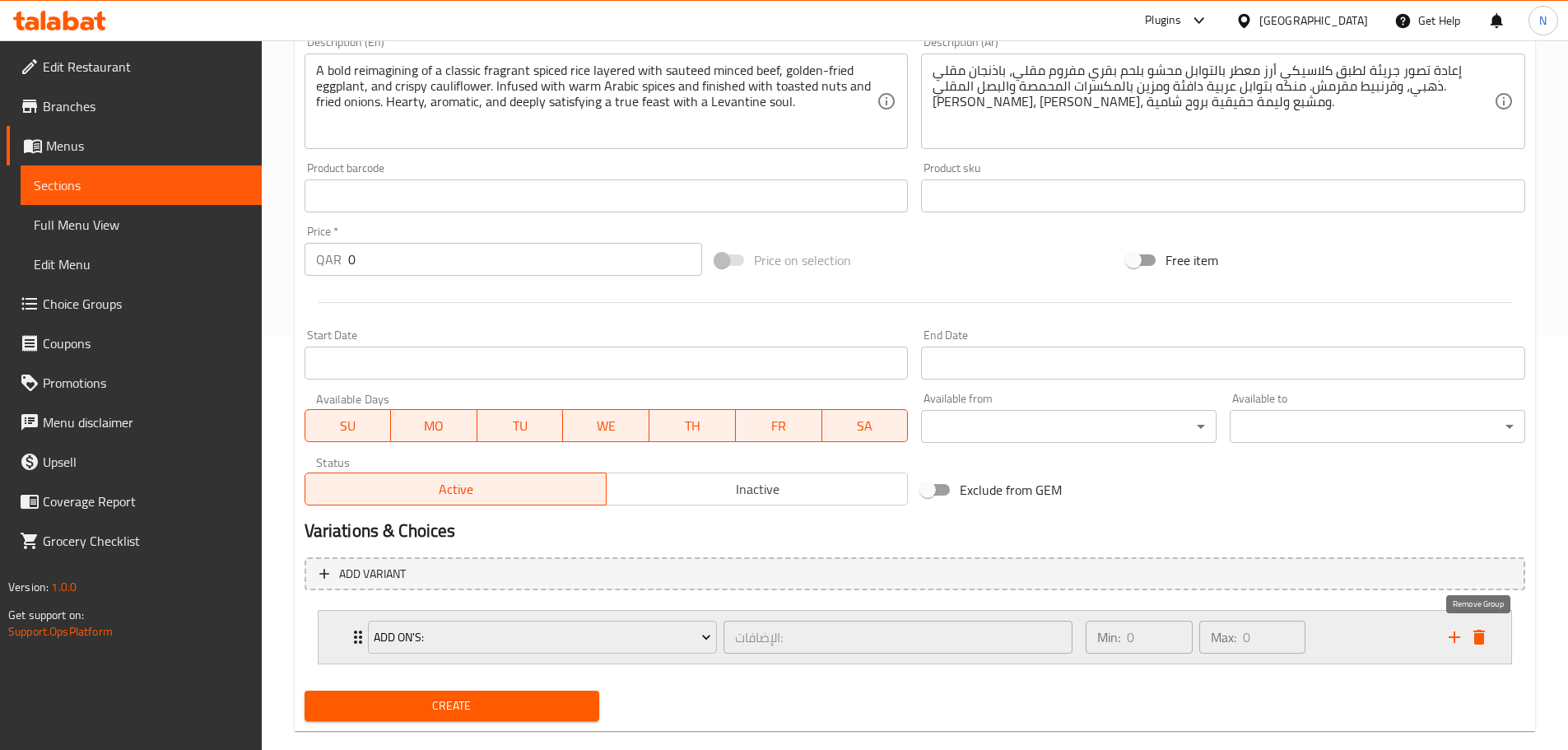
click at [1473, 641] on icon "delete" at bounding box center [1479, 637] width 20 height 20
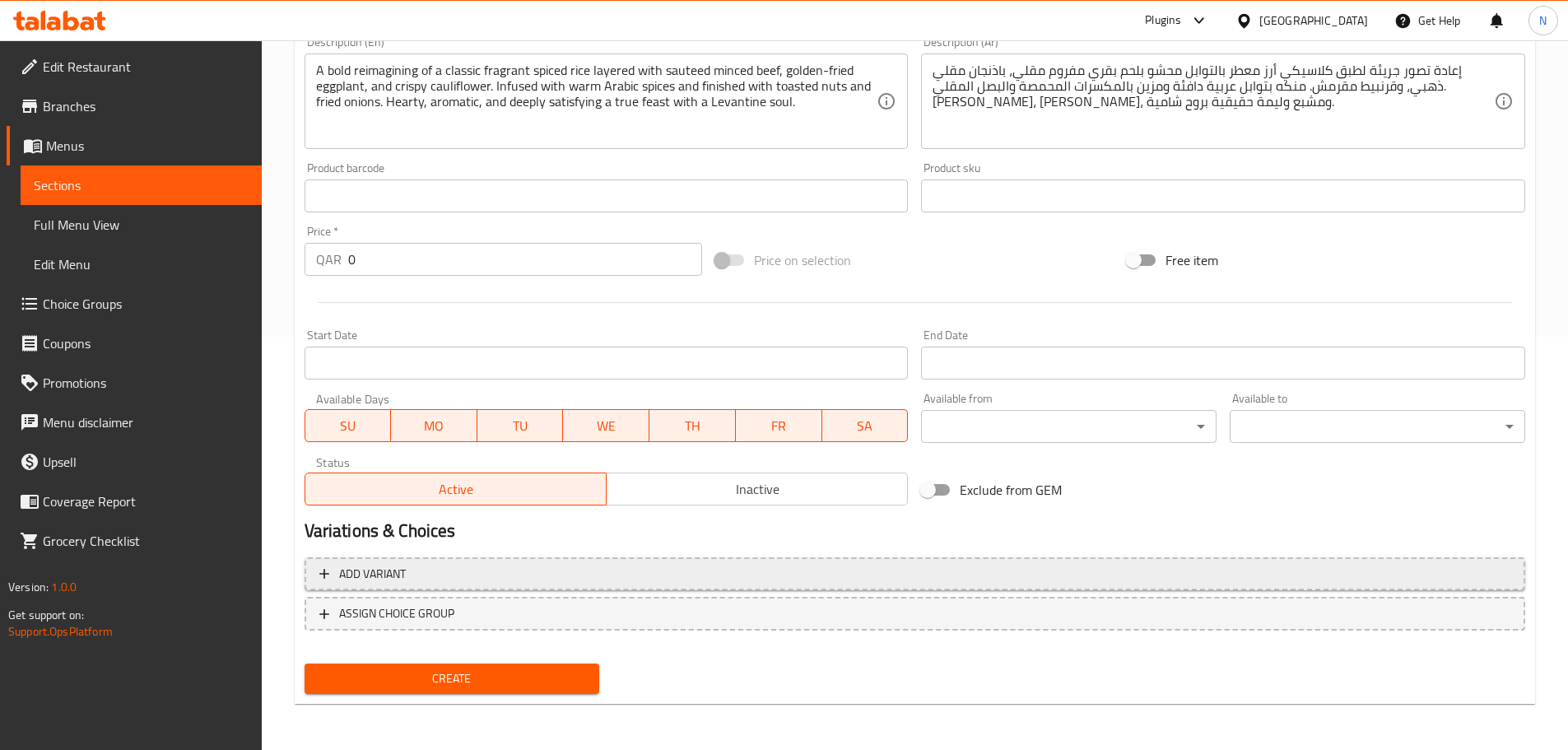
click at [1405, 564] on span "Add variant" at bounding box center [915, 575] width 1191 height 21
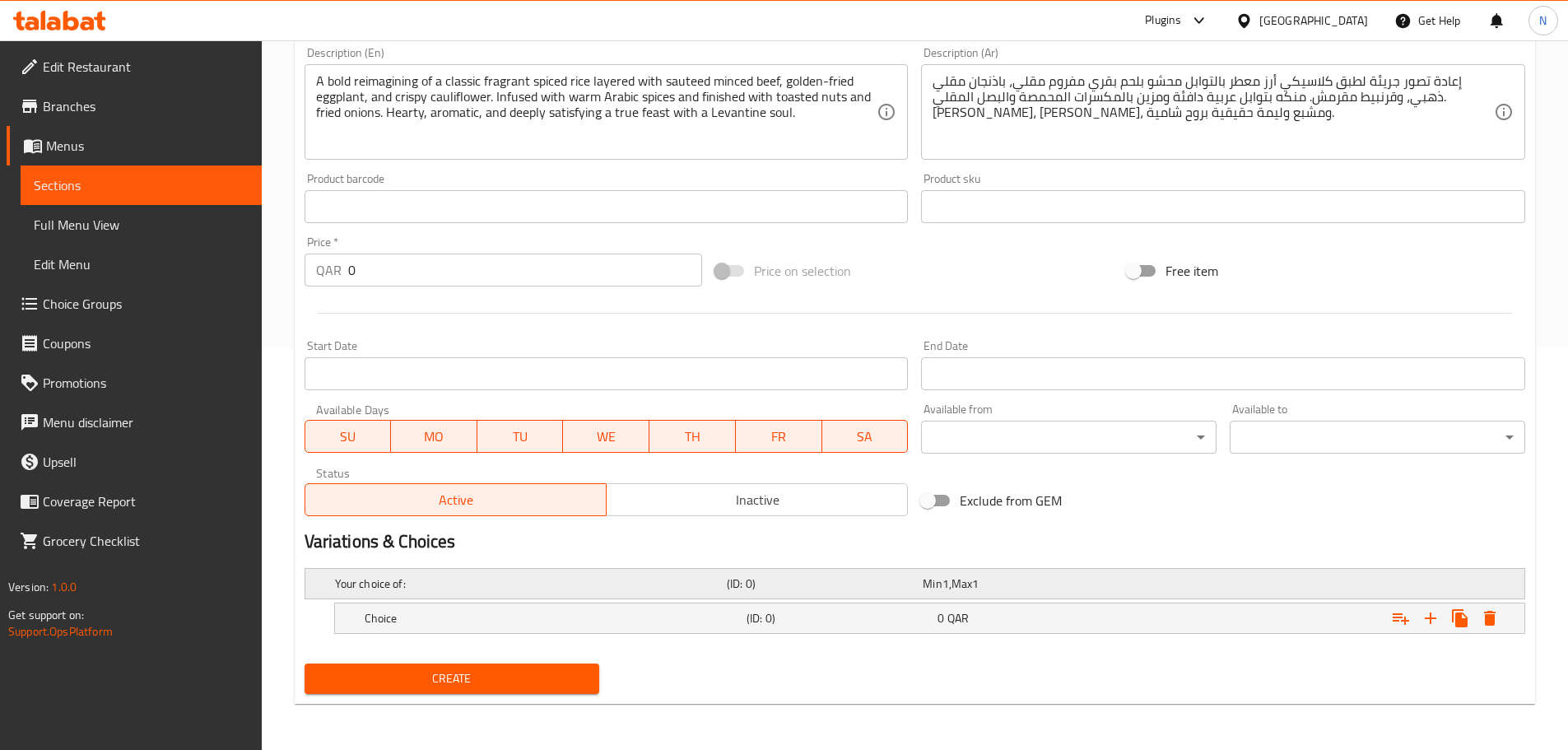
scroll to position [403, 0]
click at [1424, 608] on icon "Expand" at bounding box center [1431, 618] width 20 height 20
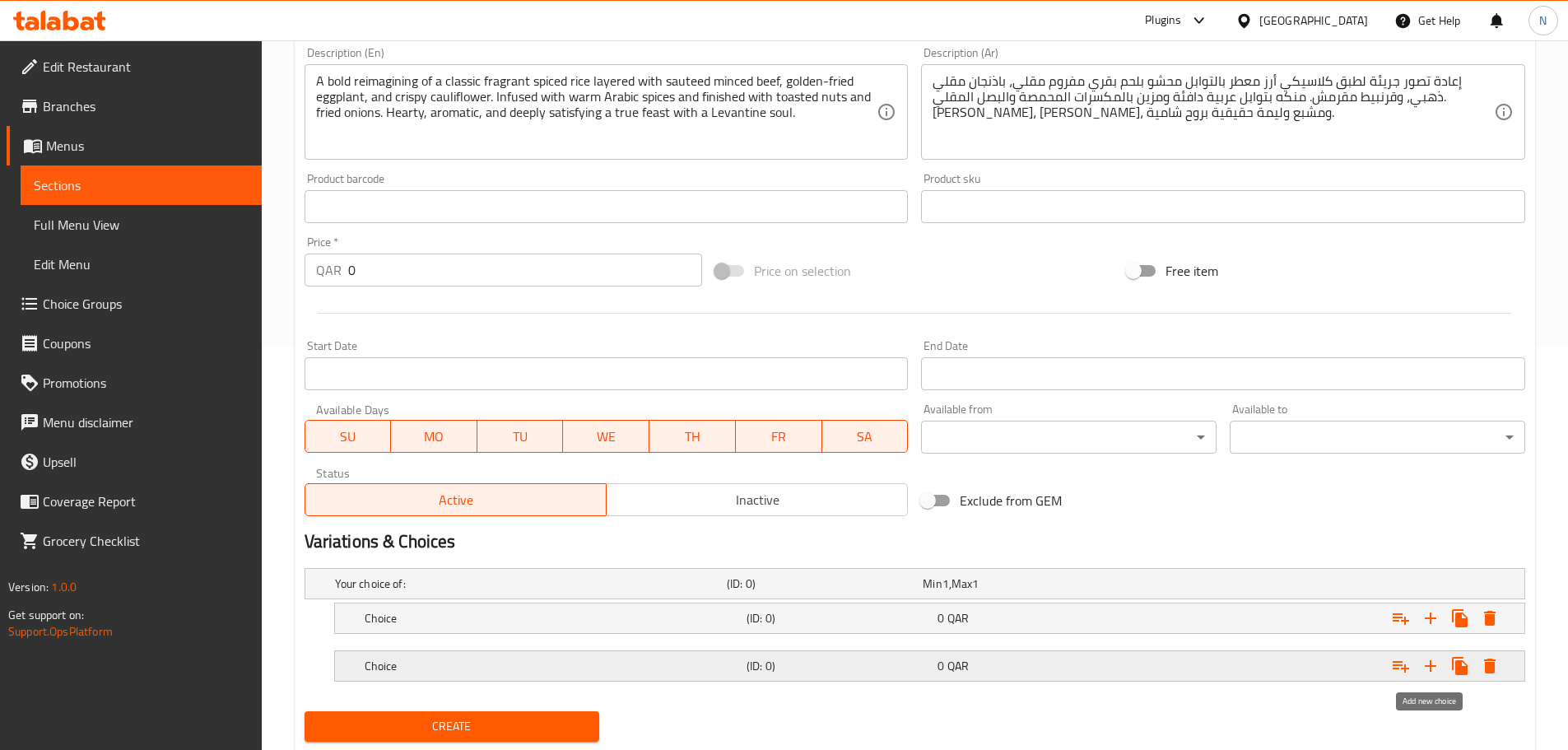
click at [1429, 672] on icon "Expand" at bounding box center [1431, 666] width 20 height 20
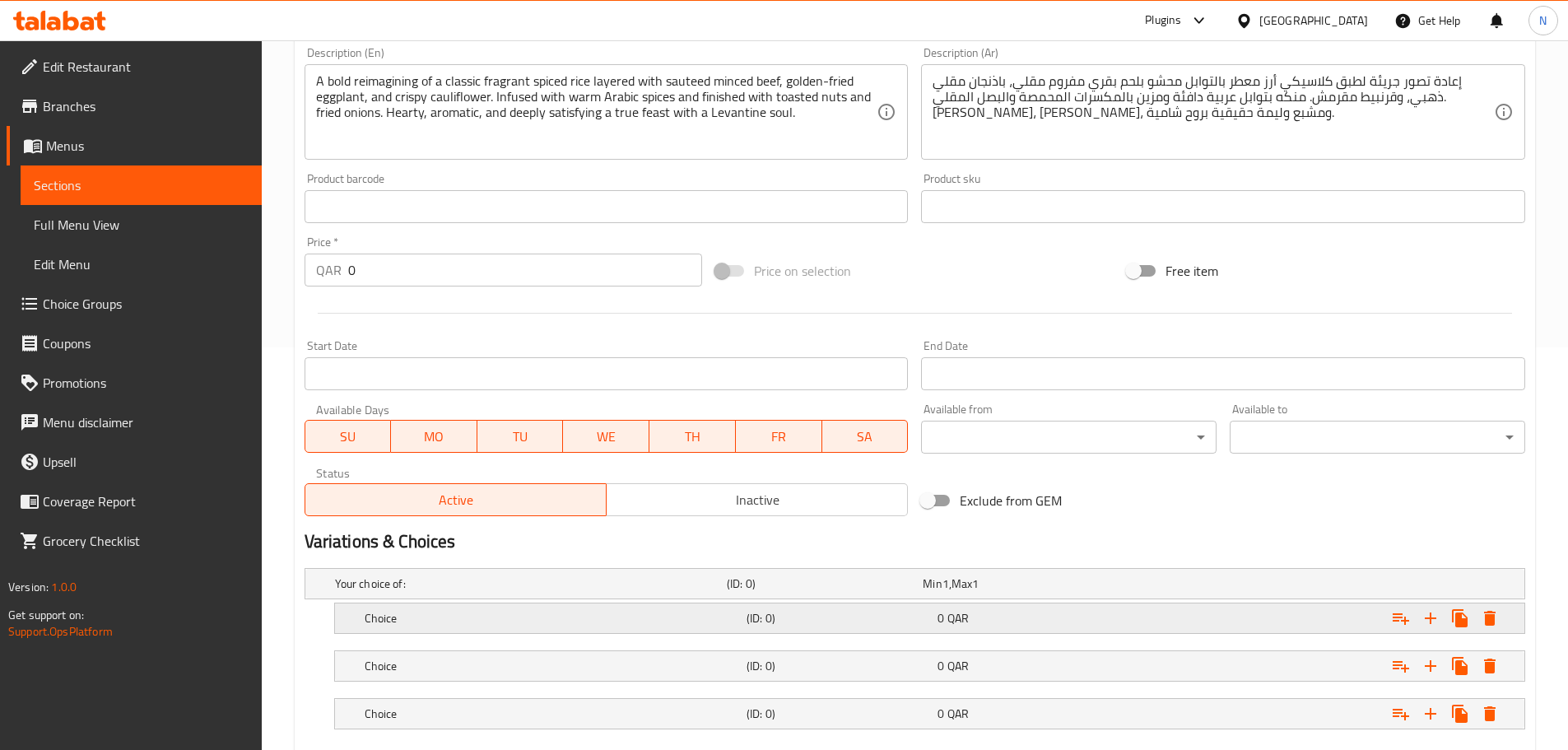
scroll to position [485, 0]
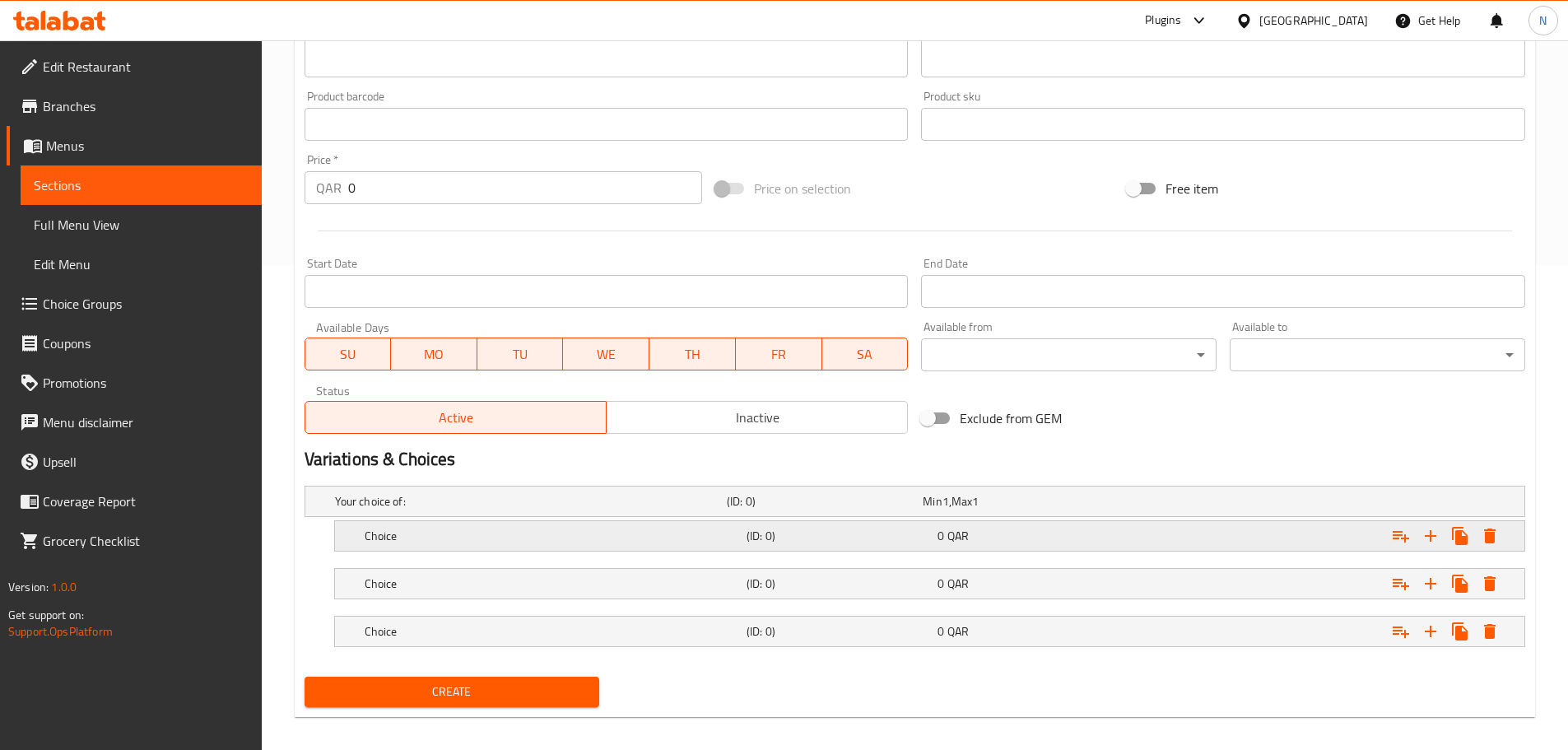
click at [613, 521] on div "Choice (ID: 0) 0 QAR" at bounding box center [934, 536] width 1146 height 36
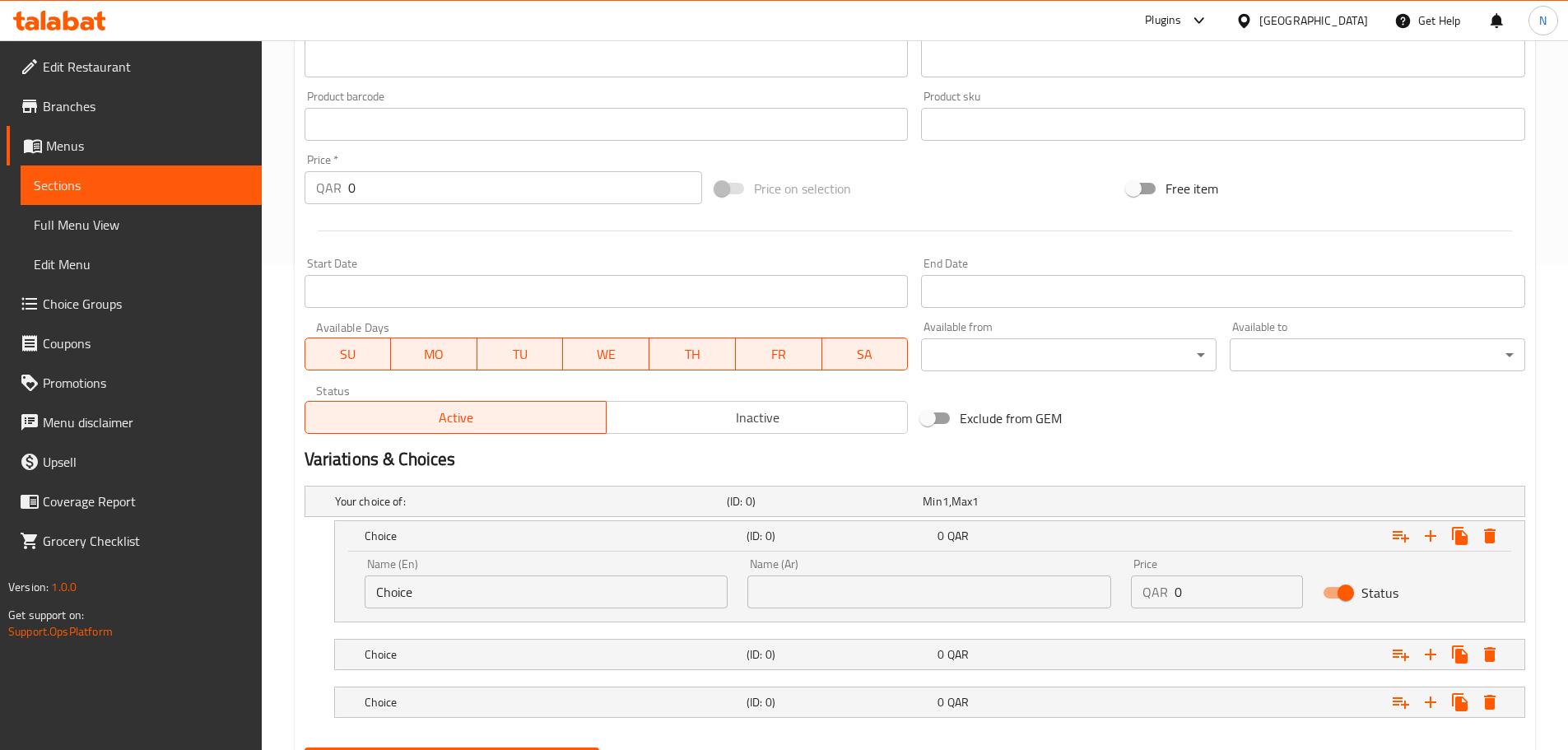
click at [534, 589] on input "Choice" at bounding box center [546, 592] width 364 height 33
paste input "olo Meal"
click at [374, 599] on input "olo Meal" at bounding box center [546, 592] width 364 height 33
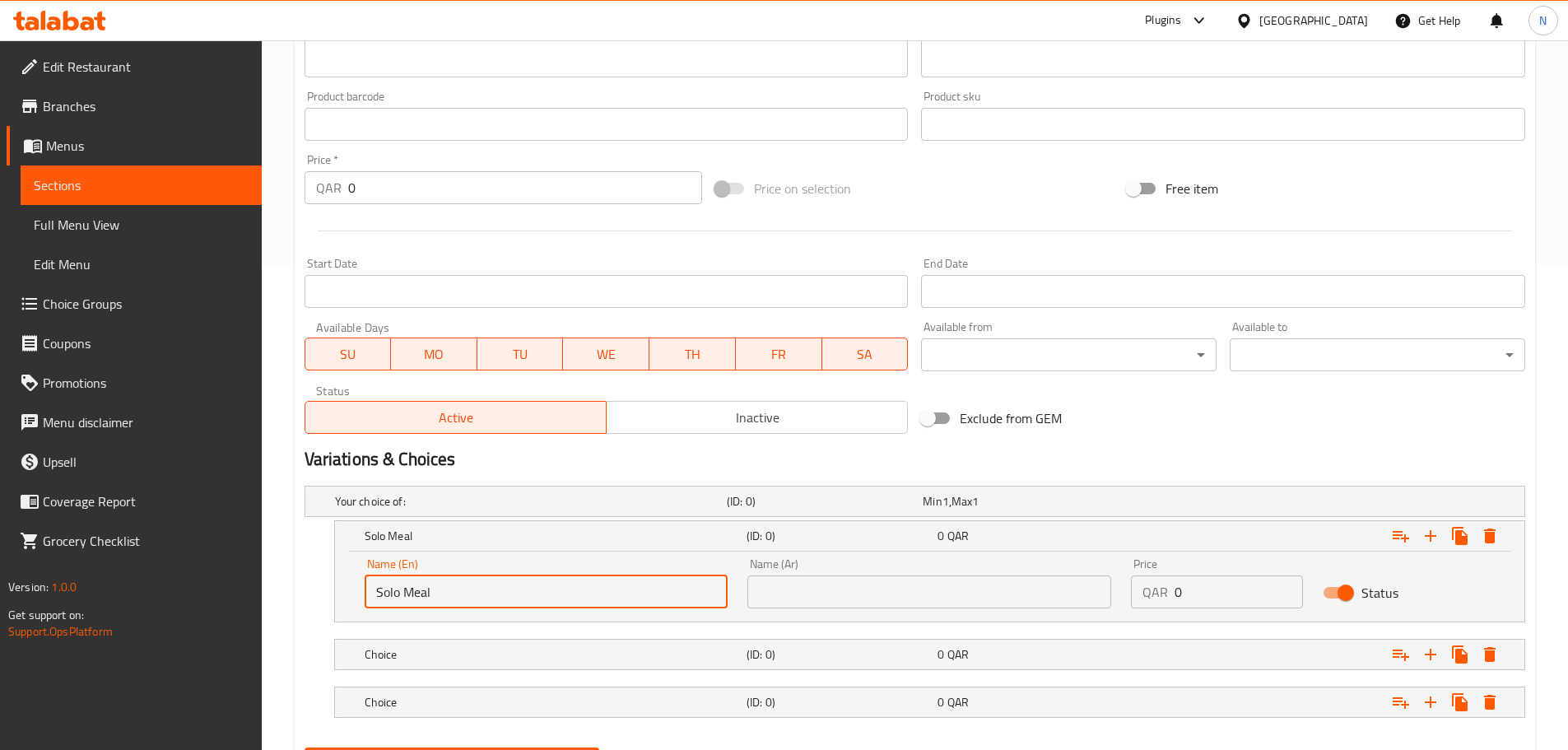
type input "Solo Meal"
click at [883, 589] on input "text" at bounding box center [929, 592] width 364 height 33
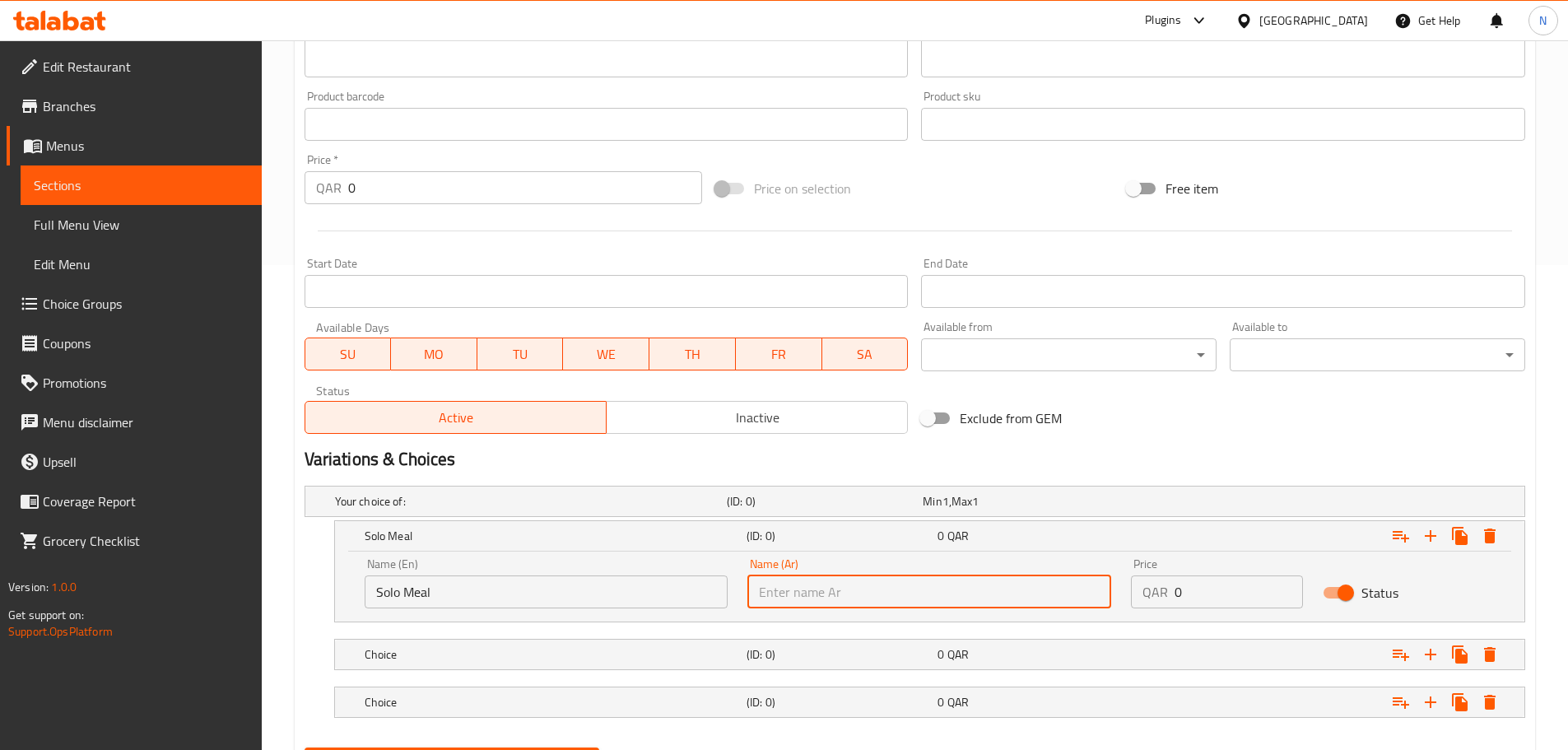
paste input "وجبة فردية"
type input "وجبة فردية"
click at [454, 663] on div "Choice" at bounding box center [552, 654] width 382 height 23
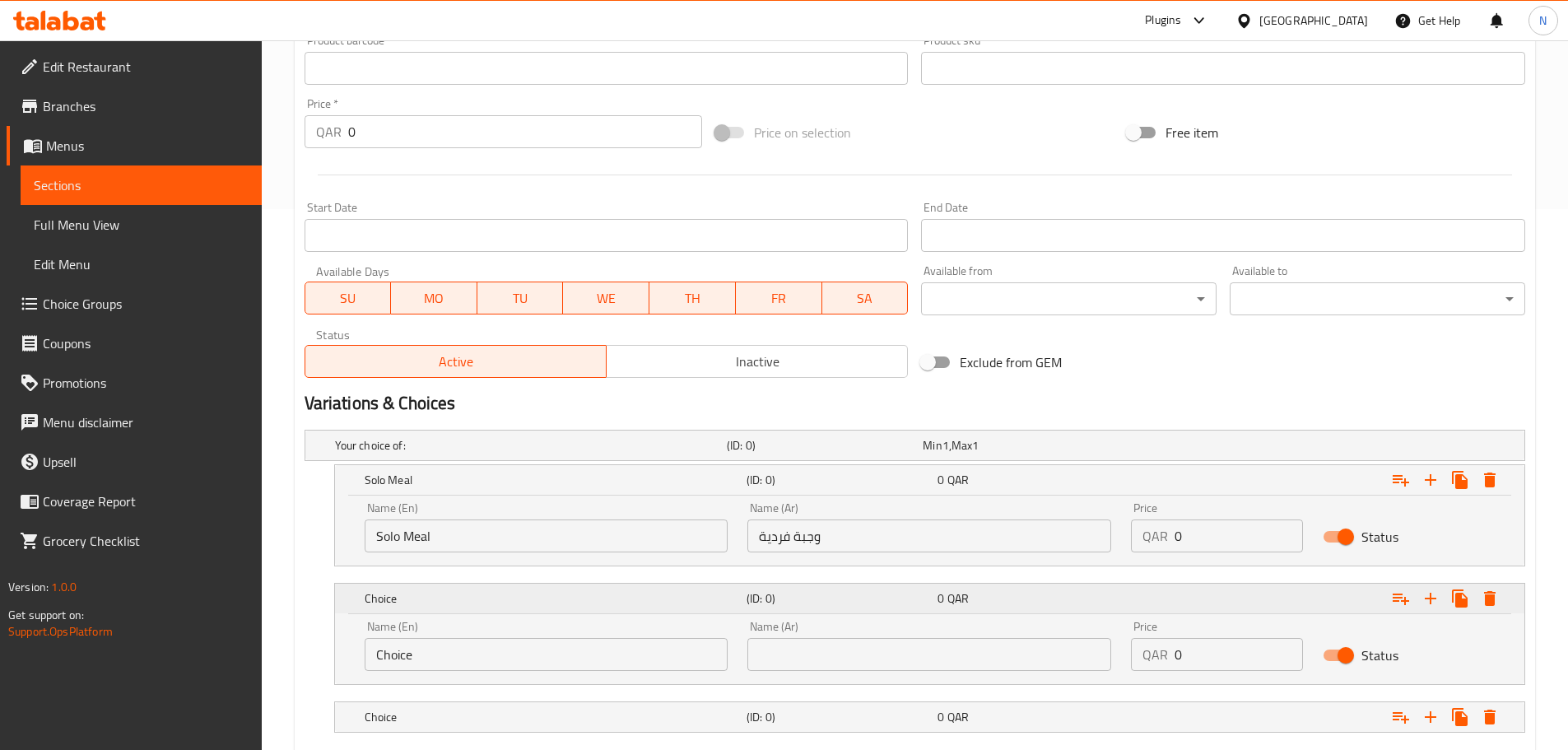
scroll to position [639, 0]
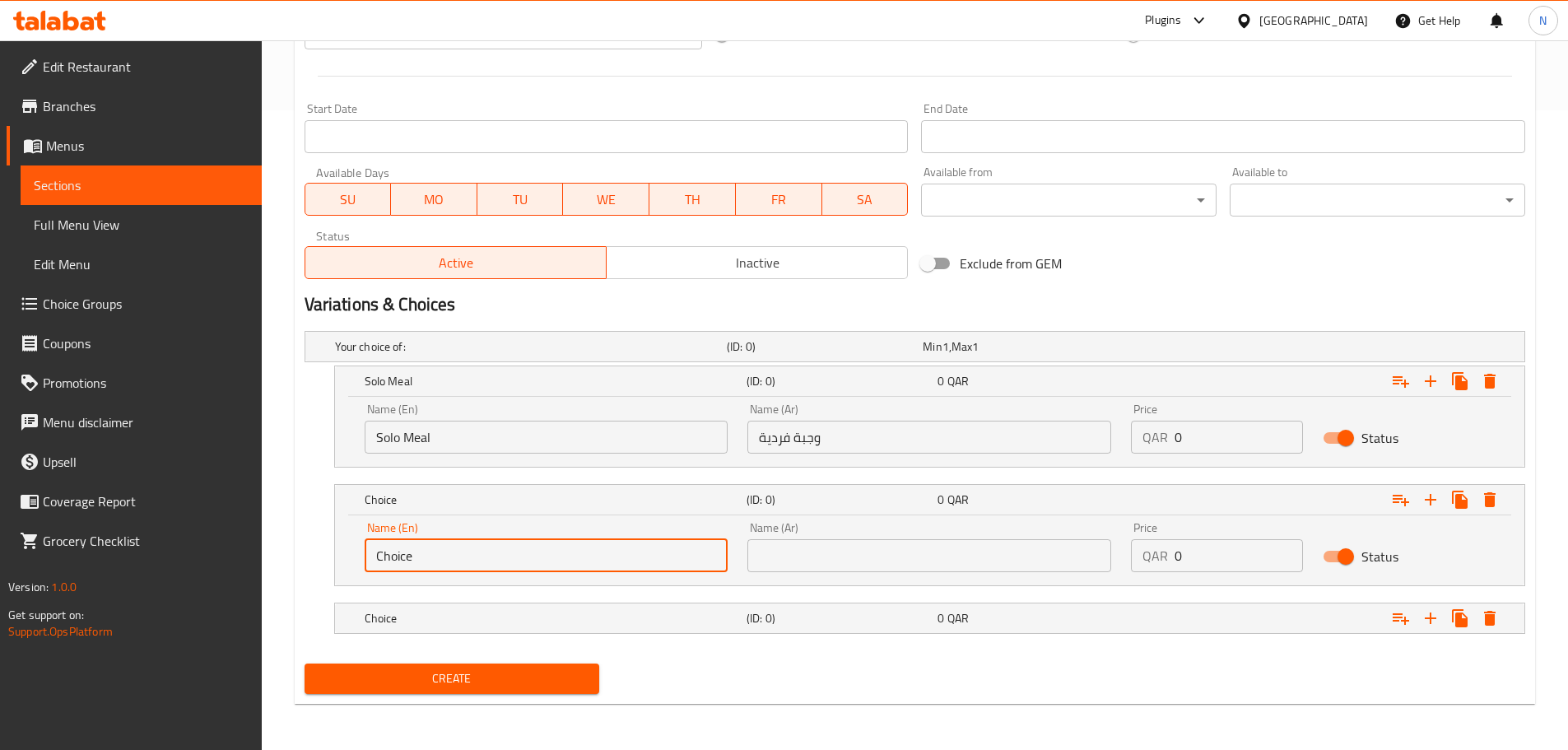
click at [476, 552] on input "Choice" at bounding box center [546, 556] width 364 height 33
paste input "Sharing For 2"
type input "Sharing For 2"
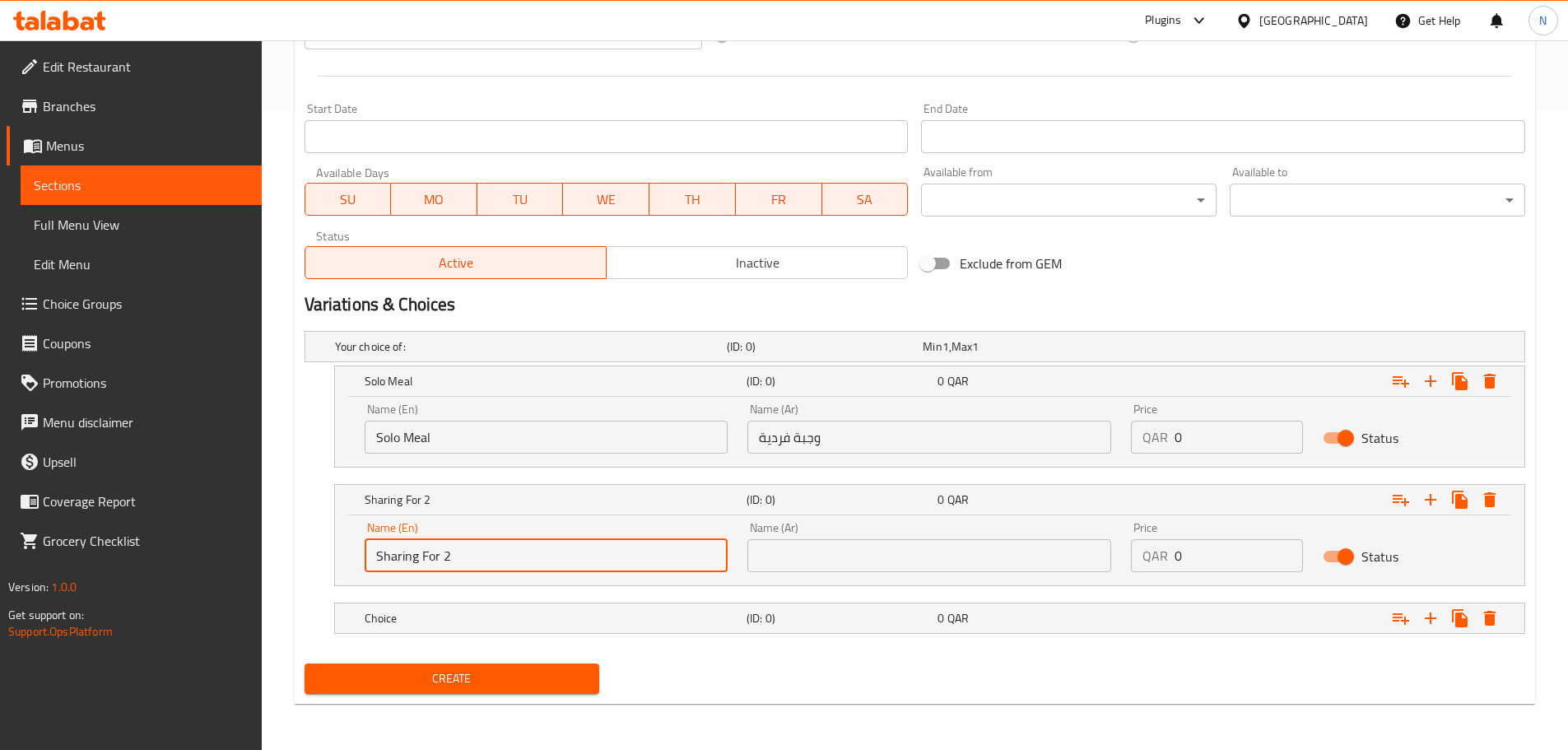
click at [867, 562] on input "text" at bounding box center [929, 556] width 364 height 33
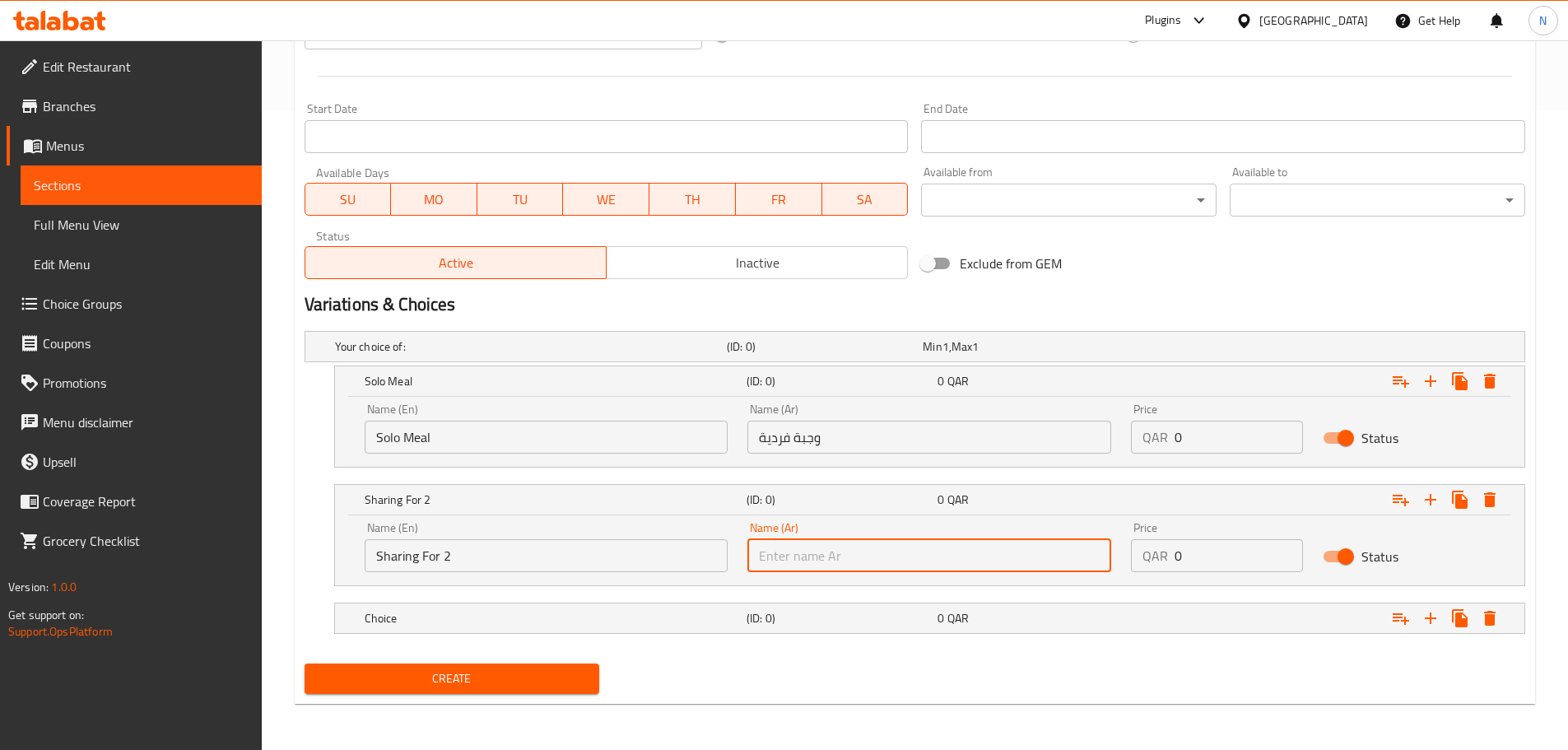
paste input "المشاركة لشخصين"
type input "المشاركة لشخصين"
click at [816, 615] on h5 "(ID: 0)" at bounding box center [838, 618] width 184 height 16
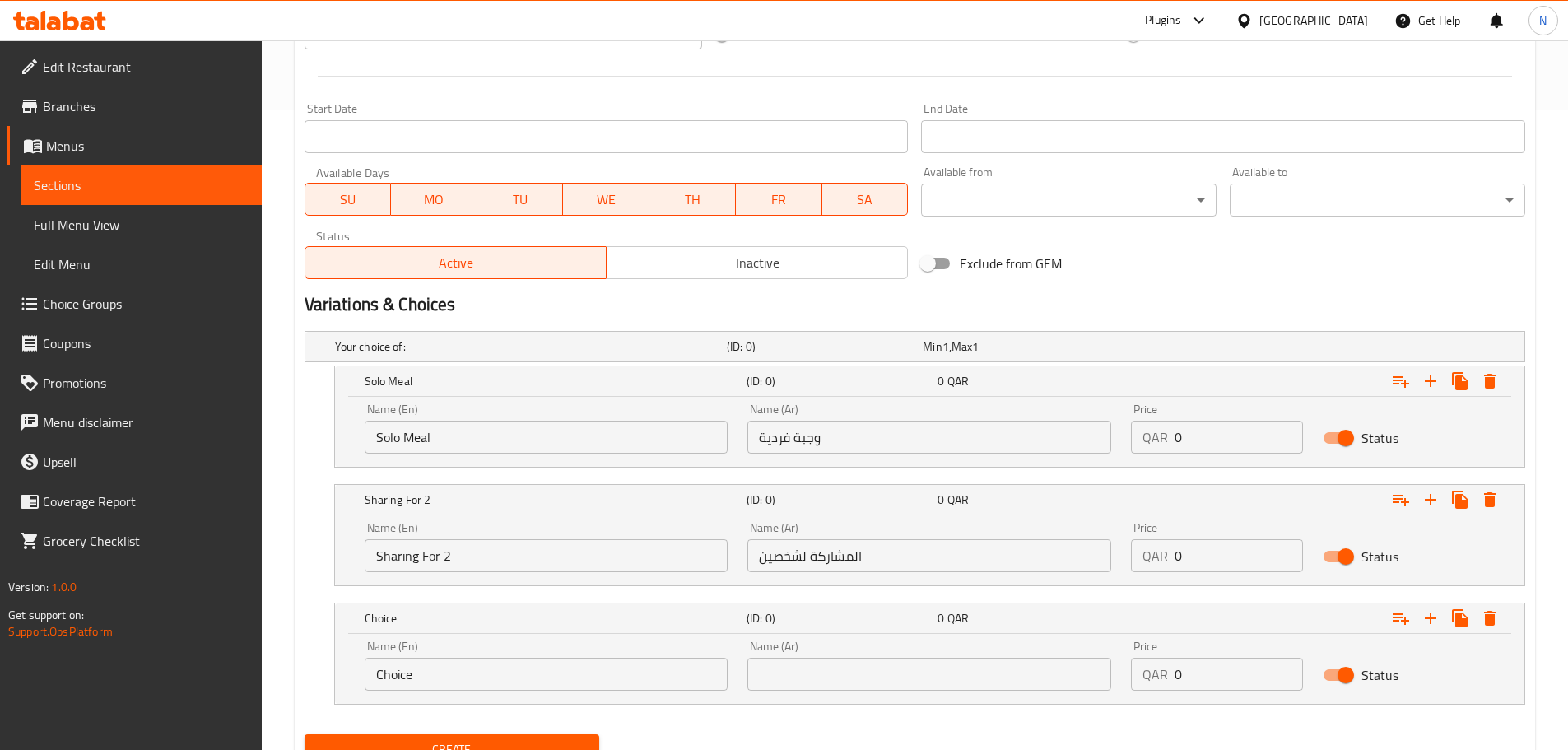
click at [547, 671] on input "Choice" at bounding box center [546, 674] width 364 height 33
paste input "Family Meal For 4"
type input "Family Meal For 4"
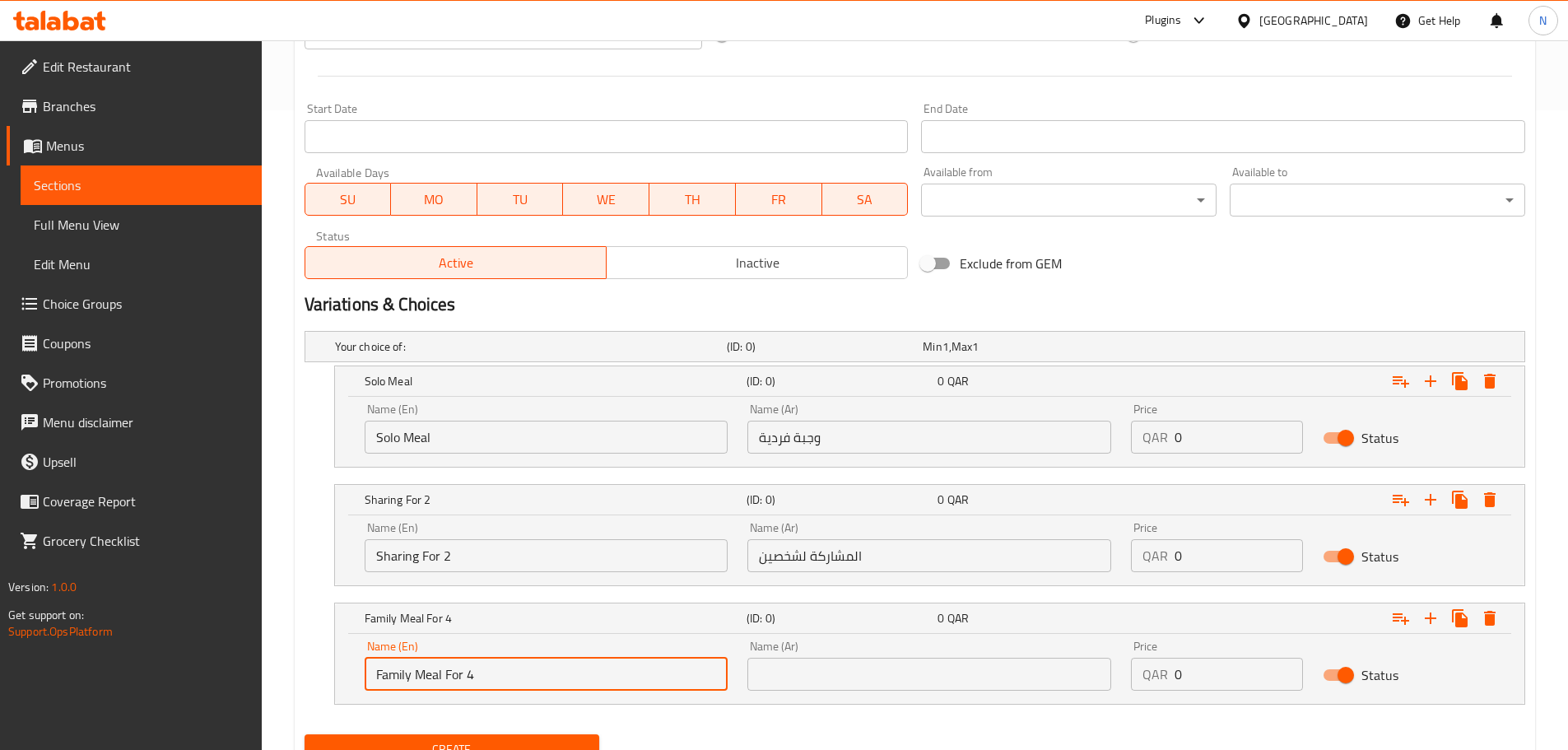
click at [854, 679] on input "text" at bounding box center [929, 674] width 364 height 33
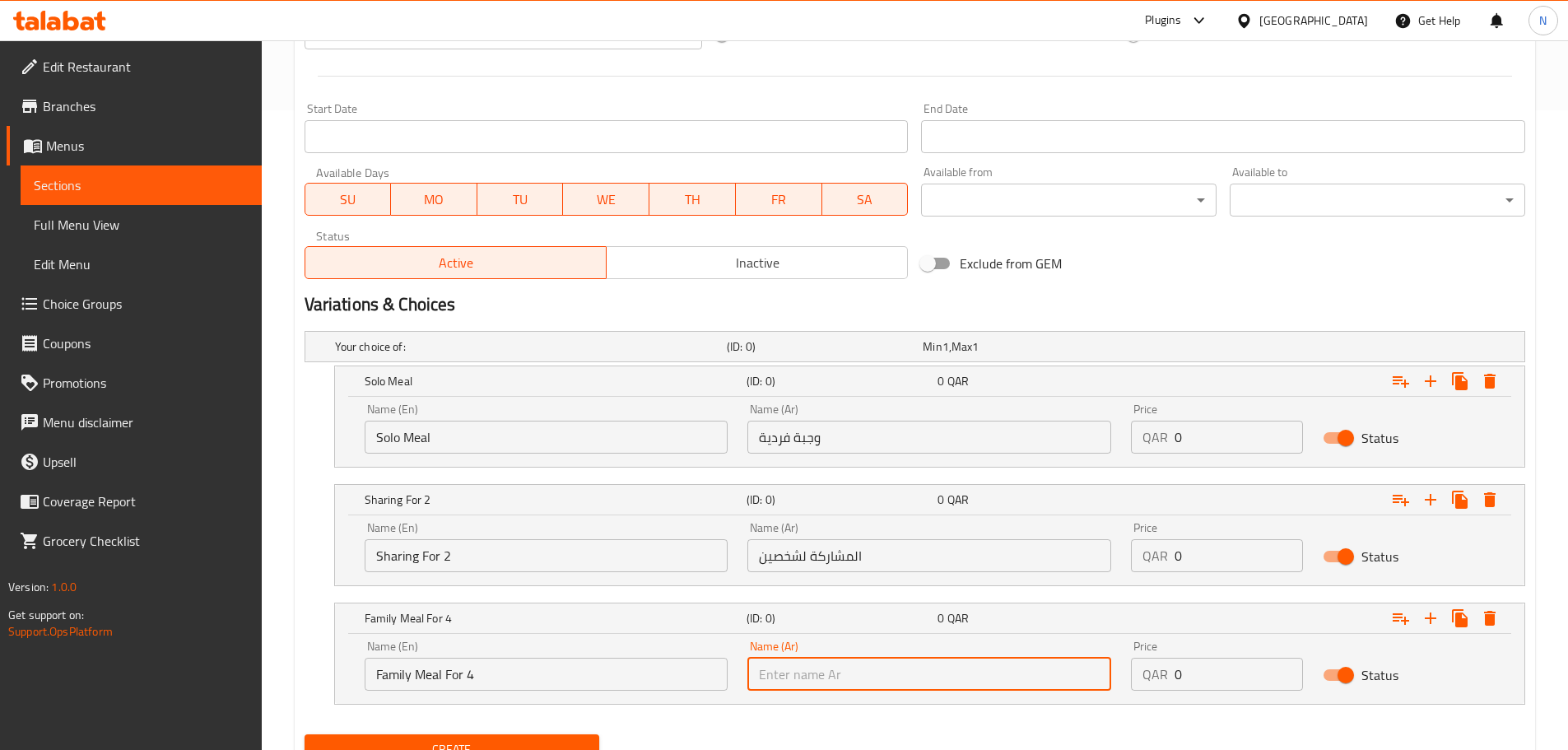
paste input "وجبة عائلية لأربعة أشخاص"
type input "وجبة عائلية لأربعة أشخاص"
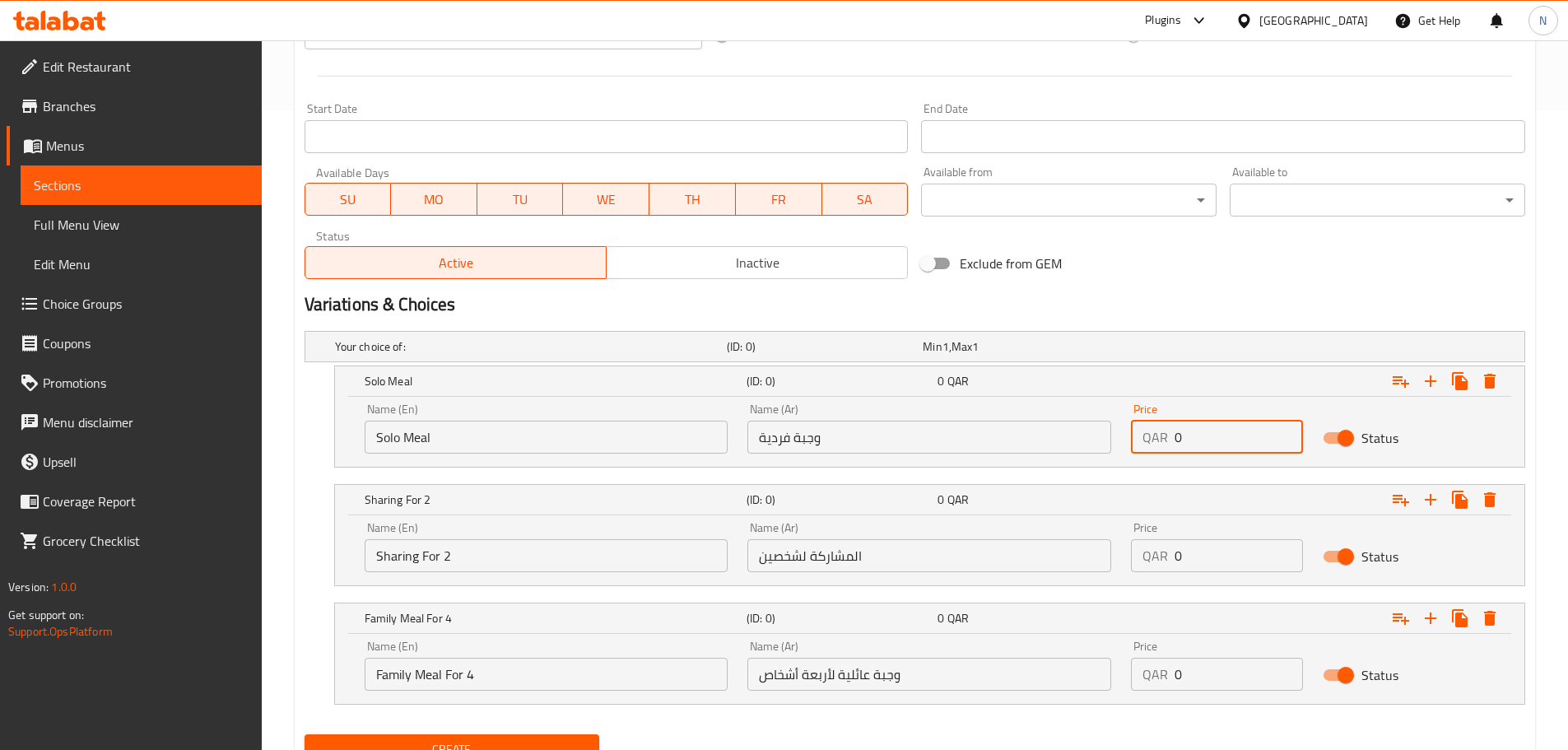
drag, startPoint x: 1186, startPoint y: 429, endPoint x: 1171, endPoint y: 435, distance: 16.2
click at [1171, 435] on div "QAR 0 Price" at bounding box center [1216, 437] width 172 height 33
paste input "62.0"
type input "62.00"
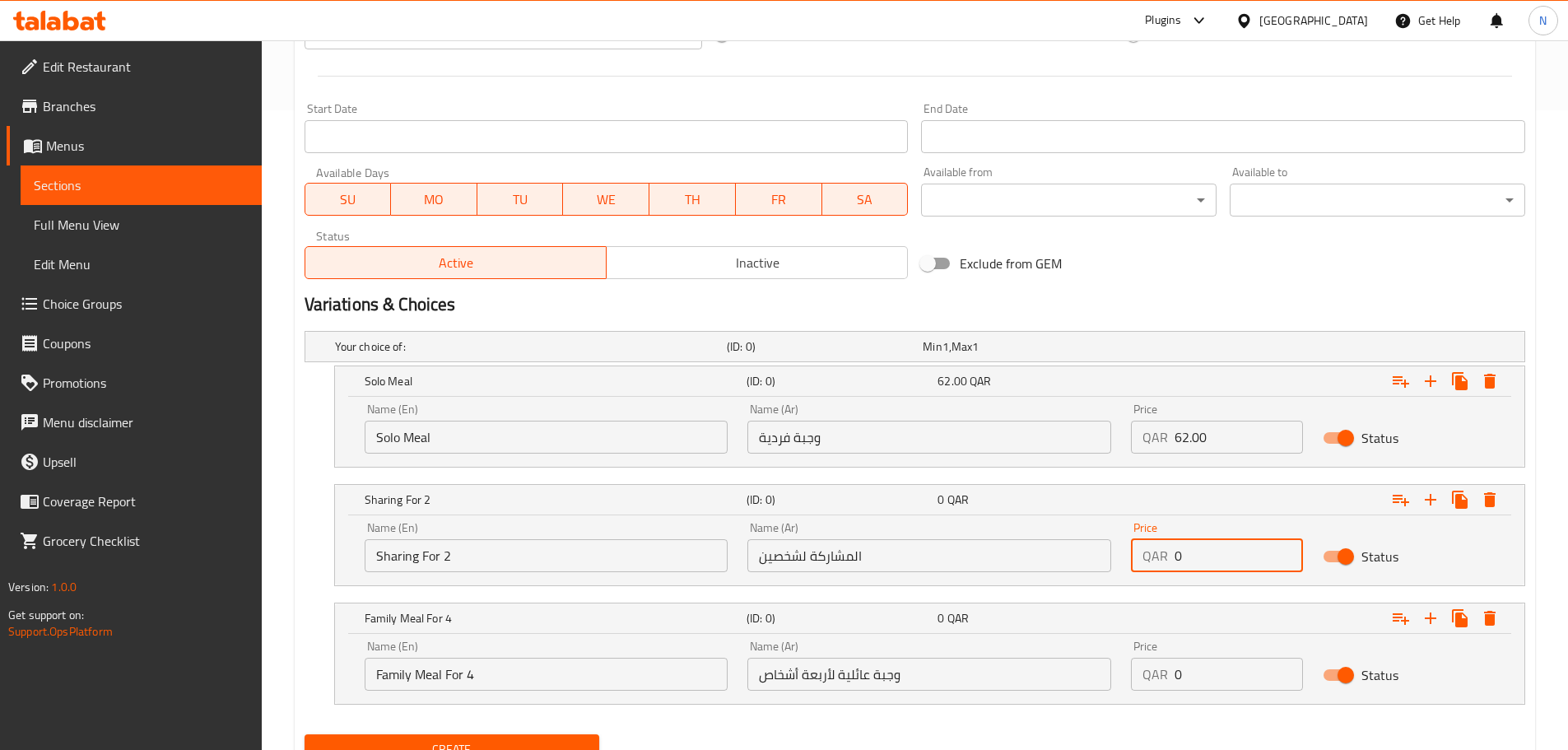
drag, startPoint x: 1216, startPoint y: 543, endPoint x: 1158, endPoint y: 554, distance: 59.0
click at [1158, 554] on div "QAR 0 Price" at bounding box center [1216, 556] width 172 height 33
paste input "117.0"
type input "117.00"
drag, startPoint x: 1225, startPoint y: 677, endPoint x: 1159, endPoint y: 683, distance: 66.3
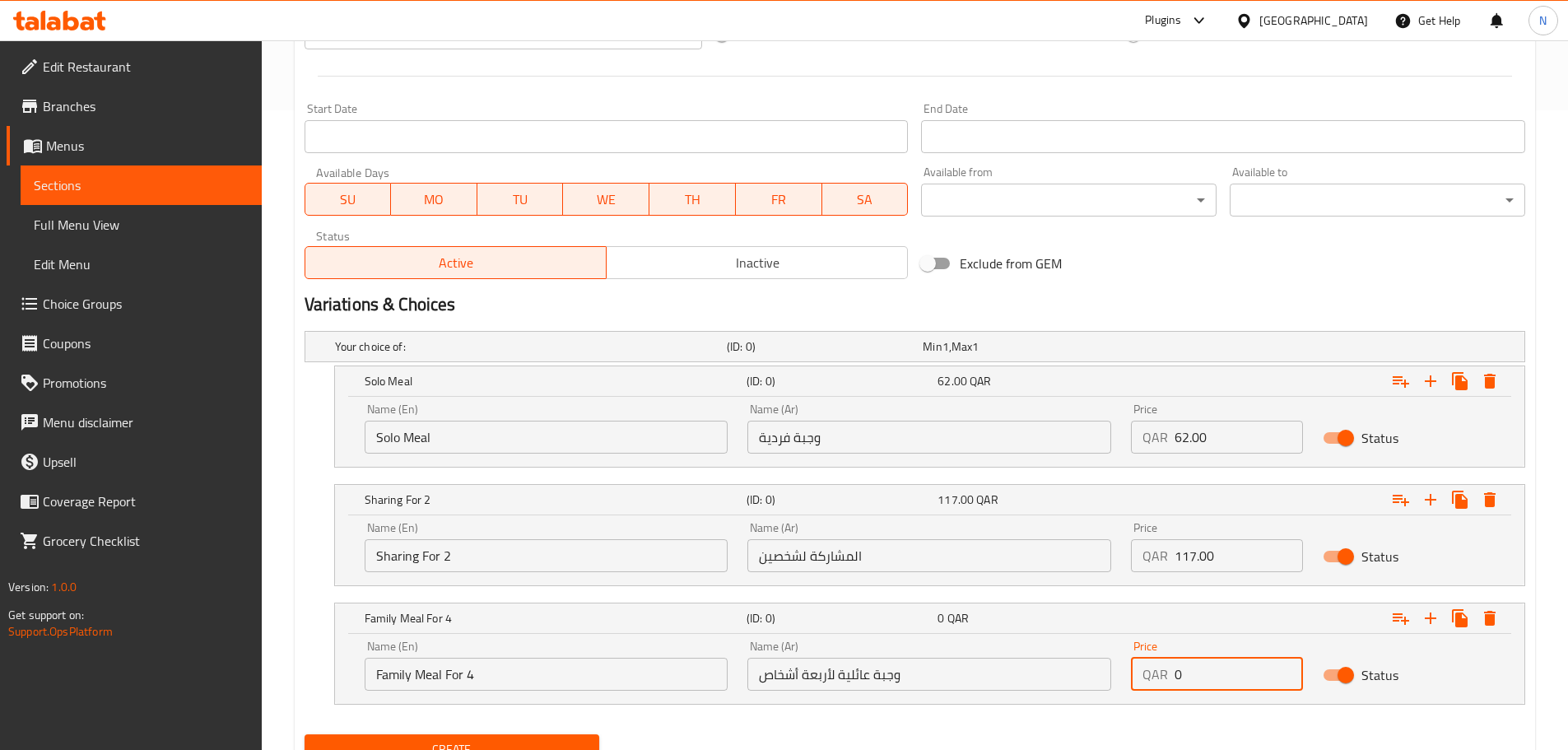
click at [1159, 683] on div "QAR 0 Price" at bounding box center [1216, 674] width 172 height 33
paste input "224.0"
type input "224.00"
click at [1178, 720] on nav at bounding box center [915, 715] width 1221 height 13
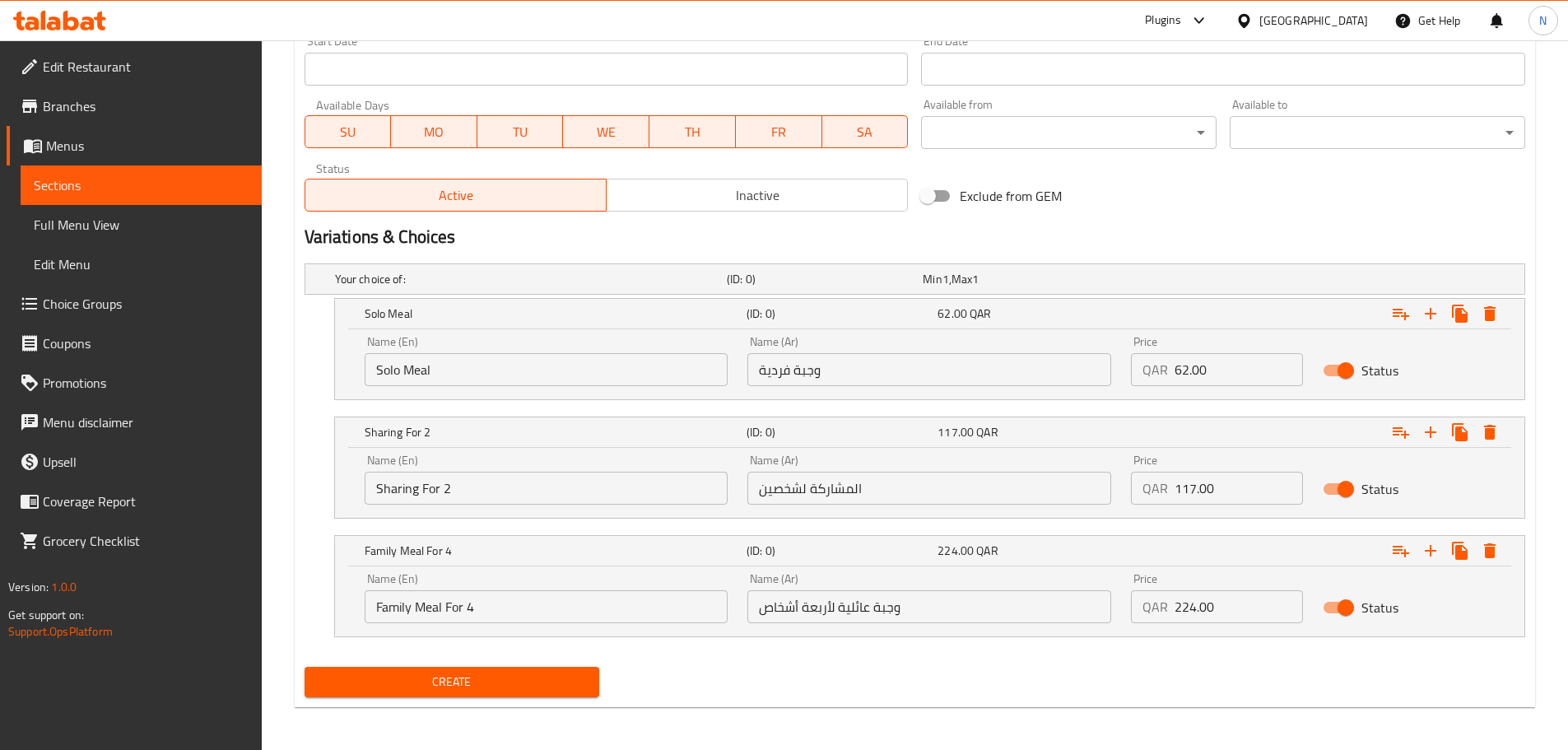
scroll to position [710, 0]
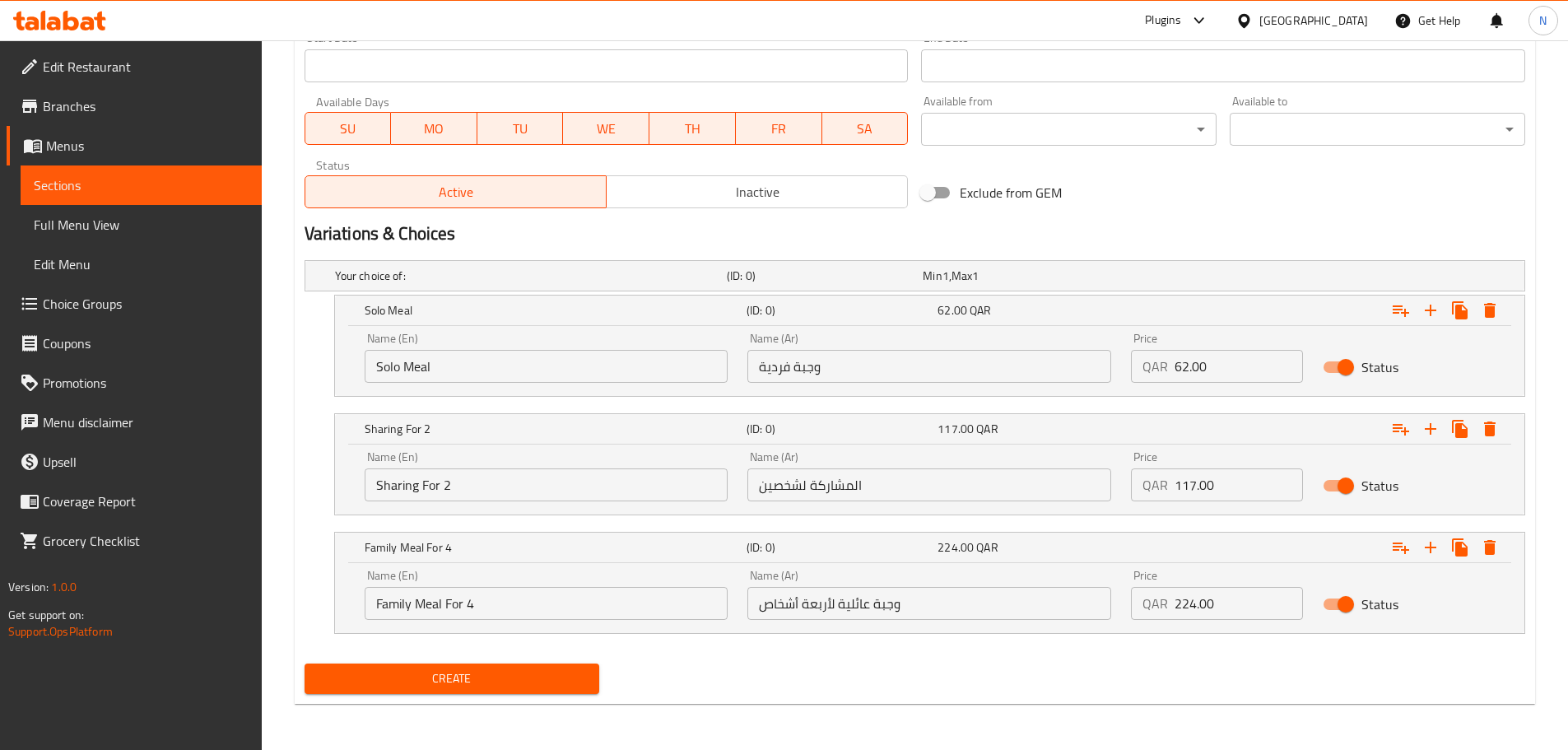
click at [527, 679] on span "Create" at bounding box center [453, 679] width 270 height 21
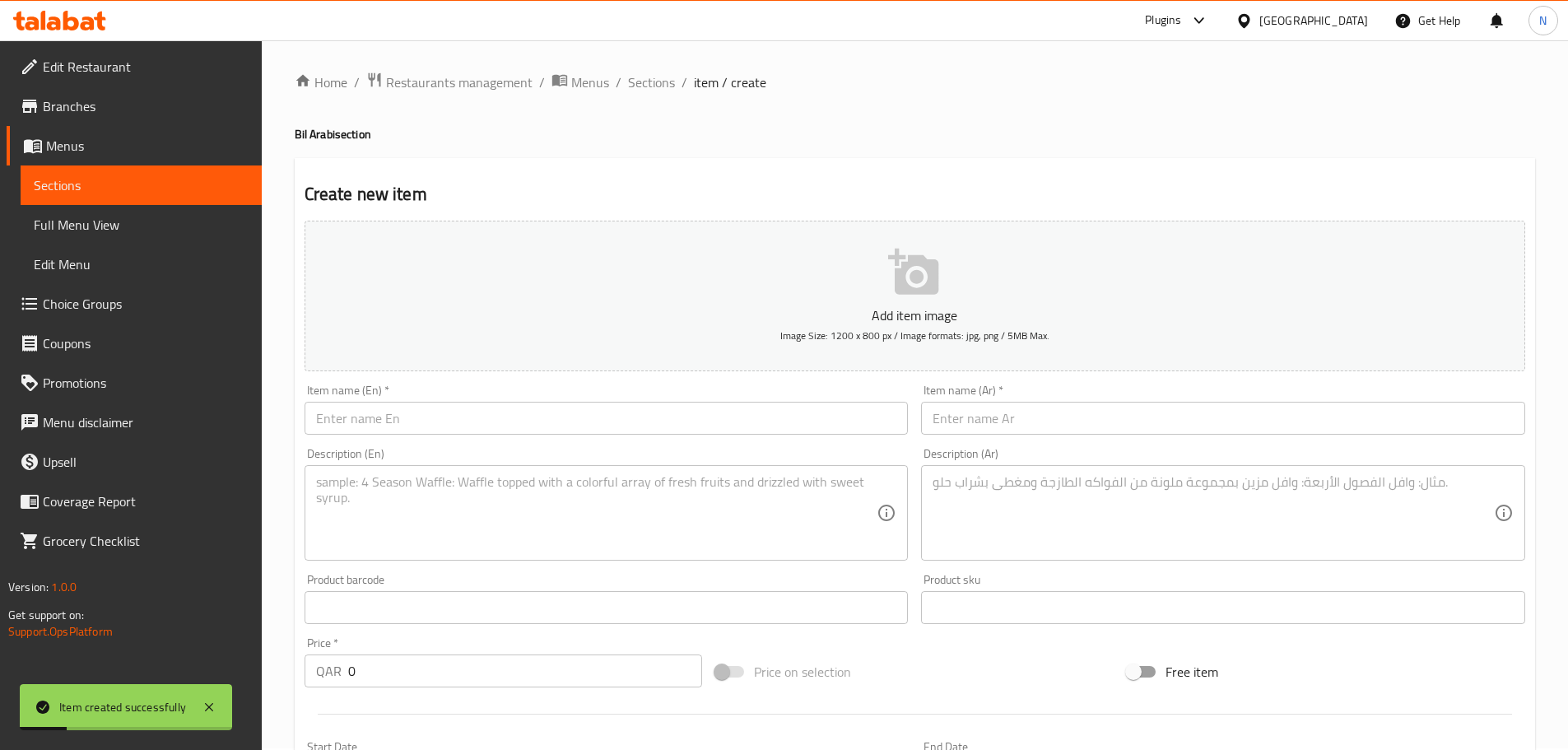
scroll to position [0, 0]
click at [674, 86] on ol "Home / Restaurants management / Menus / Sections / item / create" at bounding box center [915, 84] width 1241 height 22
click at [668, 84] on span "Sections" at bounding box center [651, 84] width 47 height 20
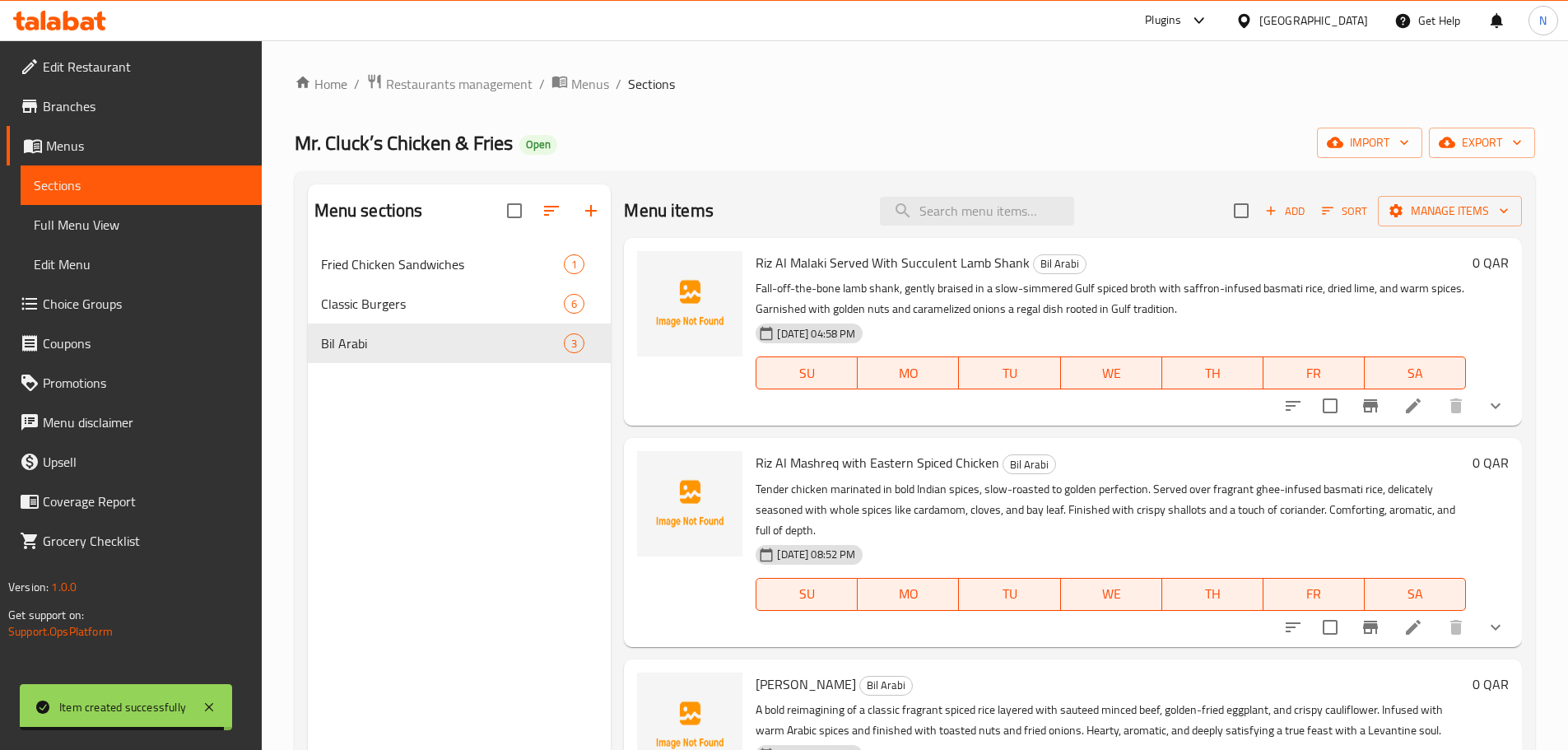
click at [1270, 219] on span "Add" at bounding box center [1285, 211] width 44 height 19
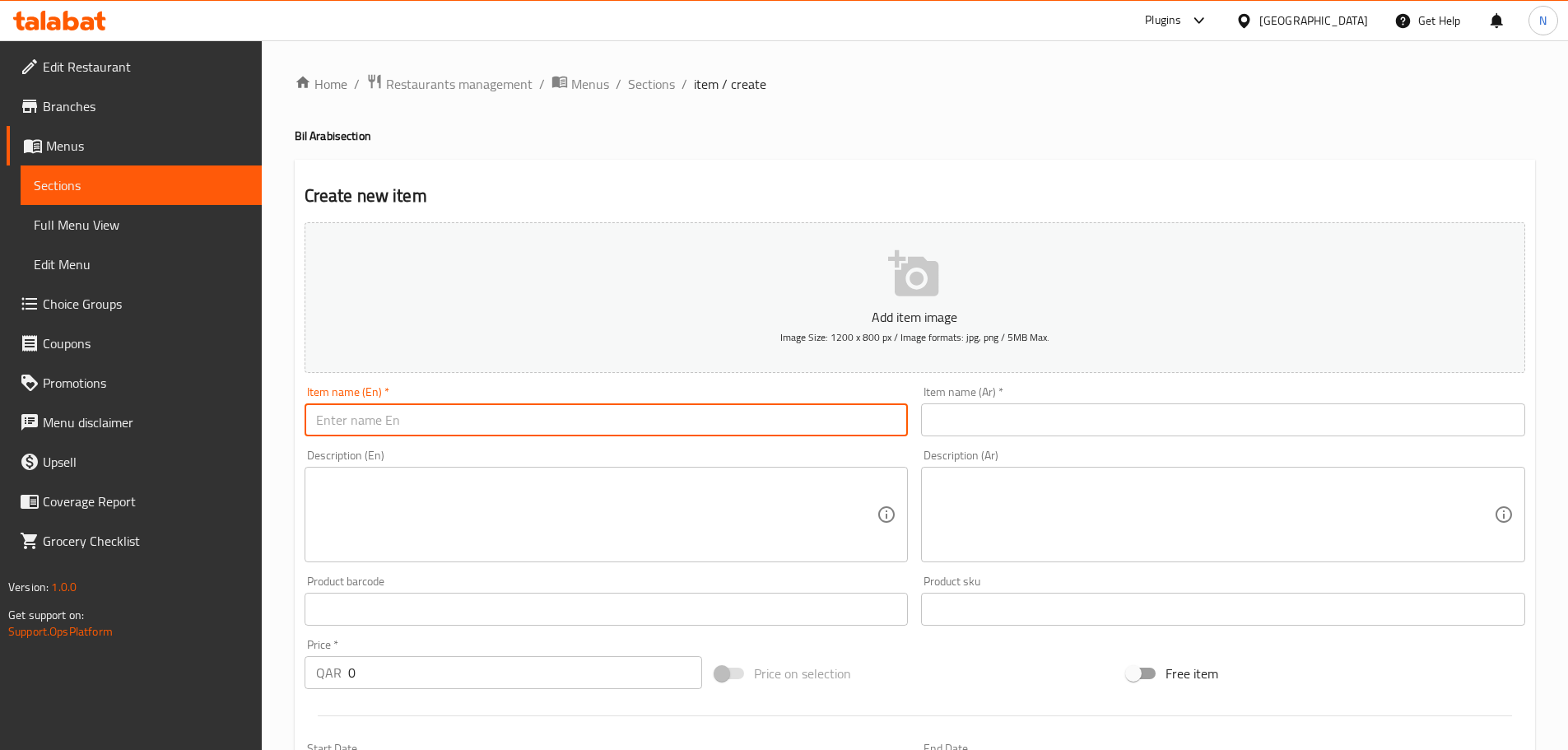
click at [846, 432] on input "text" at bounding box center [606, 420] width 604 height 33
paste input "Saffron Rice"
type input "Saffron Rice"
click at [1118, 425] on input "text" at bounding box center [1222, 420] width 604 height 33
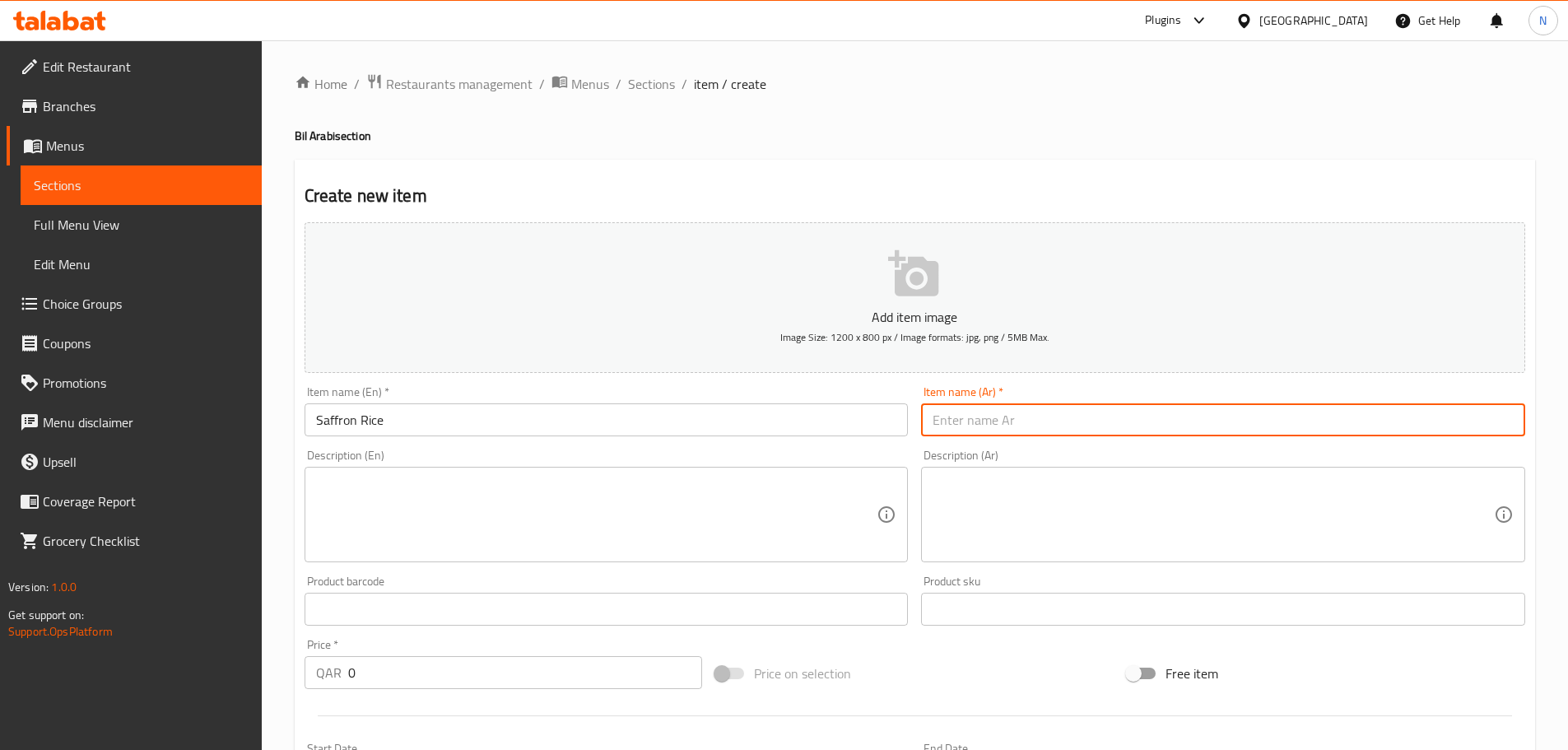
paste input "أرز بالزعفران"
type input "أرز بالزعفران"
click at [555, 523] on textarea at bounding box center [597, 515] width 562 height 79
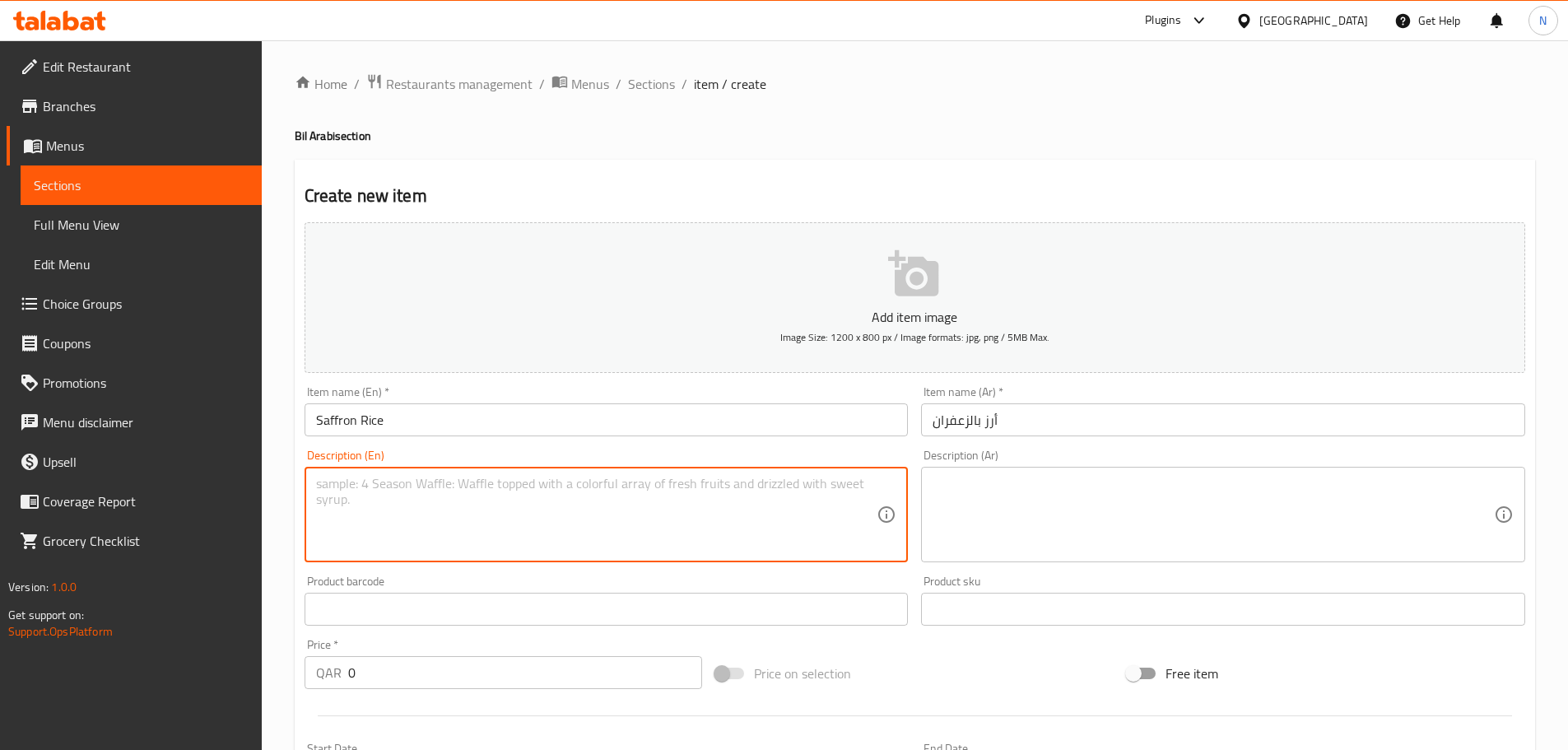
paste textarea "Fragrant basmati rice infused with real saffron threads, cooked low and slow fo…"
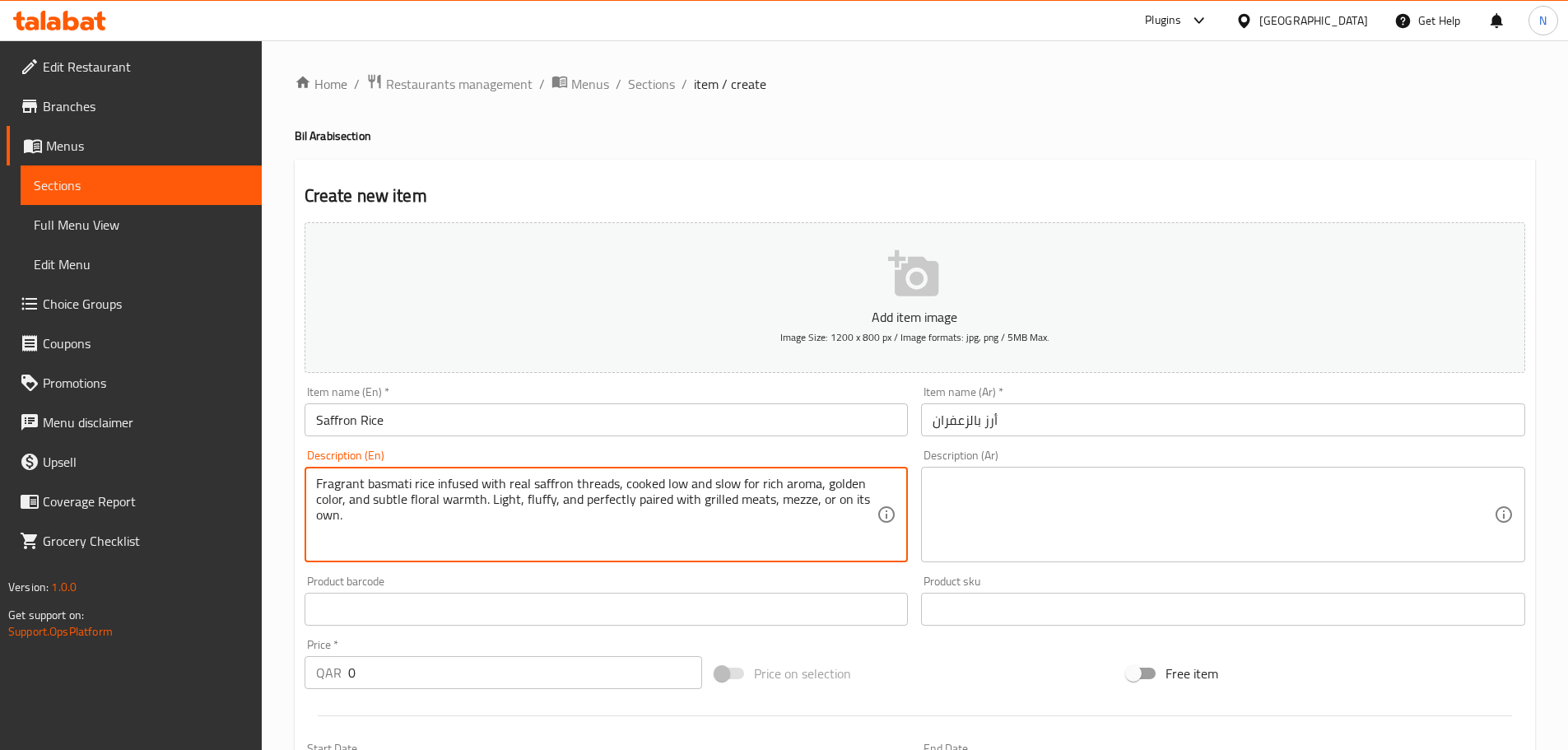
type textarea "Fragrant basmati rice infused with real saffron threads, cooked low and slow fo…"
click at [1030, 523] on textarea at bounding box center [1214, 515] width 562 height 79
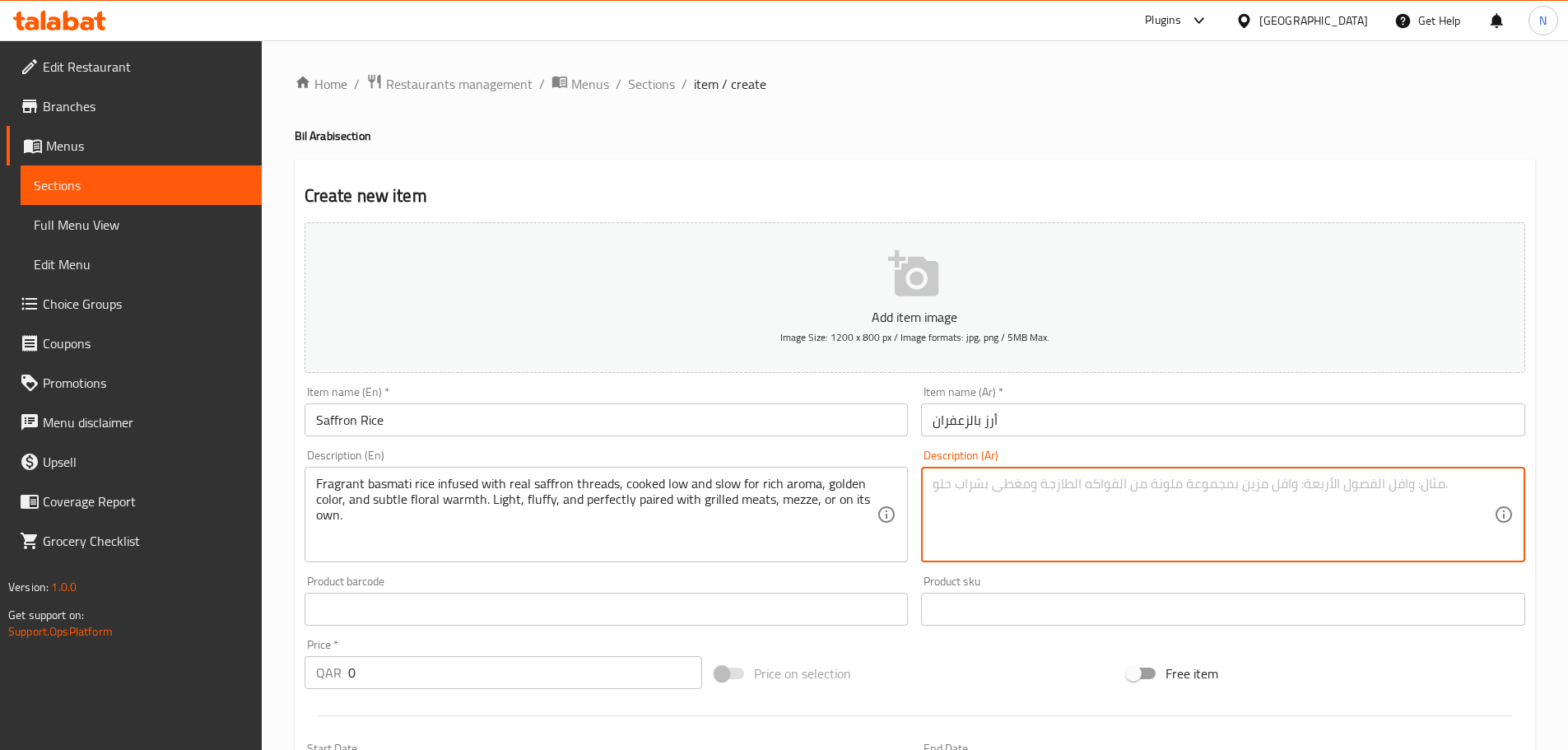
paste textarea "أرز بسمتي معطر بخيوط الزعفران الحقيقية، مطهو ببطء ليمنح رائحة غنية، لون ذهبي ود…"
type textarea "أرز بسمتي معطر بخيوط الزعفران الحقيقية، مطهو ببطء ليمنح رائحة غنية، لون ذهبي ود…"
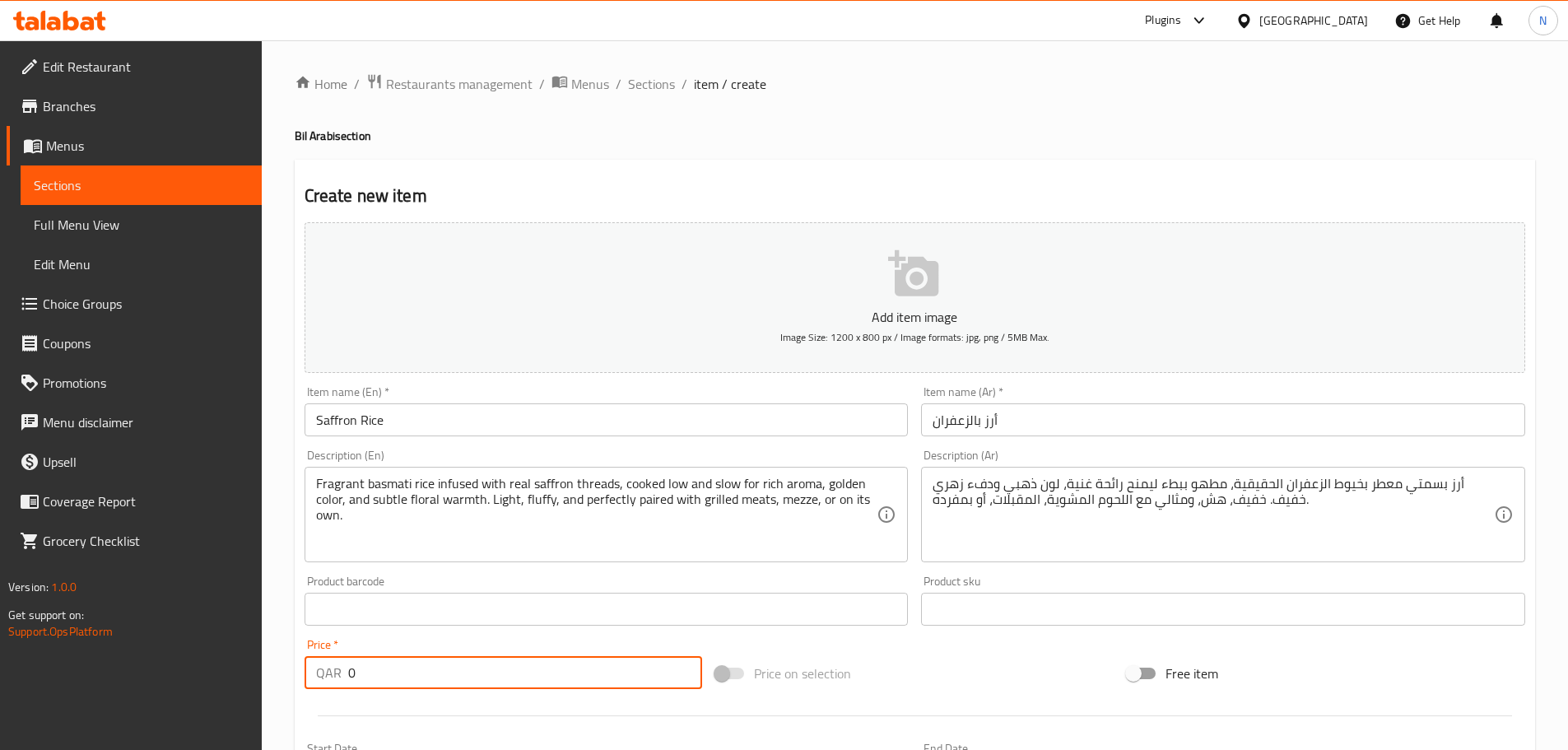
drag, startPoint x: 406, startPoint y: 674, endPoint x: 341, endPoint y: 690, distance: 66.9
click at [341, 690] on div "QAR 0 Price *" at bounding box center [504, 673] width 398 height 33
drag, startPoint x: 375, startPoint y: 677, endPoint x: 334, endPoint y: 670, distance: 41.6
click at [334, 670] on div "QAR 10 Price *" at bounding box center [504, 673] width 398 height 33
type input "12.00"
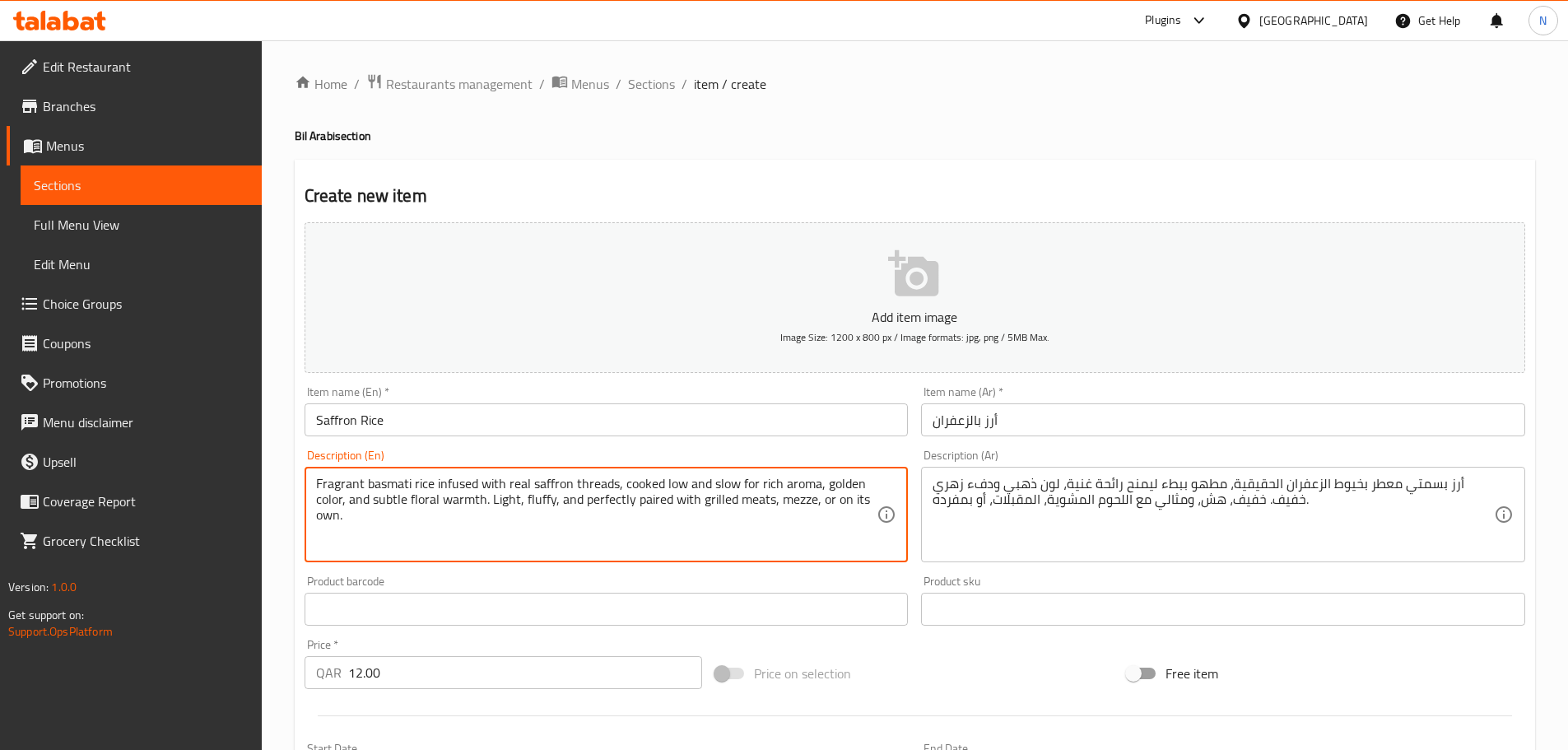
click at [417, 502] on textarea "Fragrant basmati rice infused with real saffron threads, cooked low and slow fo…" at bounding box center [597, 515] width 562 height 79
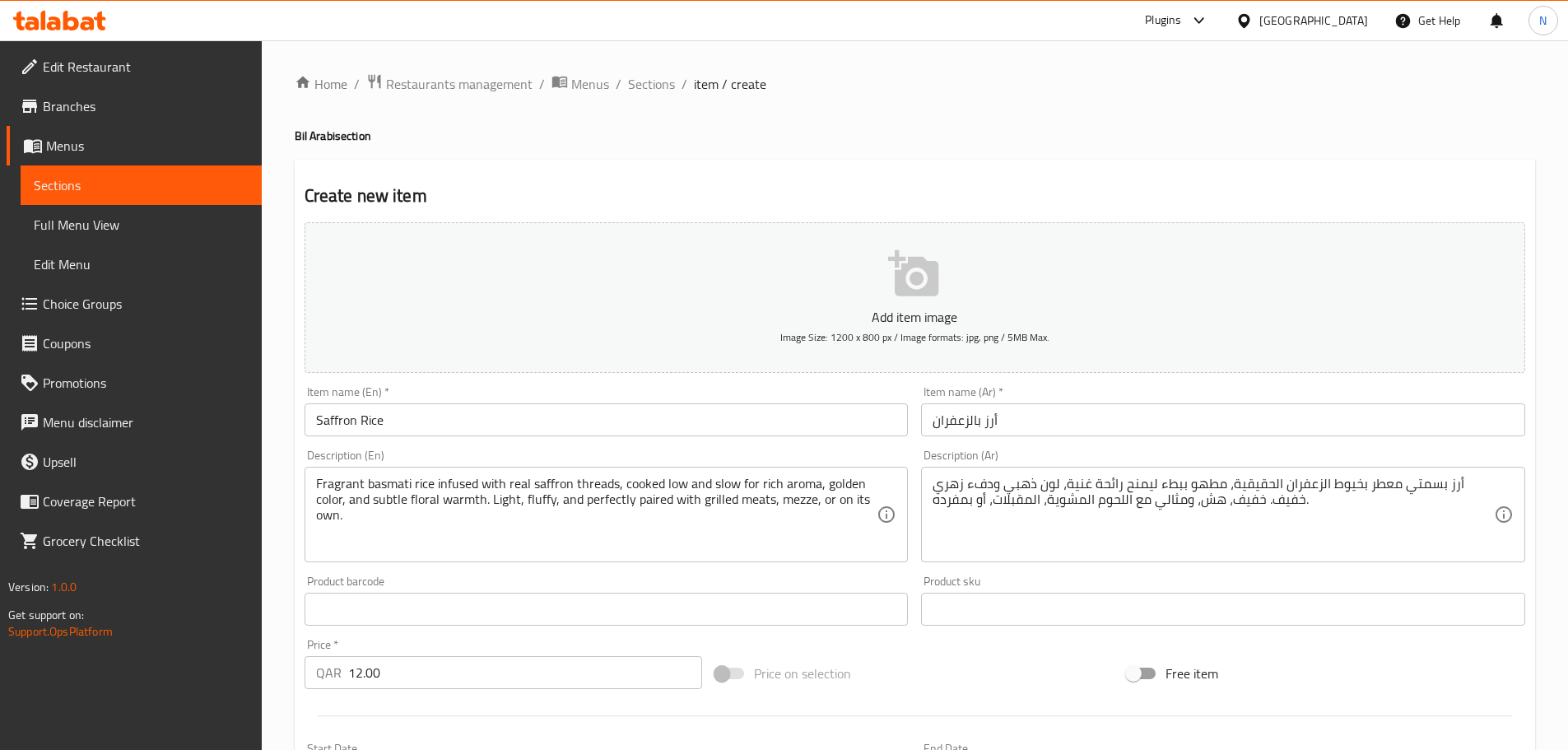
click at [867, 664] on div "Price on selection" at bounding box center [915, 673] width 411 height 44
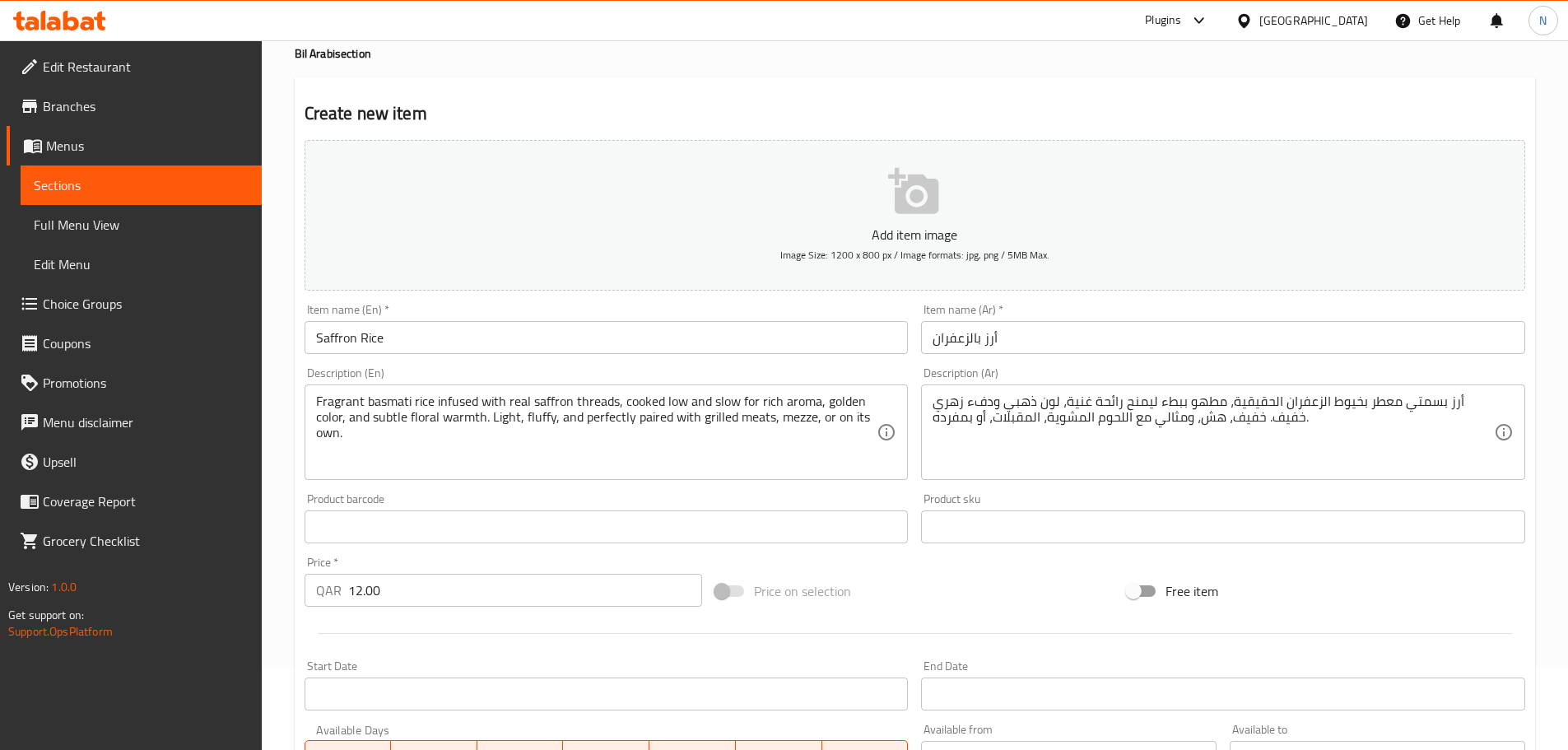
click at [951, 594] on div "Price on selection" at bounding box center [915, 590] width 411 height 44
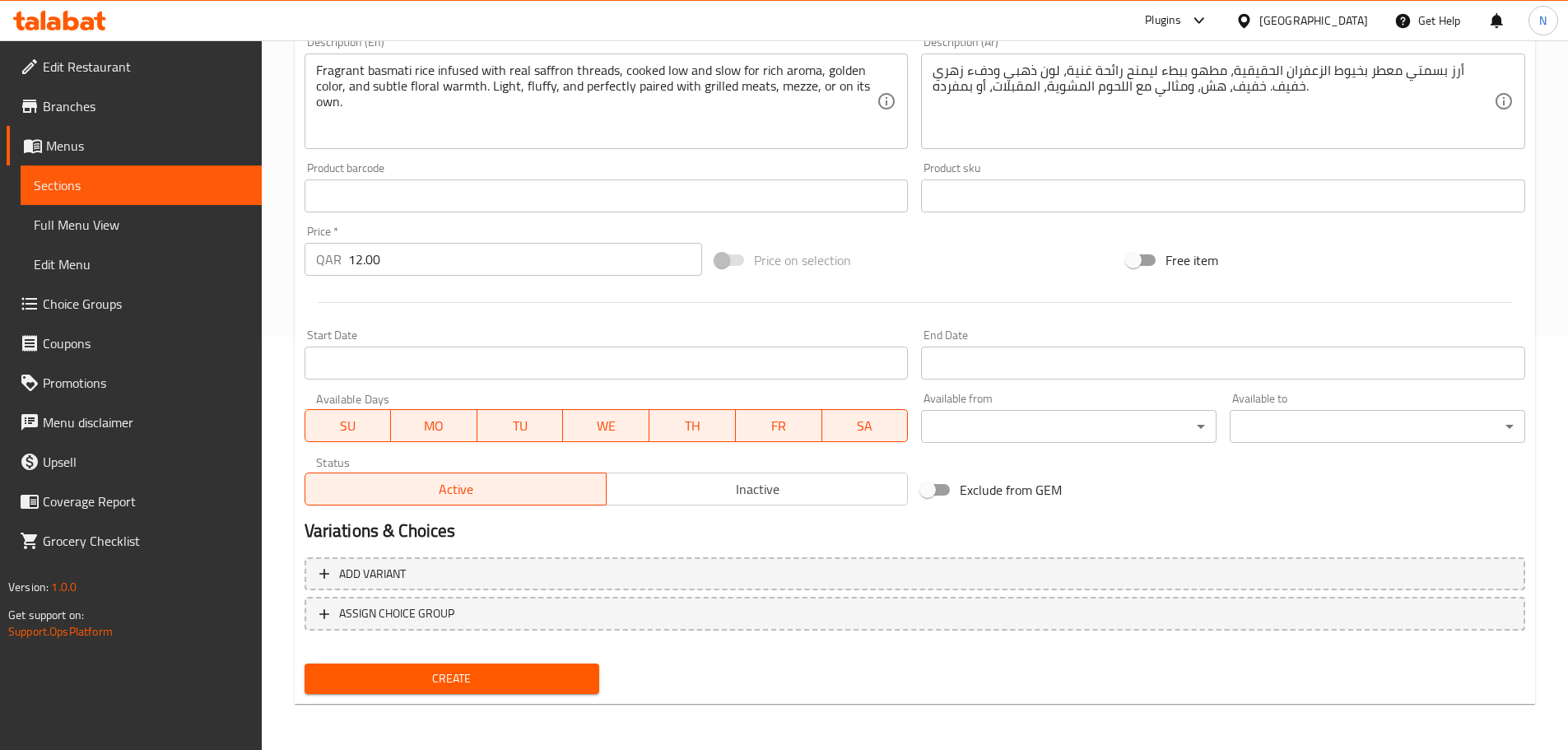
click at [549, 680] on span "Create" at bounding box center [453, 679] width 270 height 21
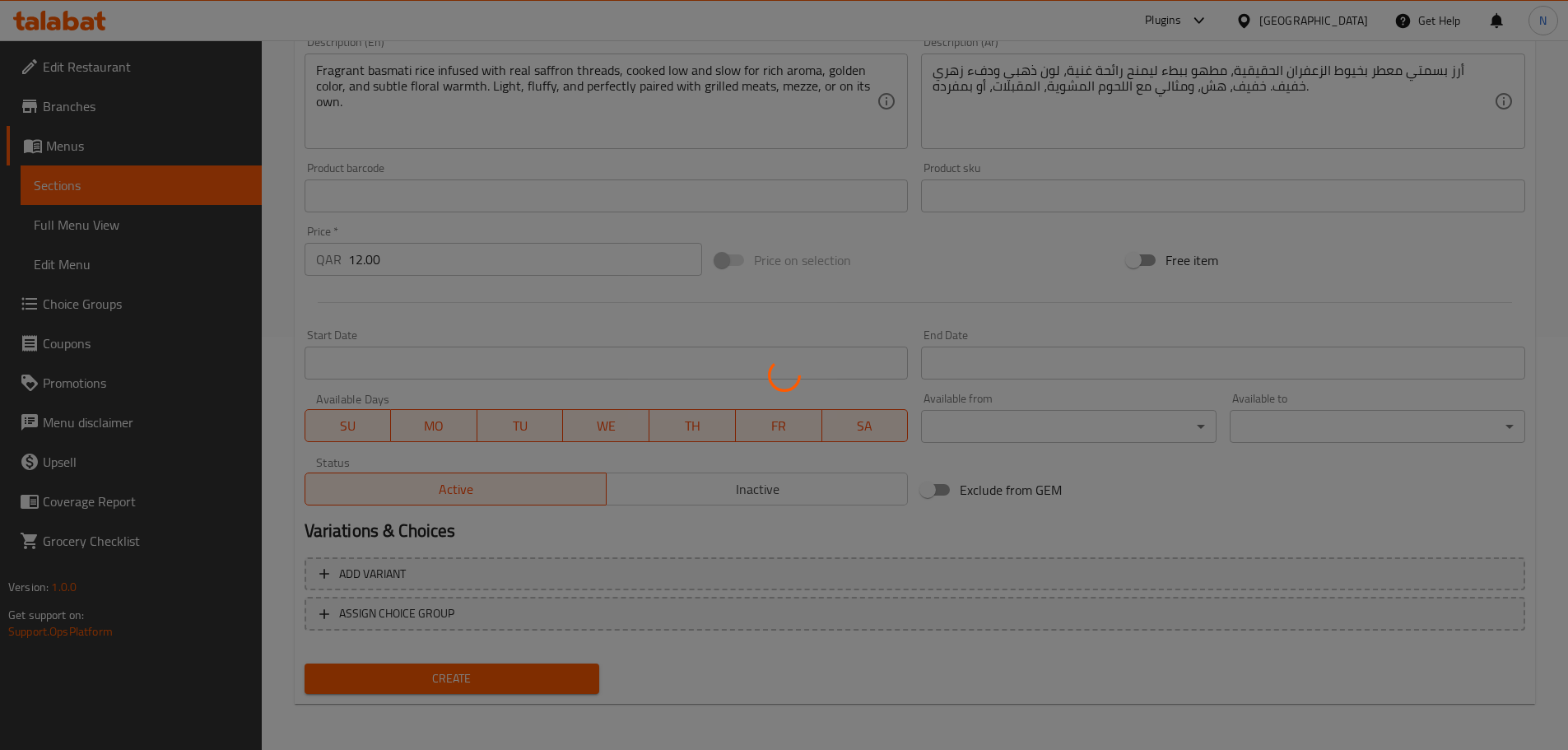
type input "0"
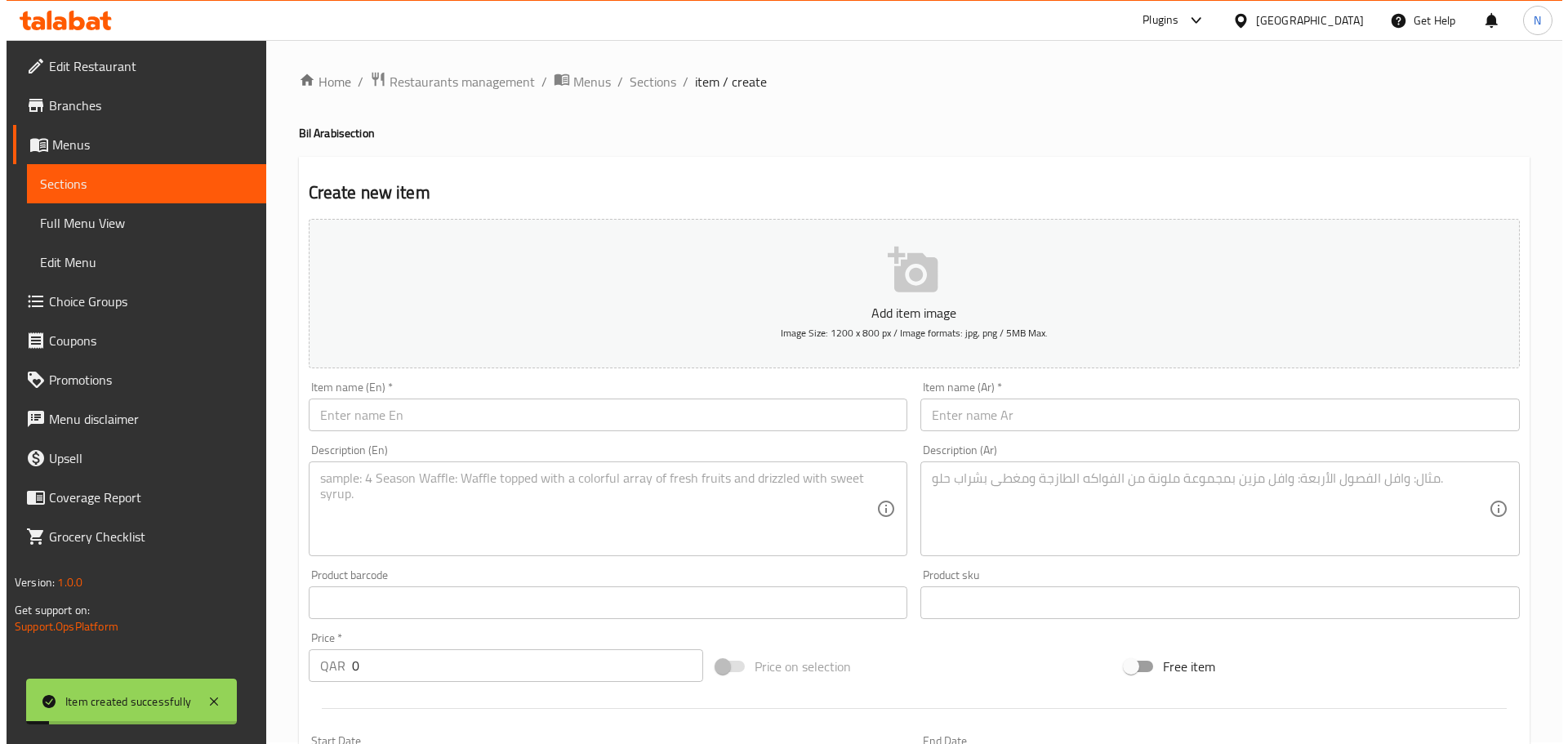
scroll to position [0, 0]
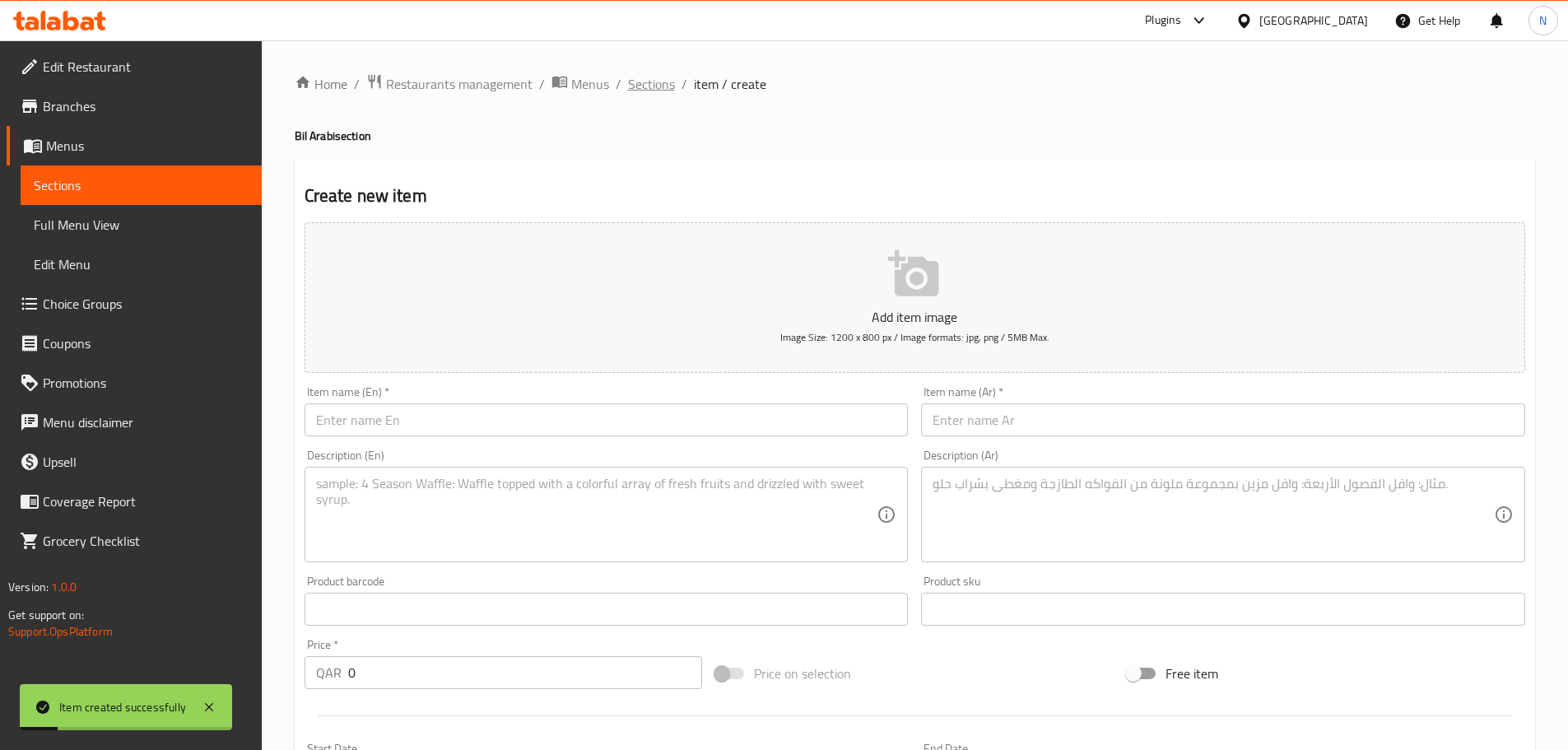
click at [657, 89] on span "Sections" at bounding box center [651, 84] width 47 height 20
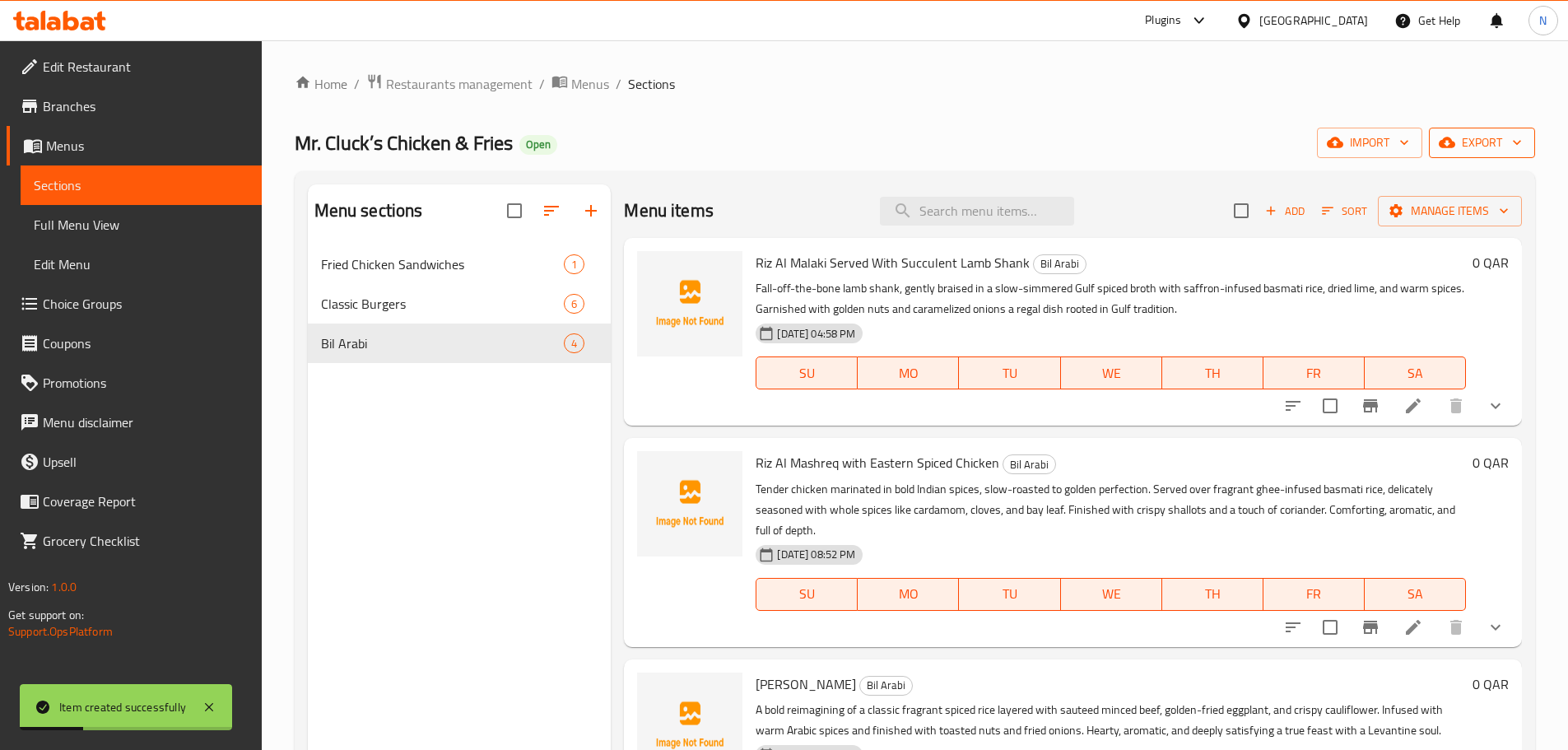
click at [1470, 149] on span "export" at bounding box center [1482, 143] width 79 height 21
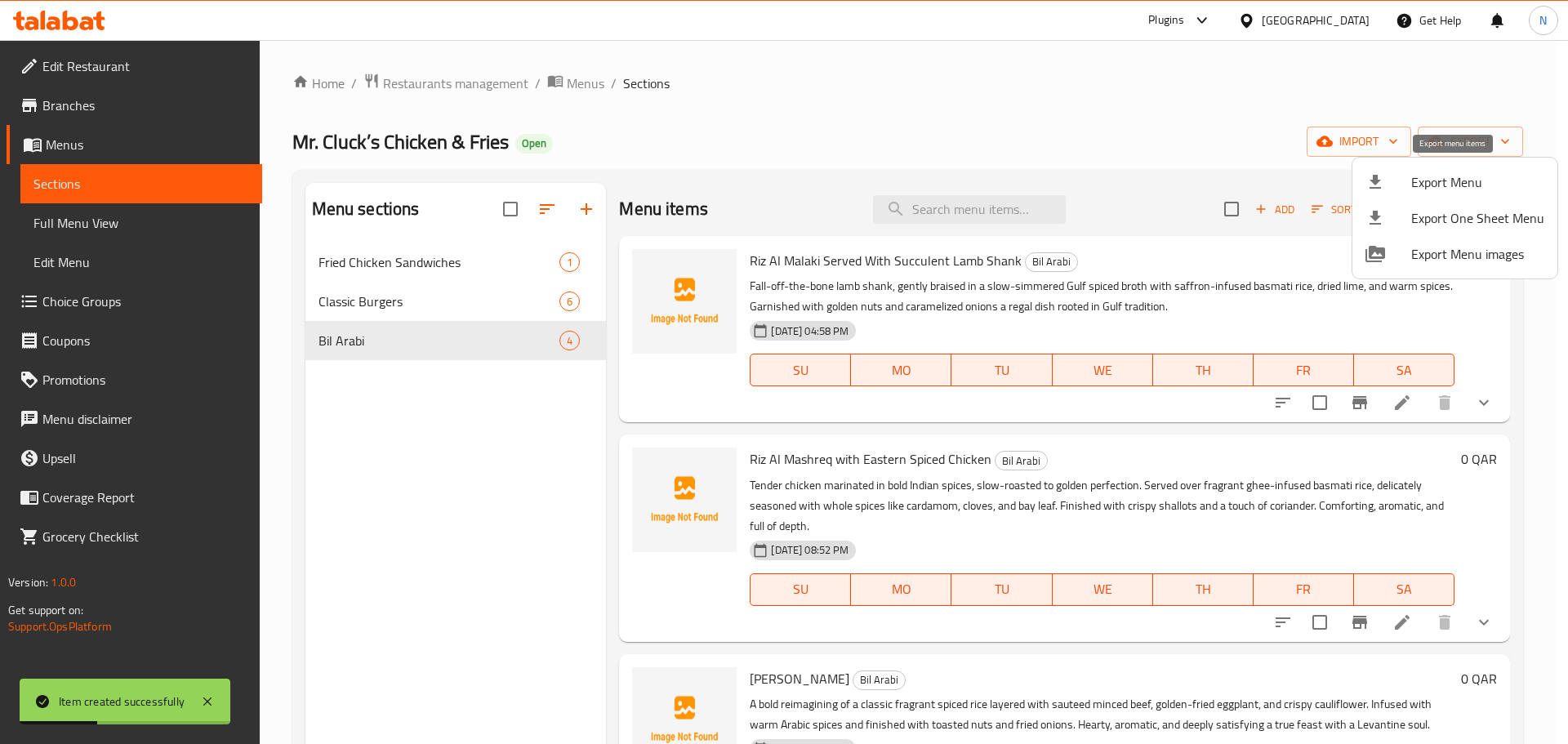
click at [1431, 183] on span "Export Menu" at bounding box center [1477, 182] width 133 height 20
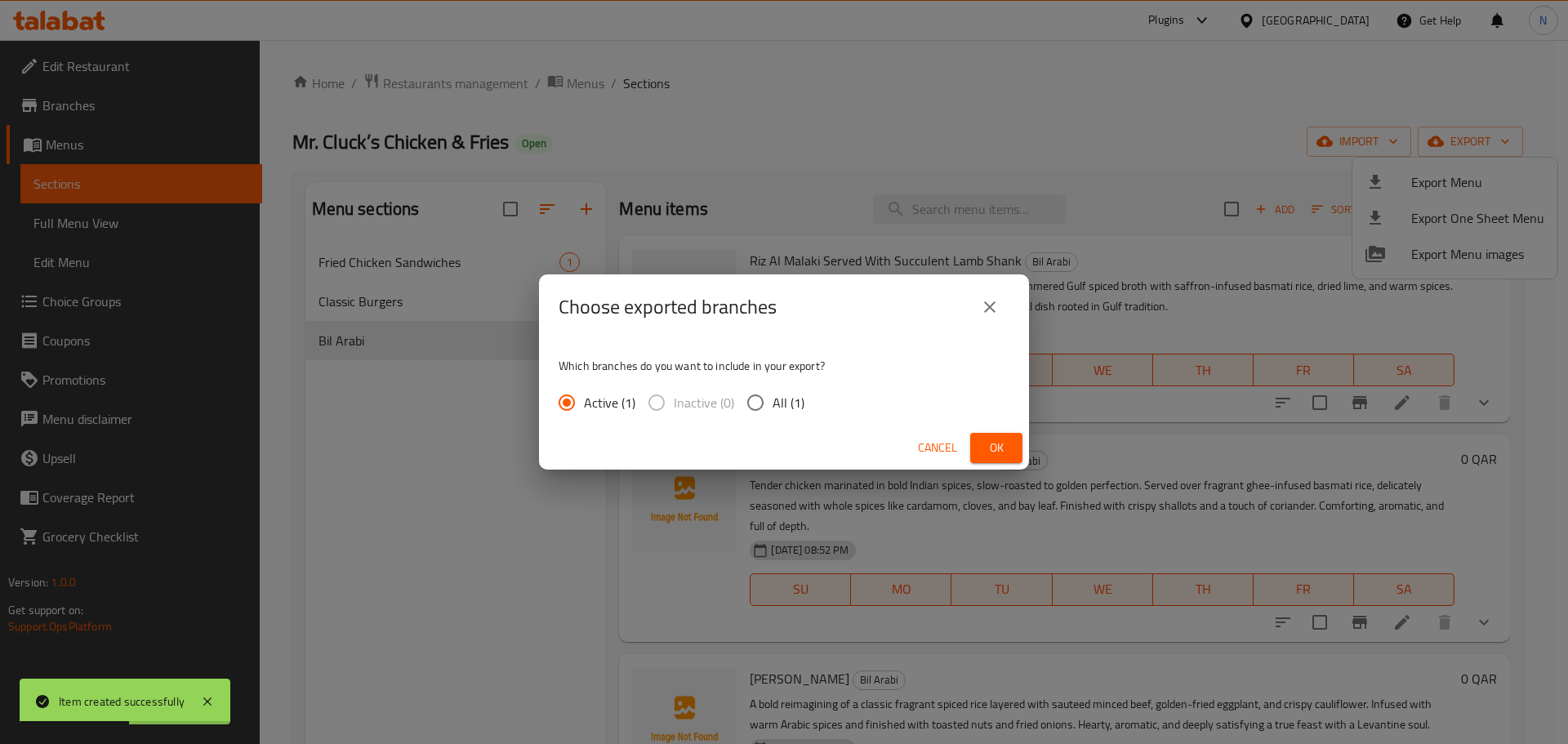
click at [759, 402] on input "All (1)" at bounding box center [755, 403] width 34 height 34
radio input "true"
click at [983, 443] on span "Ok" at bounding box center [996, 448] width 26 height 21
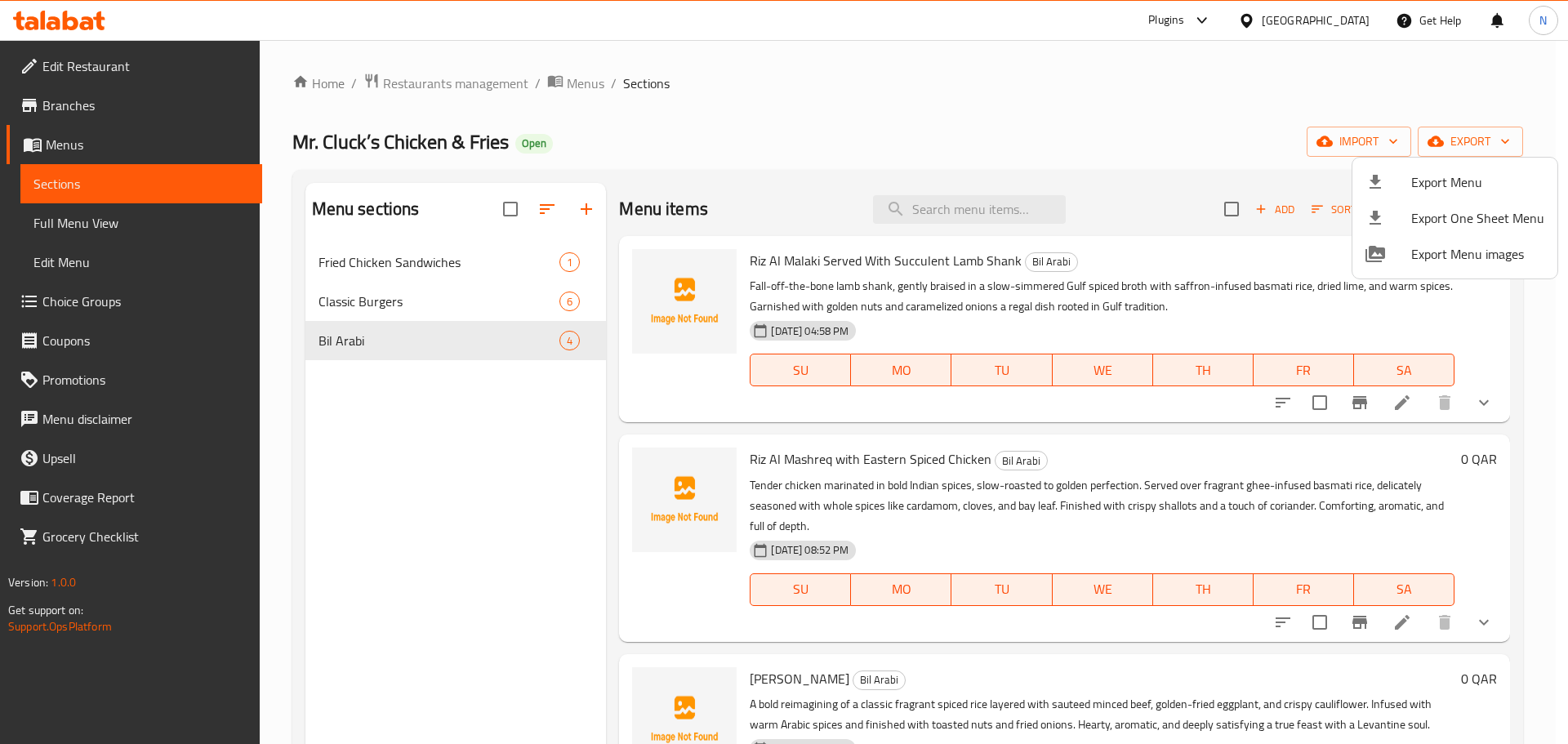
click at [105, 147] on div at bounding box center [784, 372] width 1568 height 744
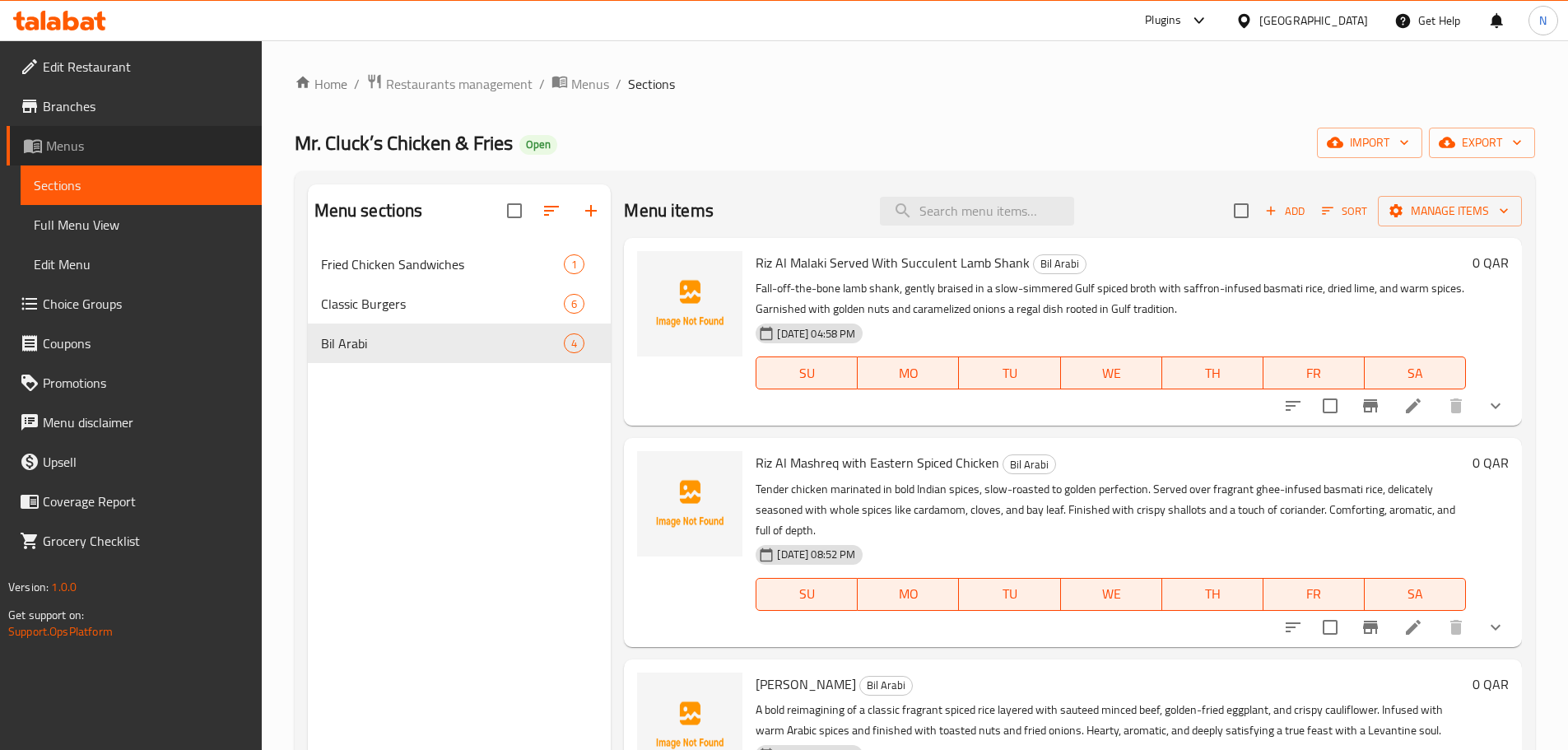
click at [106, 148] on span "Menus" at bounding box center [147, 145] width 202 height 20
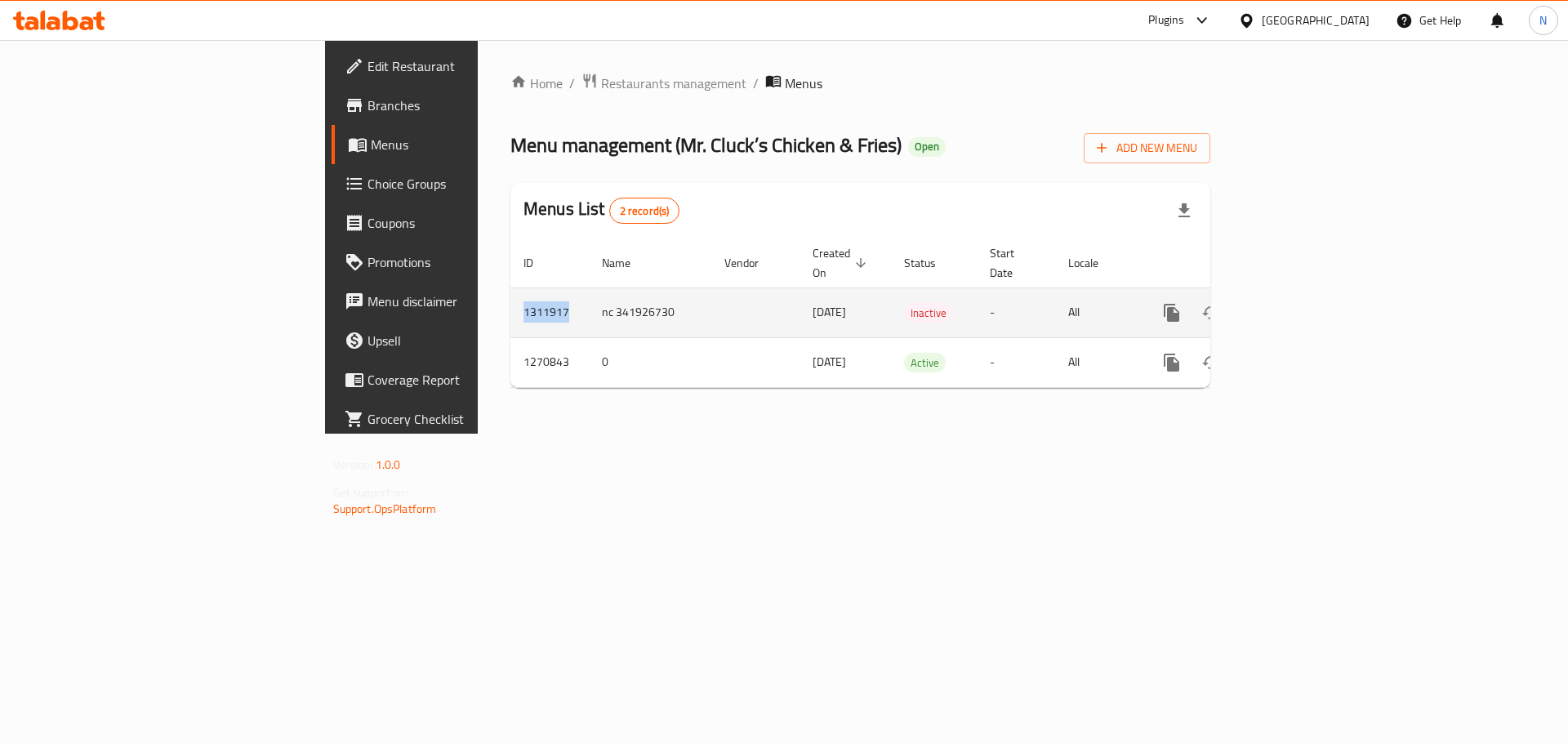
drag, startPoint x: 353, startPoint y: 290, endPoint x: 302, endPoint y: 297, distance: 51.5
click at [511, 297] on td "1311917" at bounding box center [549, 312] width 78 height 50
copy td "1311917"
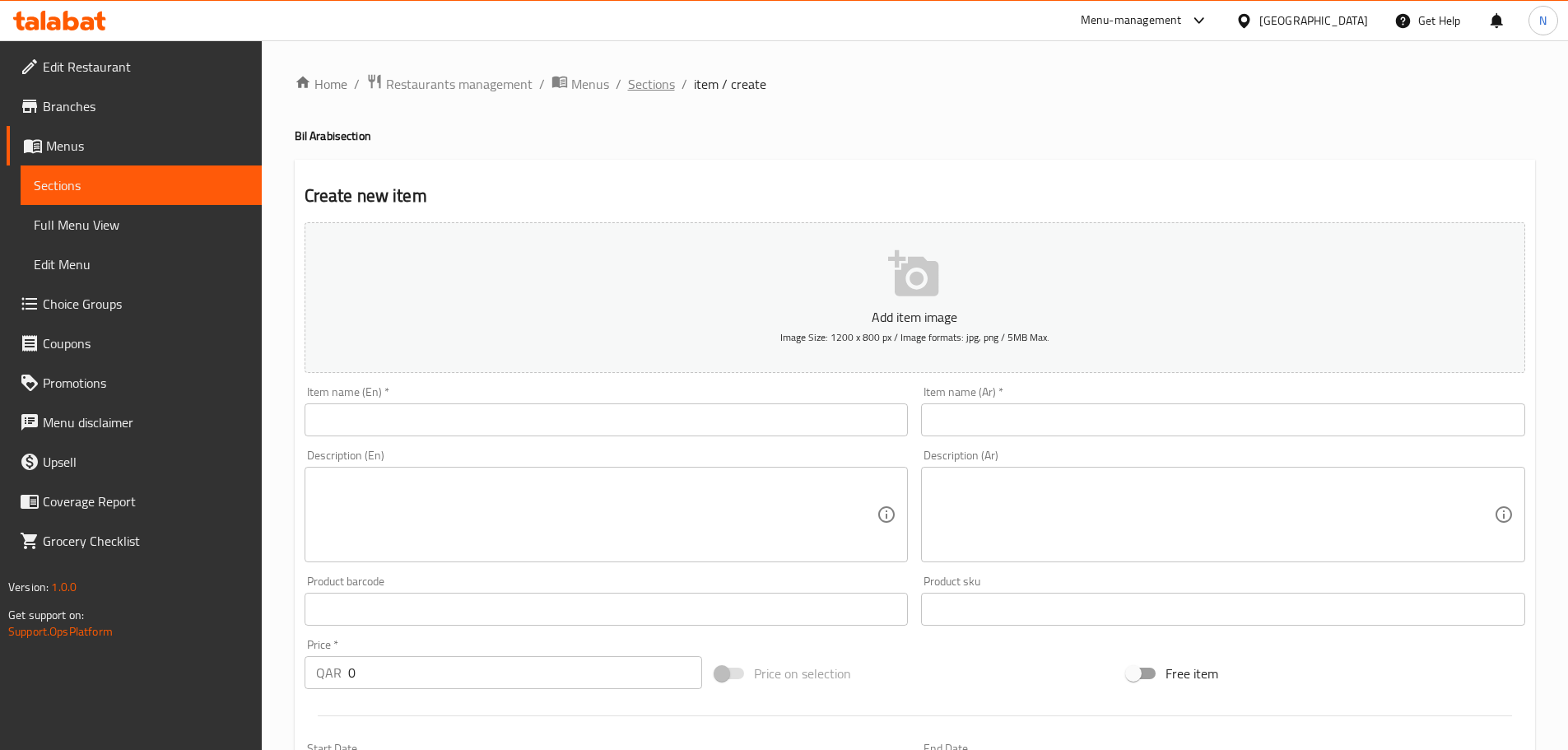
click at [652, 86] on span "Sections" at bounding box center [651, 84] width 47 height 20
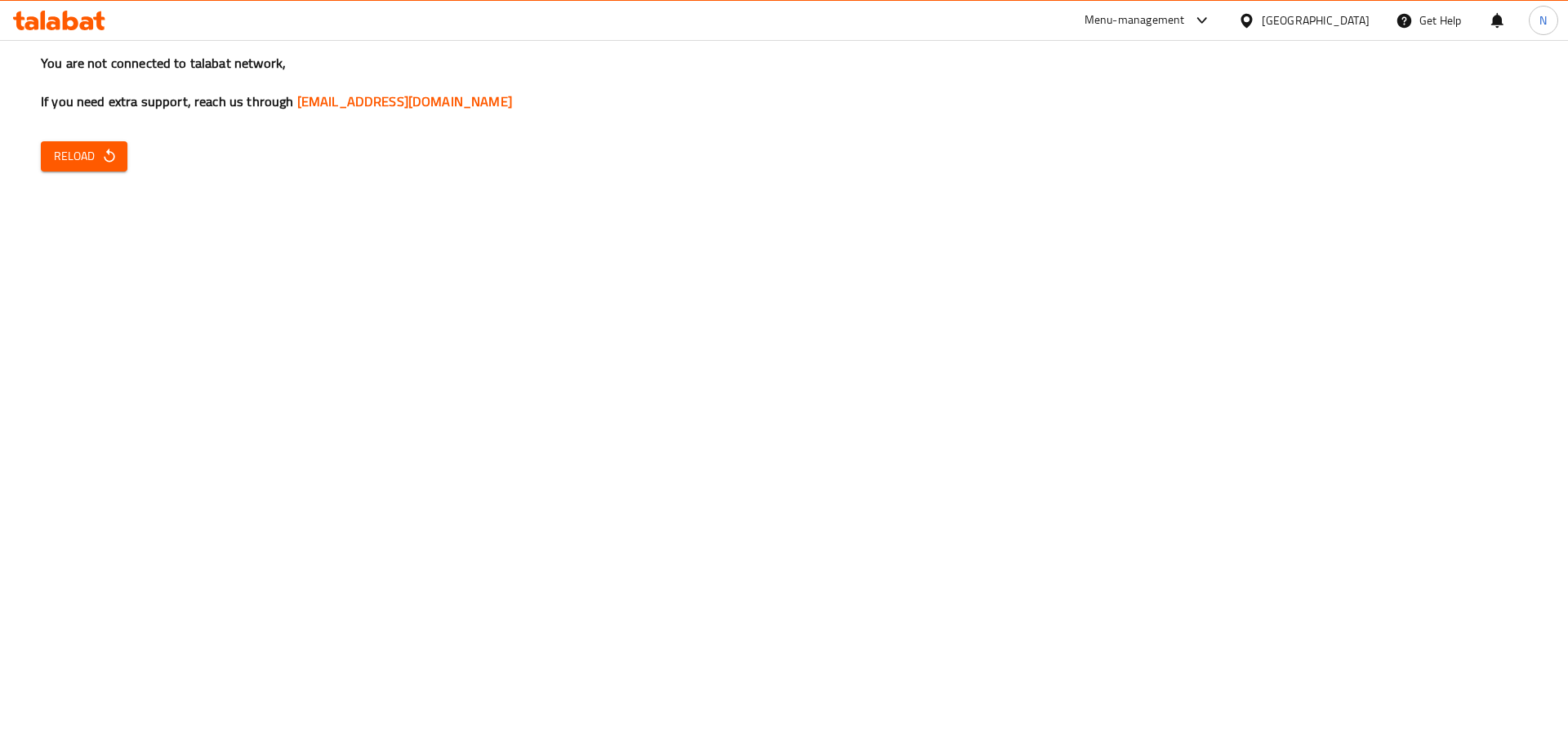
click at [359, 567] on div "You are not connected to talabat network, If you need extra support, reach us t…" at bounding box center [784, 372] width 1568 height 744
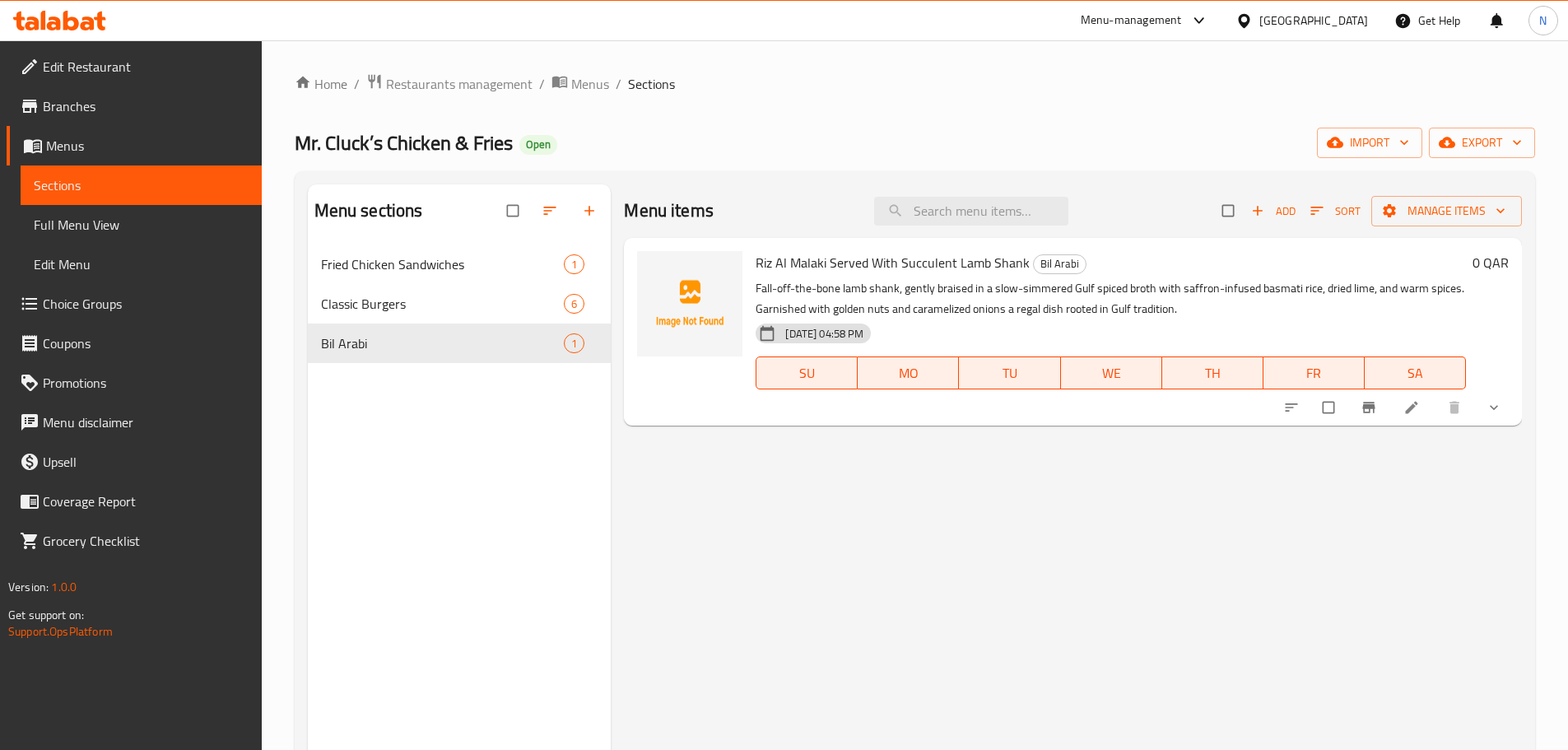
click at [1499, 391] on button "show more" at bounding box center [1496, 408] width 40 height 36
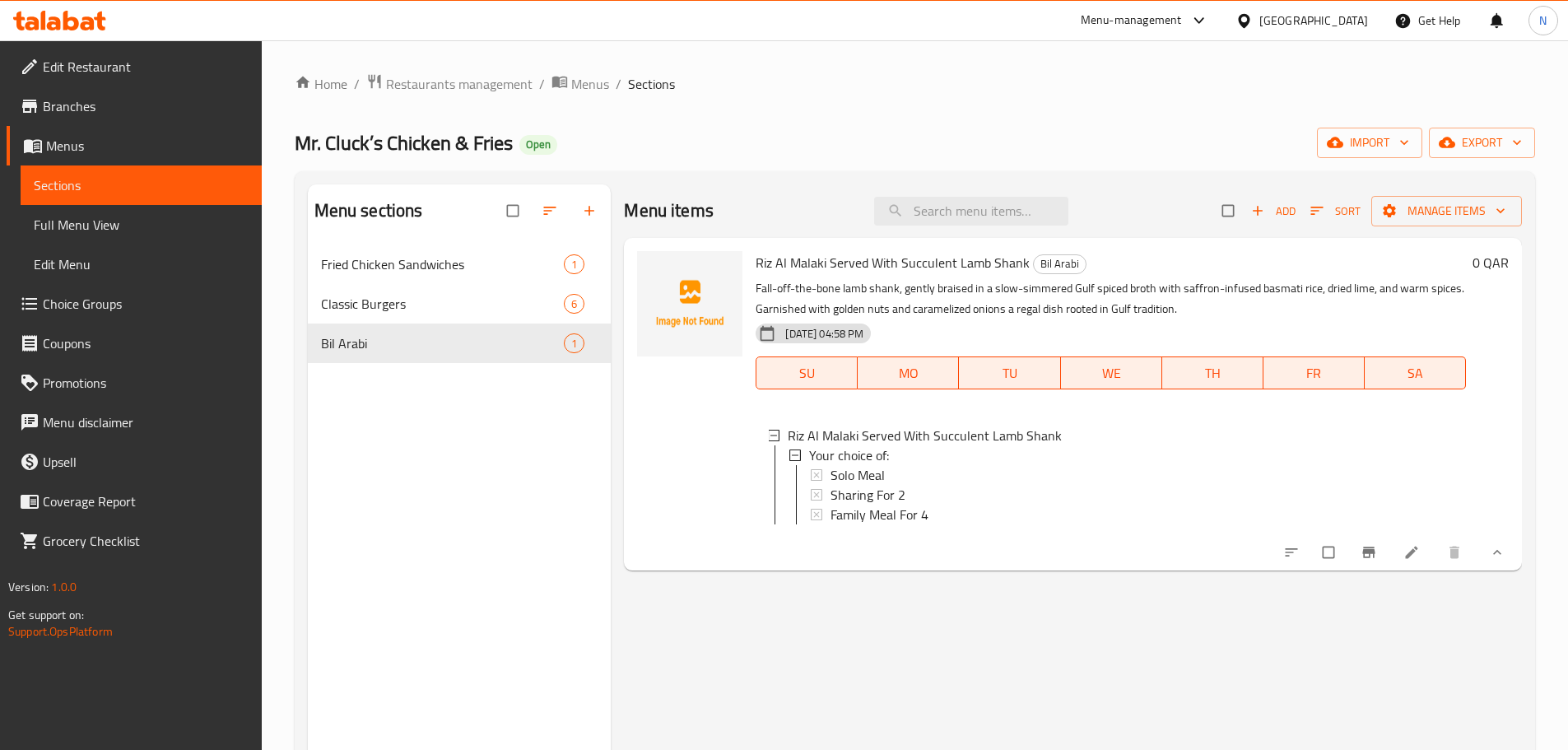
click at [1410, 561] on icon at bounding box center [1412, 552] width 16 height 16
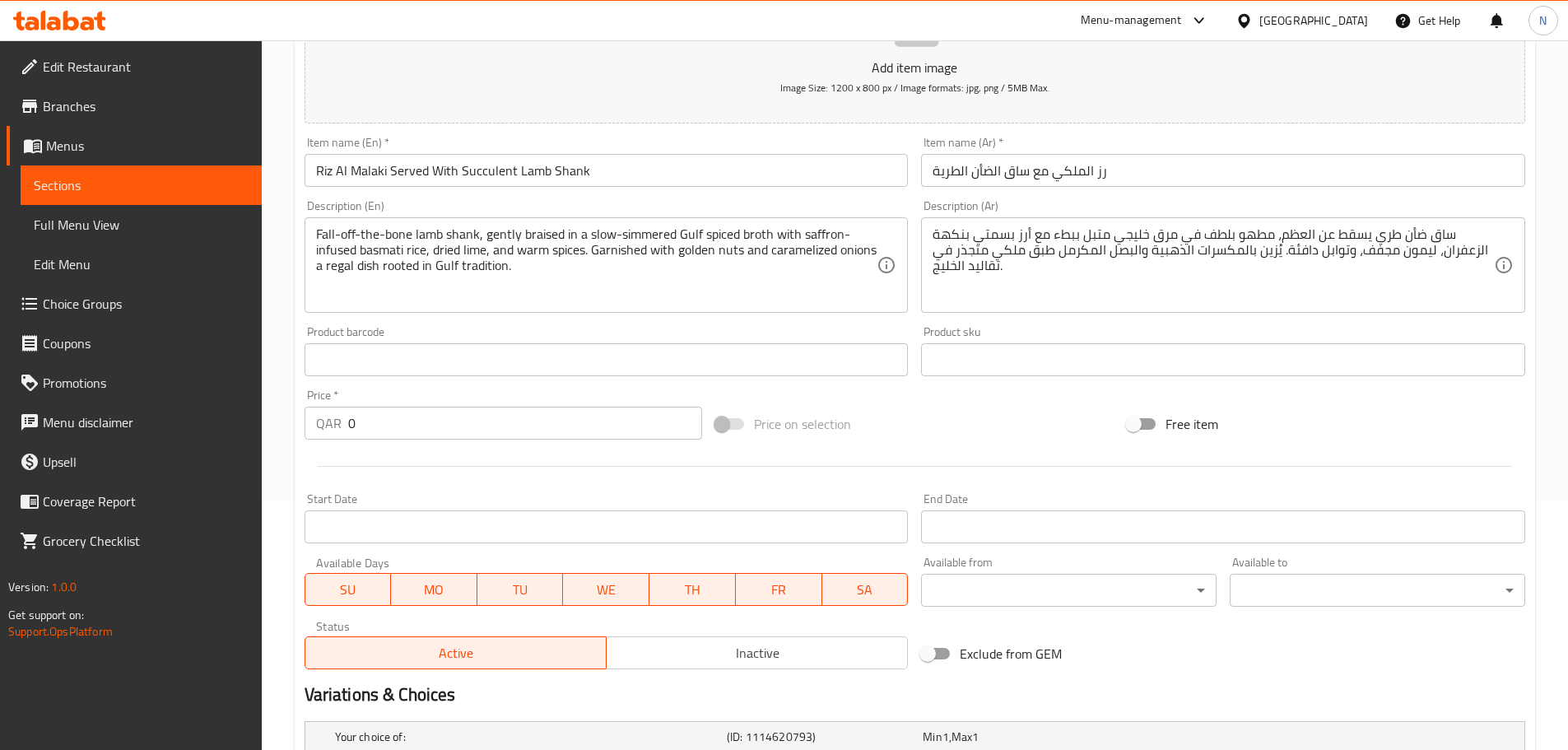
scroll to position [499, 0]
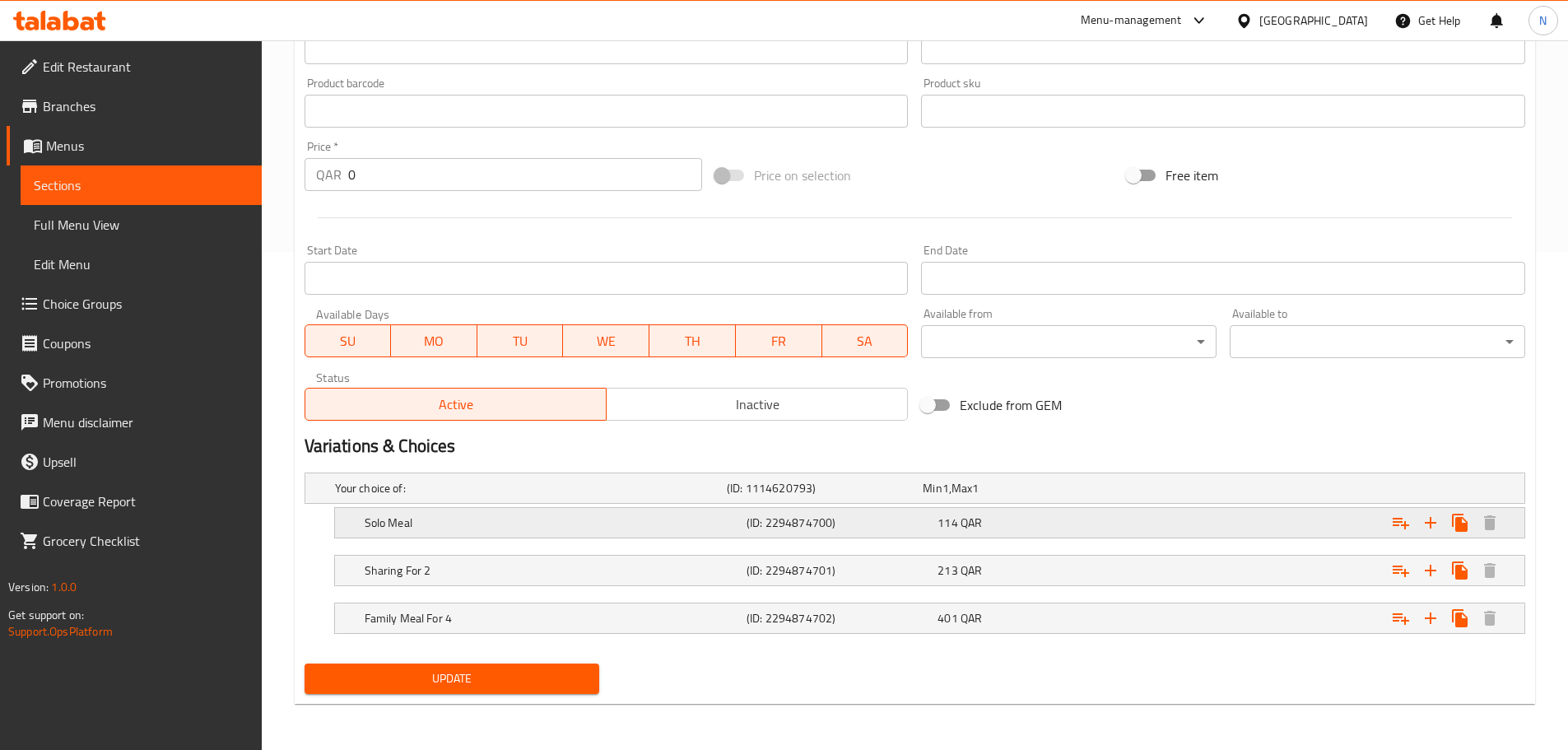
click at [715, 525] on h5 "Solo Meal" at bounding box center [552, 523] width 376 height 16
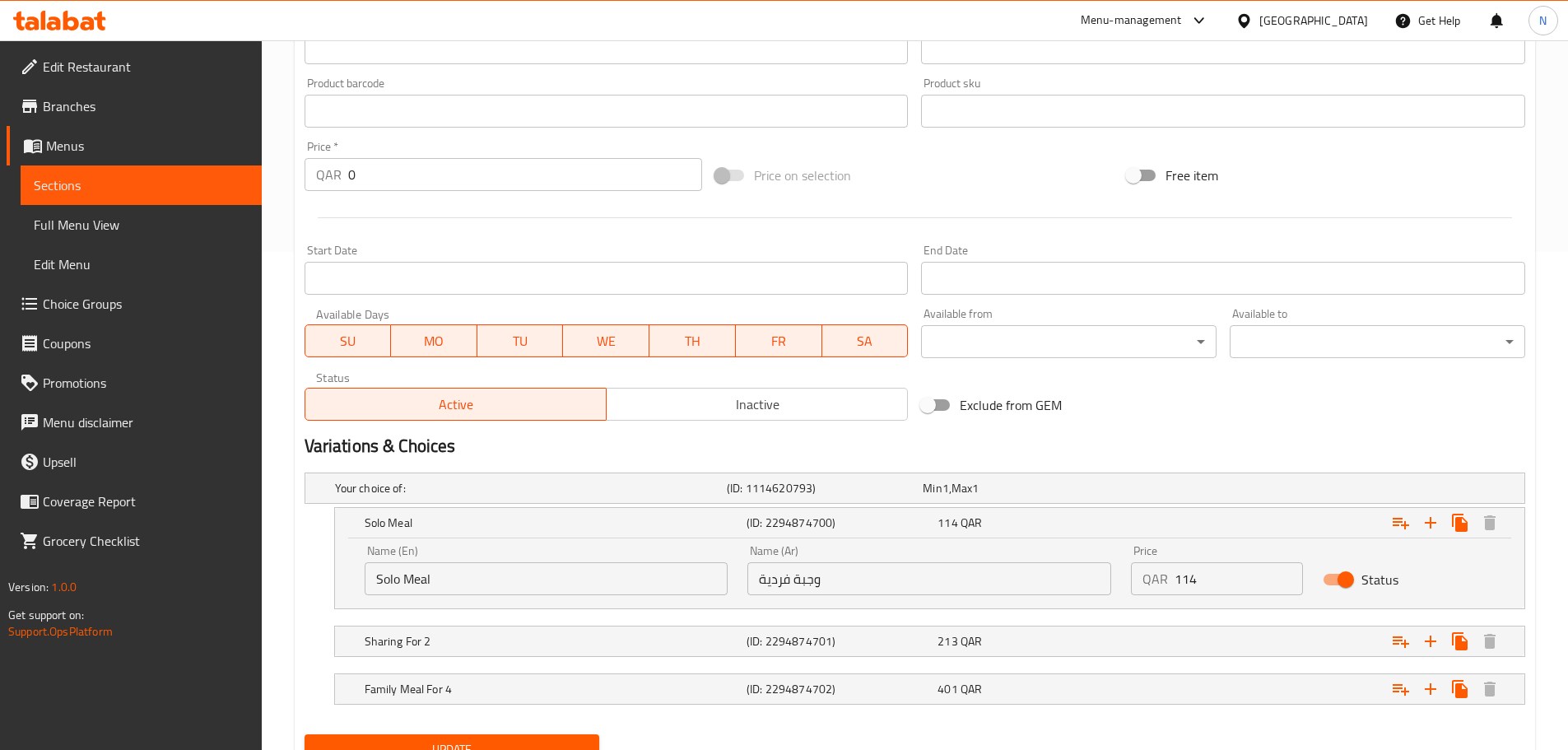
click at [407, 575] on input "Solo Meal" at bounding box center [546, 579] width 364 height 33
click at [599, 645] on h5 "Sharing For 2" at bounding box center [552, 641] width 376 height 16
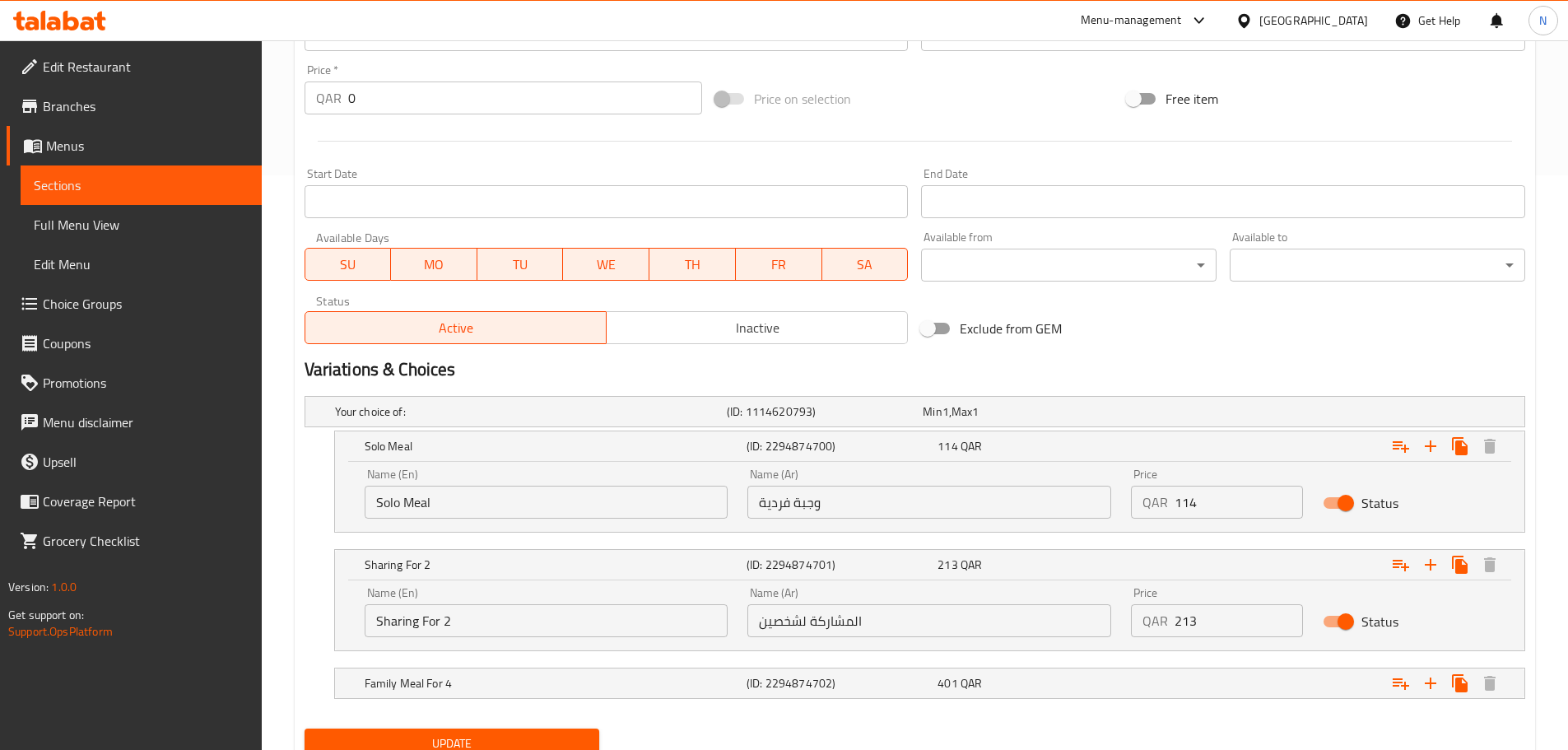
scroll to position [639, 0]
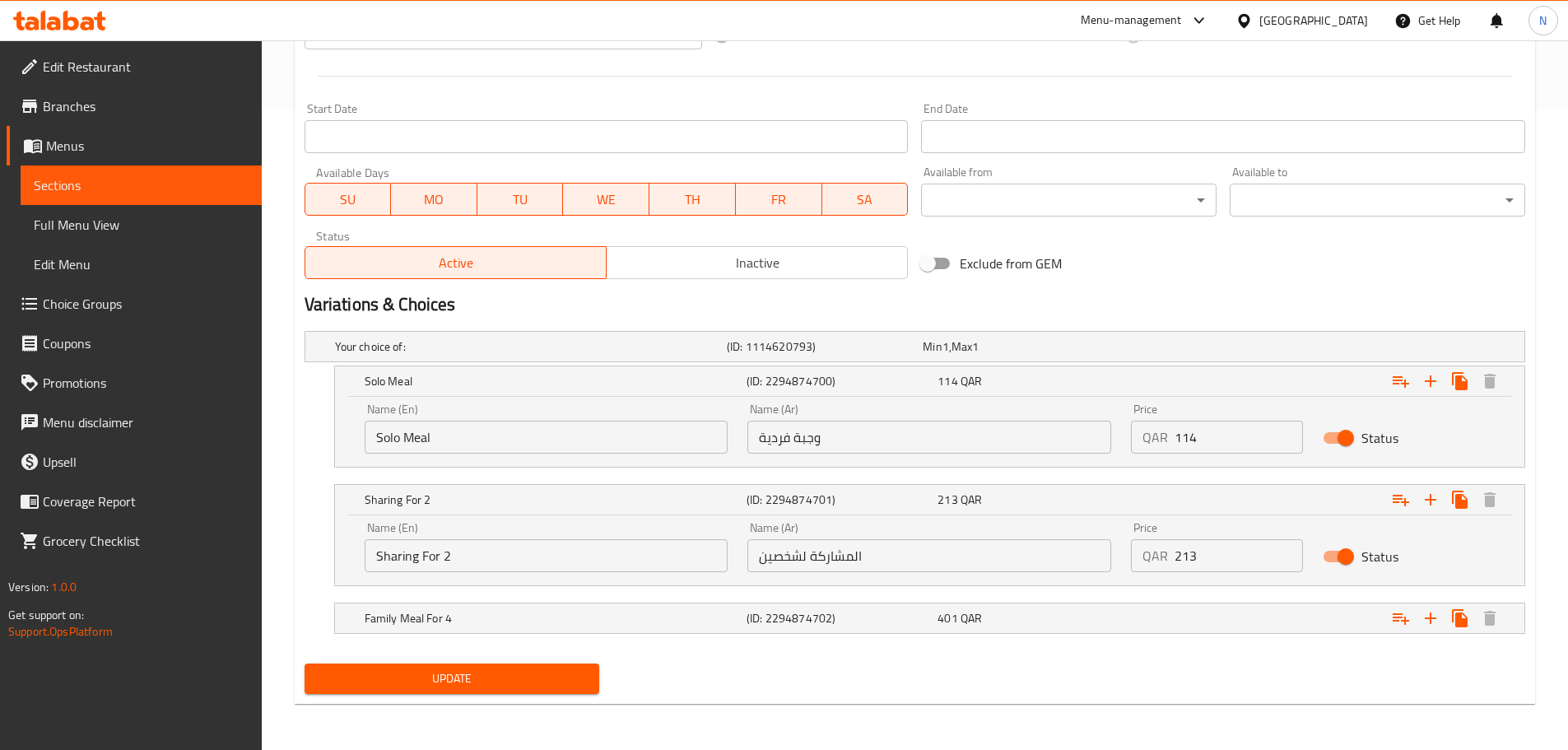
click at [787, 558] on input "المشاركة لشخصين" at bounding box center [929, 556] width 364 height 33
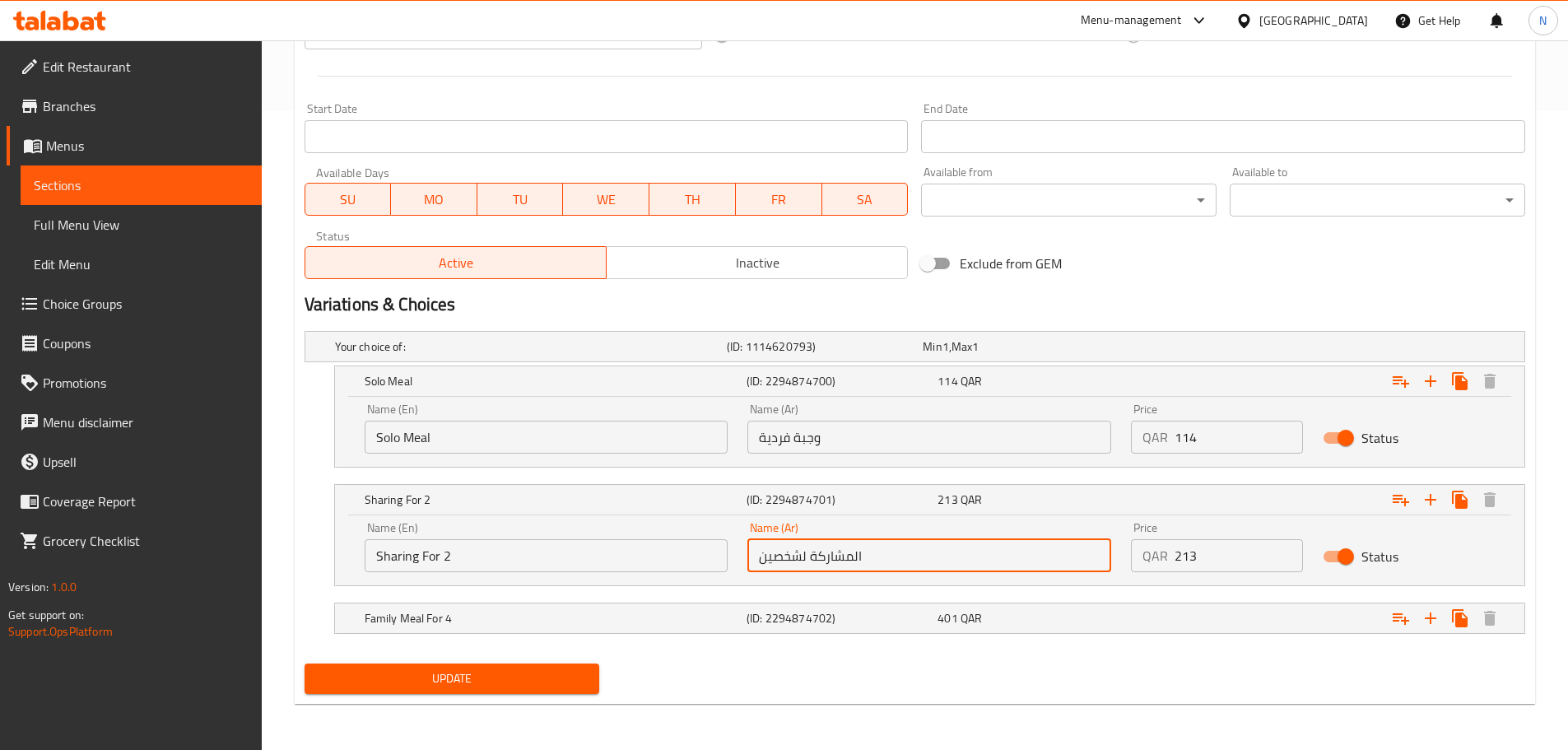
click at [787, 558] on input "المشاركة لشخصين" at bounding box center [929, 556] width 364 height 33
click at [833, 626] on h5 "(ID: 2294874702)" at bounding box center [838, 618] width 184 height 16
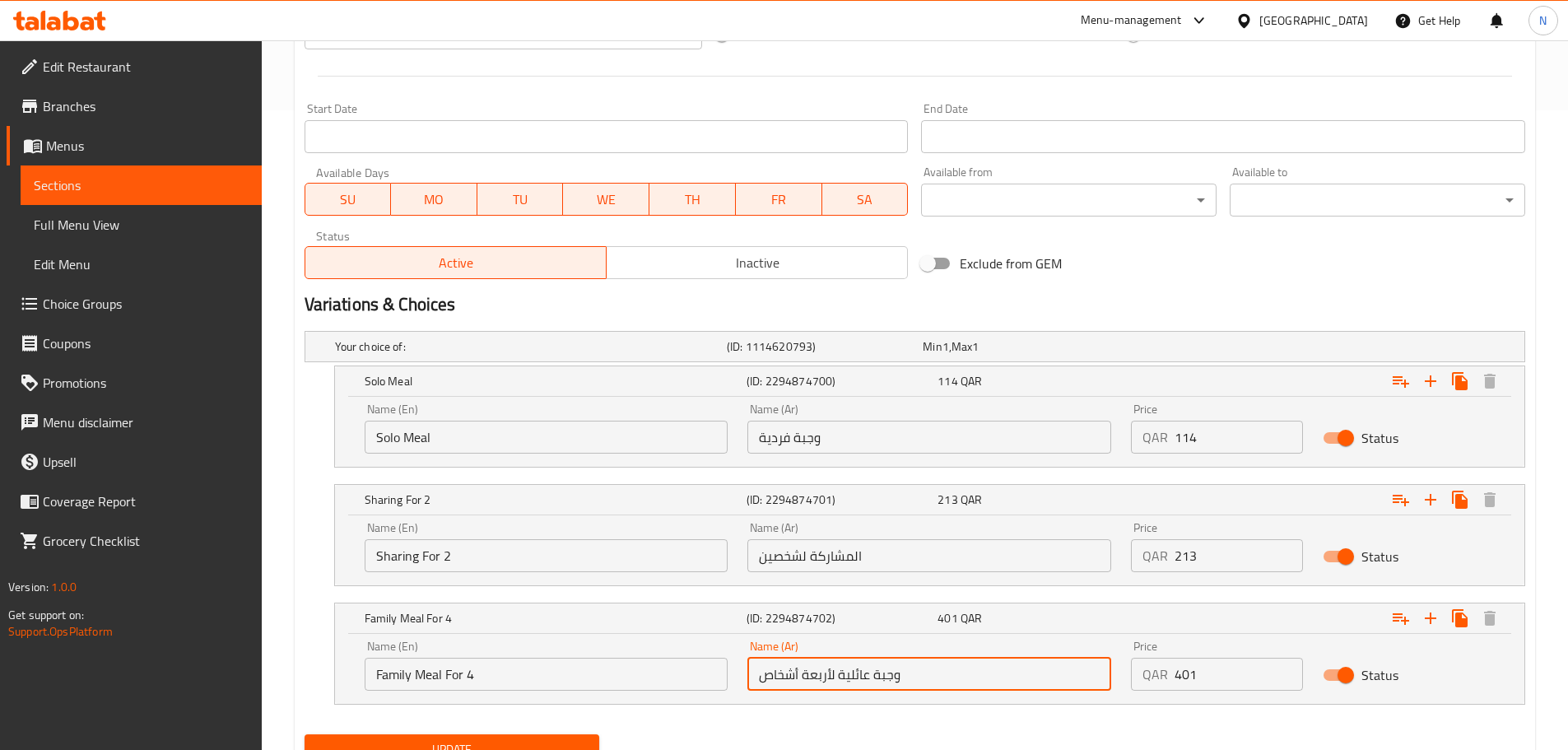
click at [864, 679] on input "وجبة عائلية لأربعة أشخاص" at bounding box center [929, 674] width 364 height 33
click at [798, 435] on input "وجبة فردية" at bounding box center [929, 437] width 364 height 33
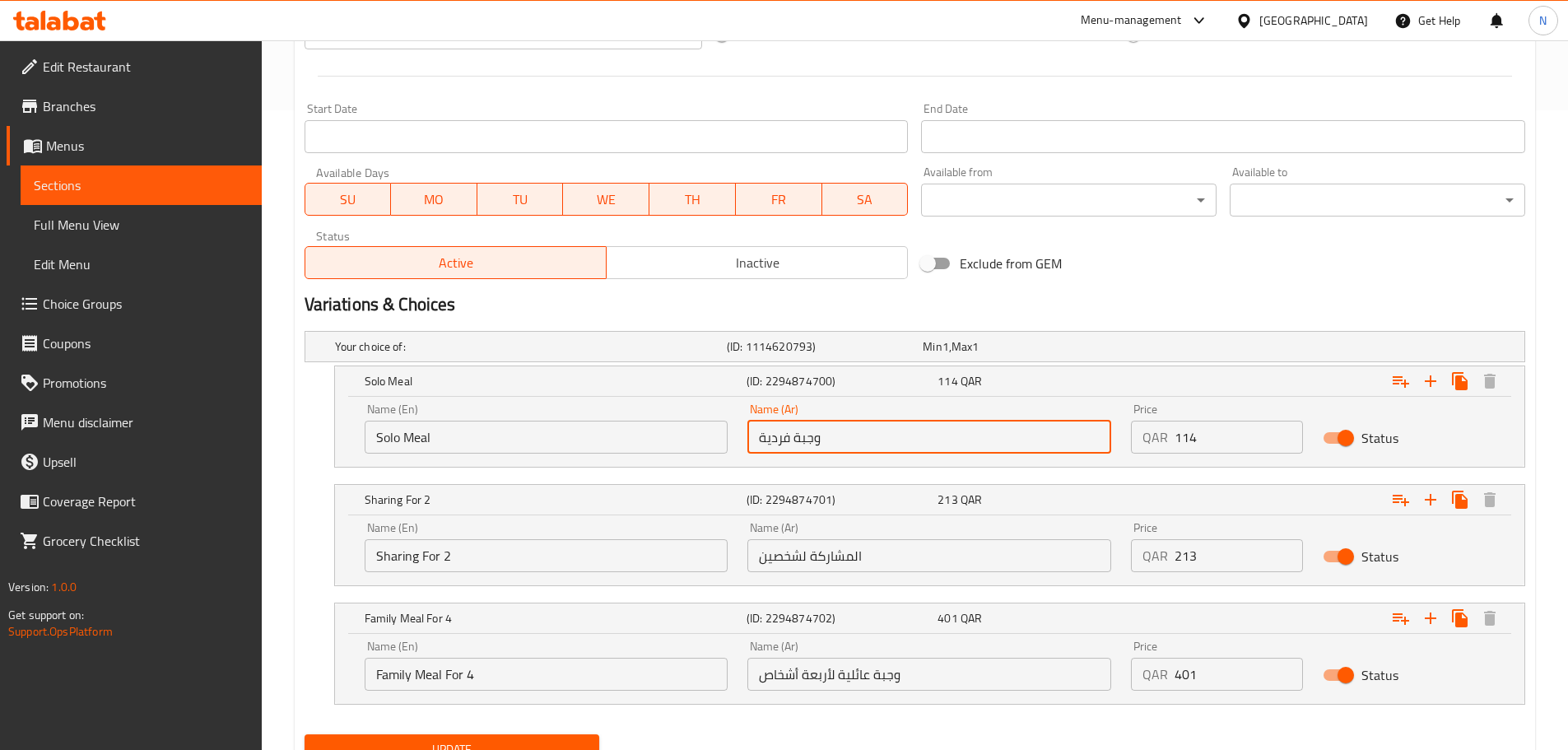
click at [798, 435] on input "وجبة فردية" at bounding box center [929, 437] width 364 height 33
click at [421, 553] on input "Sharing For 2" at bounding box center [546, 556] width 364 height 33
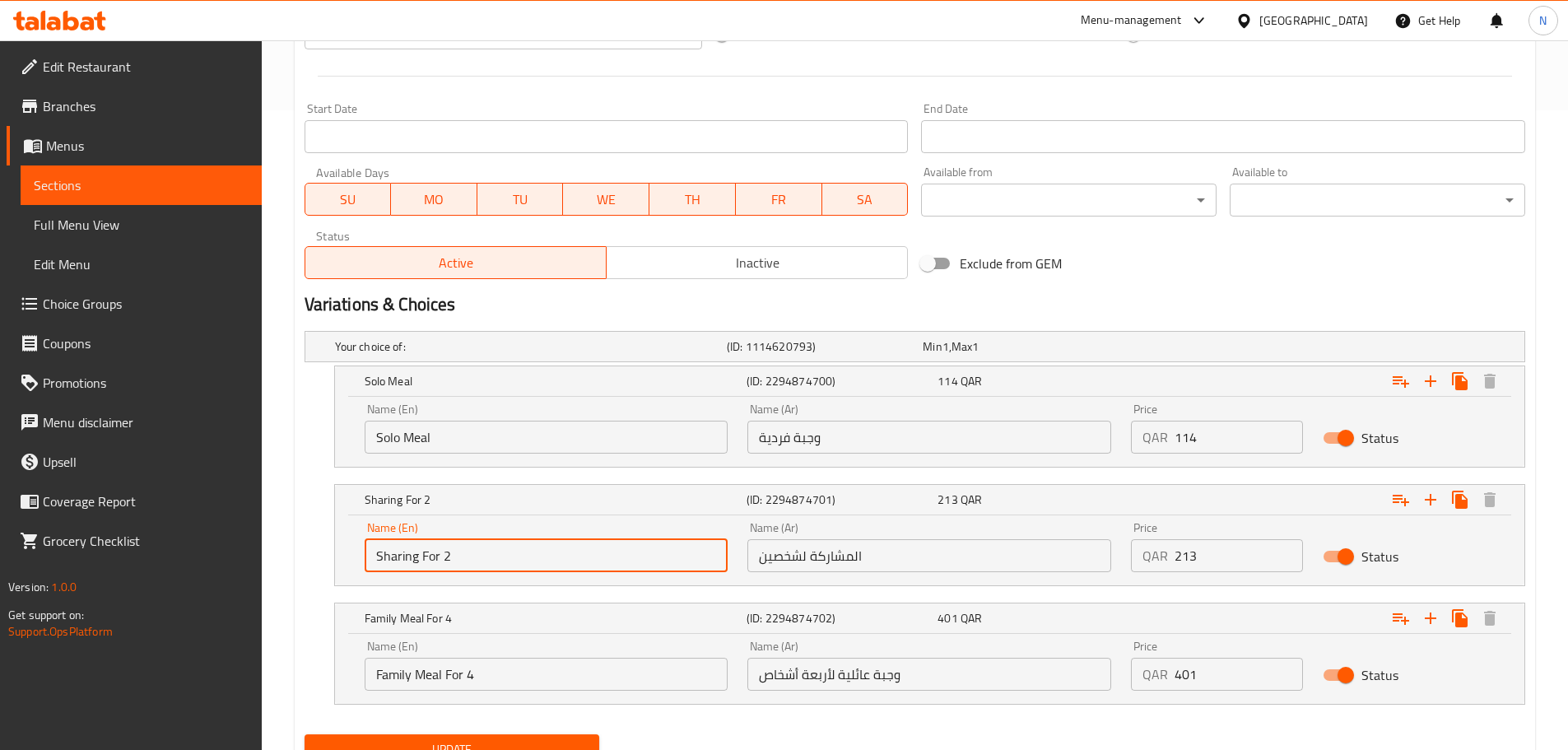
click at [421, 554] on input "Sharing For 2" at bounding box center [546, 556] width 364 height 33
click at [796, 569] on input "المشاركة لشخصين" at bounding box center [929, 556] width 364 height 33
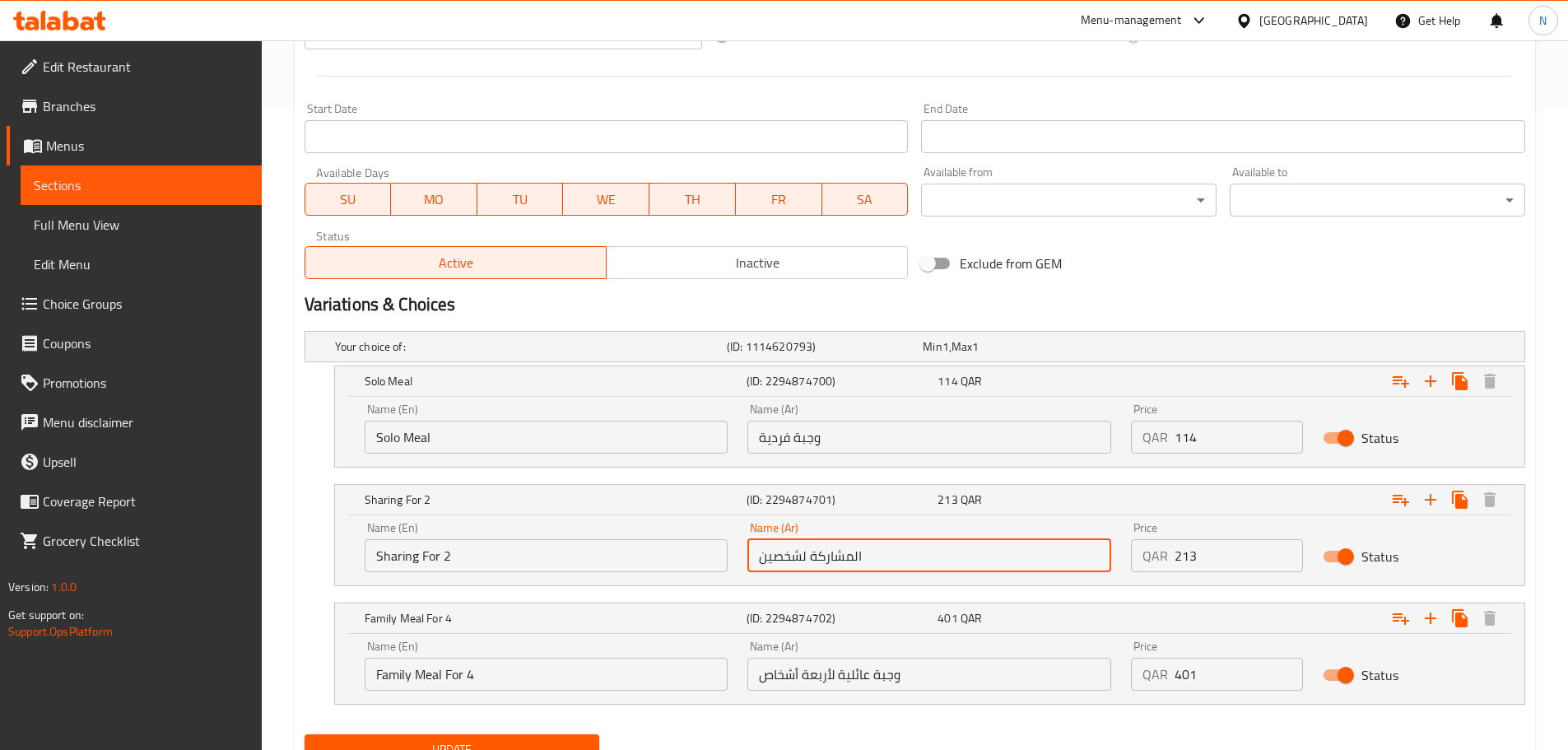
click at [796, 569] on input "المشاركة لشخصين" at bounding box center [929, 556] width 364 height 33
click at [428, 680] on input "Family Meal For 4" at bounding box center [546, 674] width 364 height 33
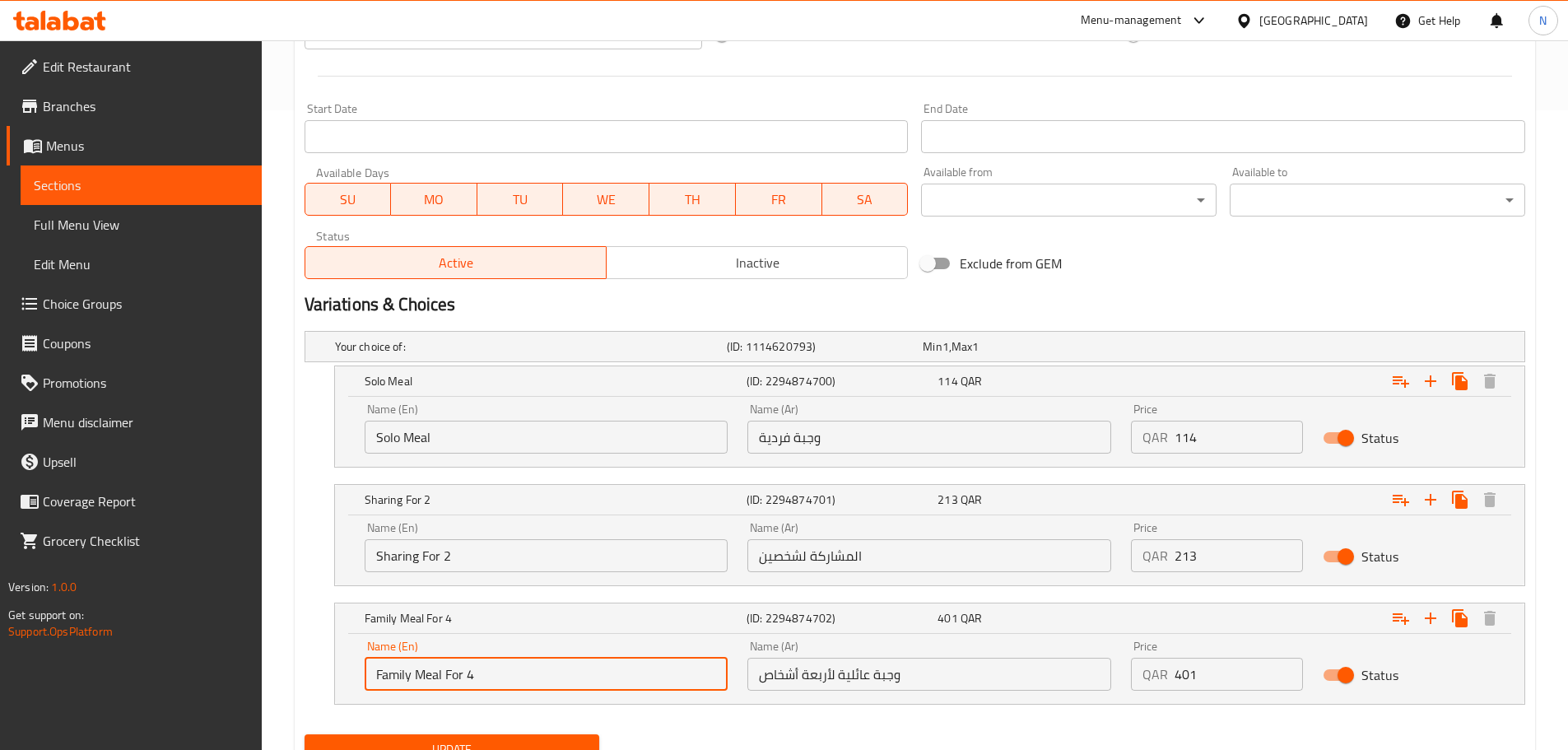
click at [428, 680] on input "Family Meal For 4" at bounding box center [546, 674] width 364 height 33
click at [823, 677] on input "وجبة عائلية لأربعة أشخاص" at bounding box center [929, 674] width 364 height 33
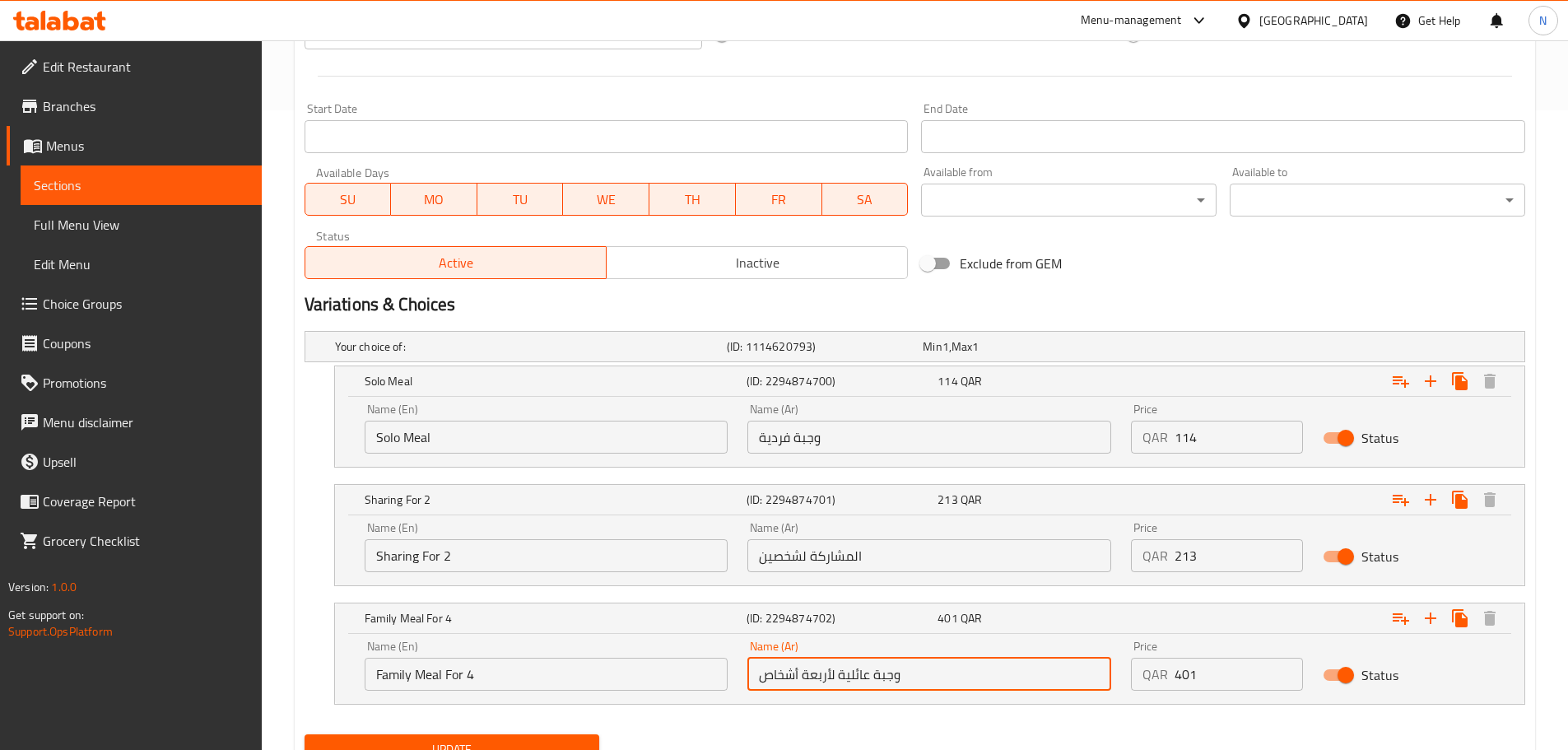
click at [823, 677] on input "وجبة عائلية لأربعة أشخاص" at bounding box center [929, 674] width 364 height 33
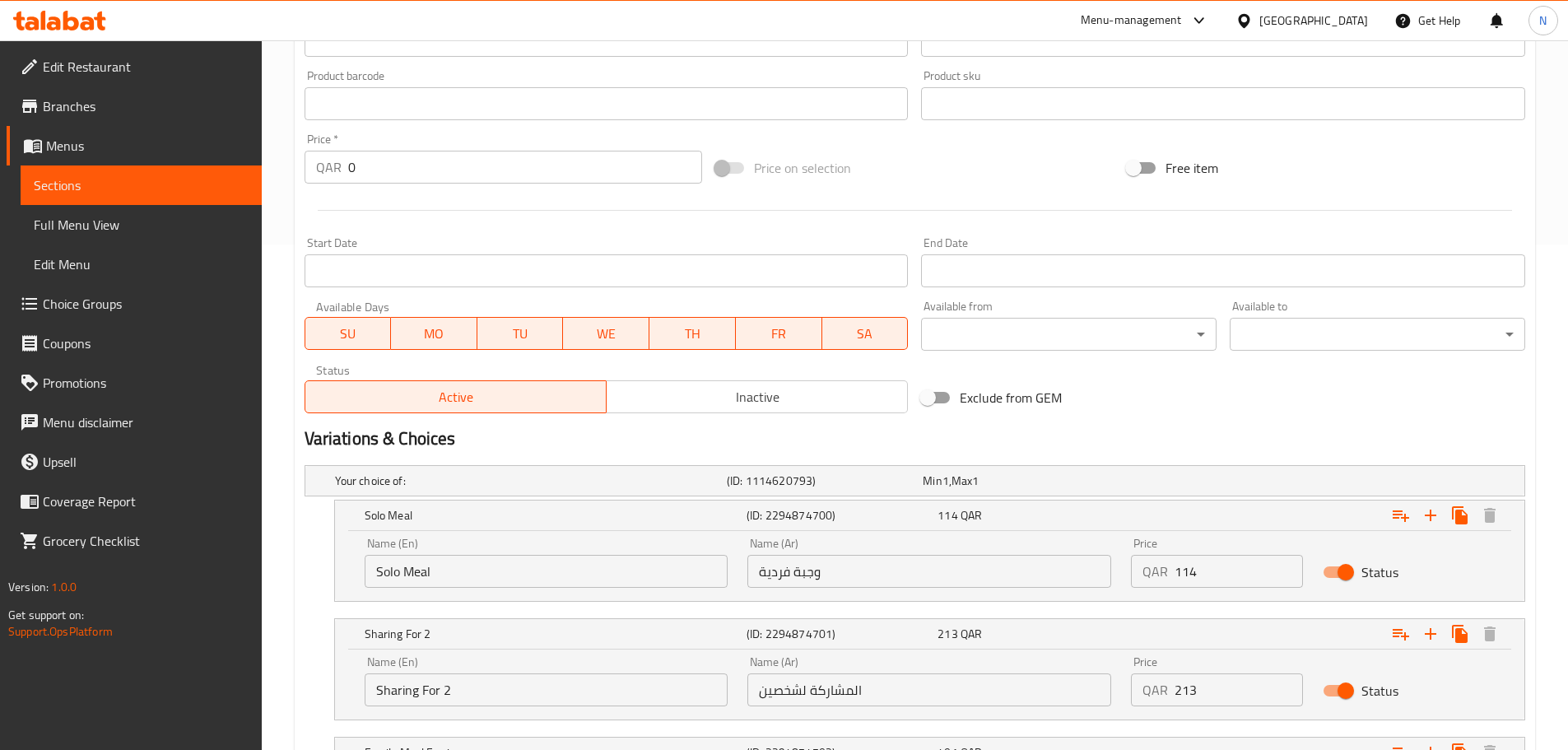
scroll to position [557, 0]
